Goal: Task Accomplishment & Management: Complete application form

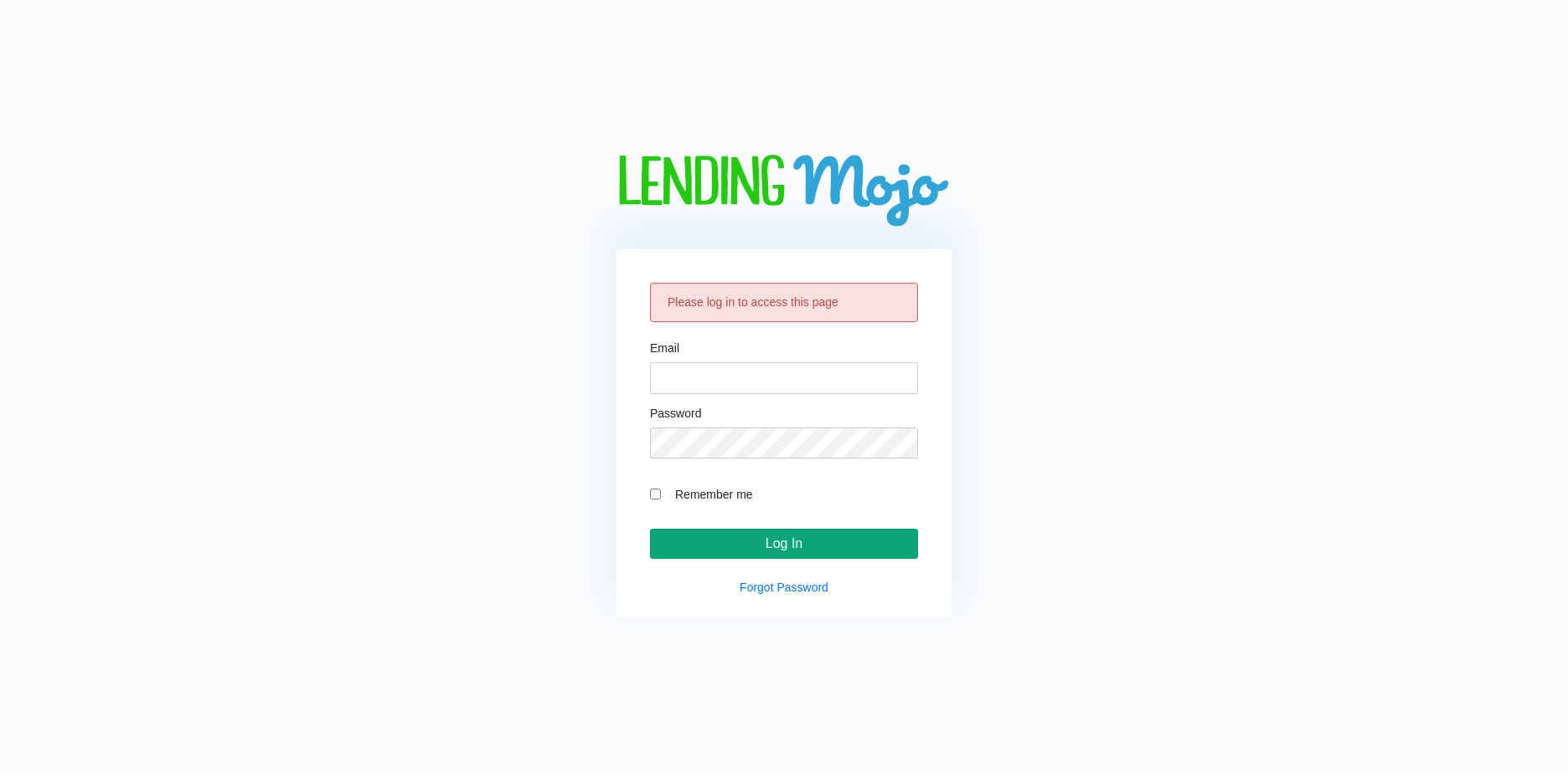
type input "[EMAIL_ADDRESS][DOMAIN_NAME]"
drag, startPoint x: 750, startPoint y: 547, endPoint x: 732, endPoint y: 544, distance: 18.2
click at [750, 547] on input "Log In" at bounding box center [784, 544] width 268 height 30
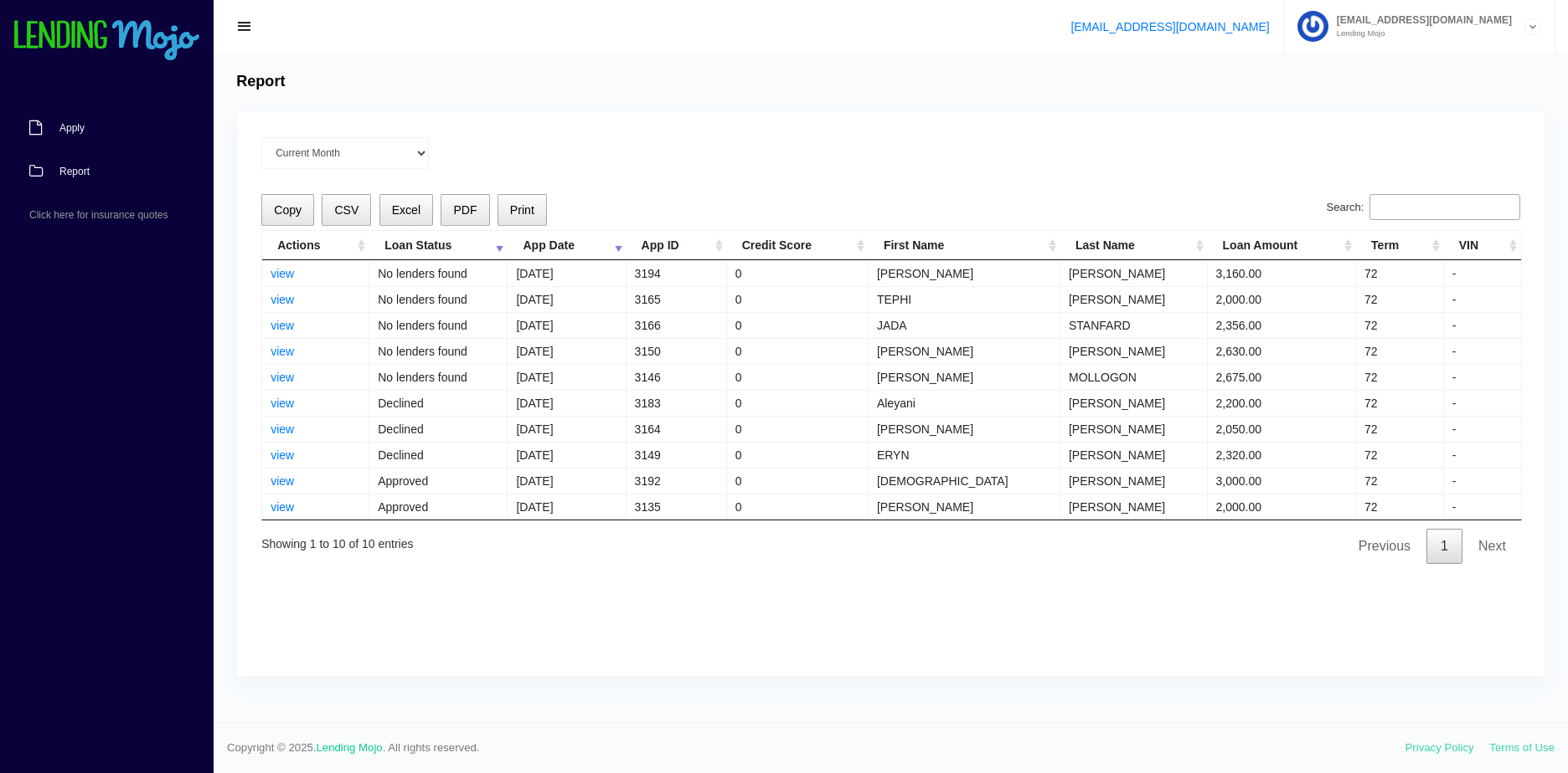
click at [116, 139] on link "Apply" at bounding box center [98, 128] width 197 height 44
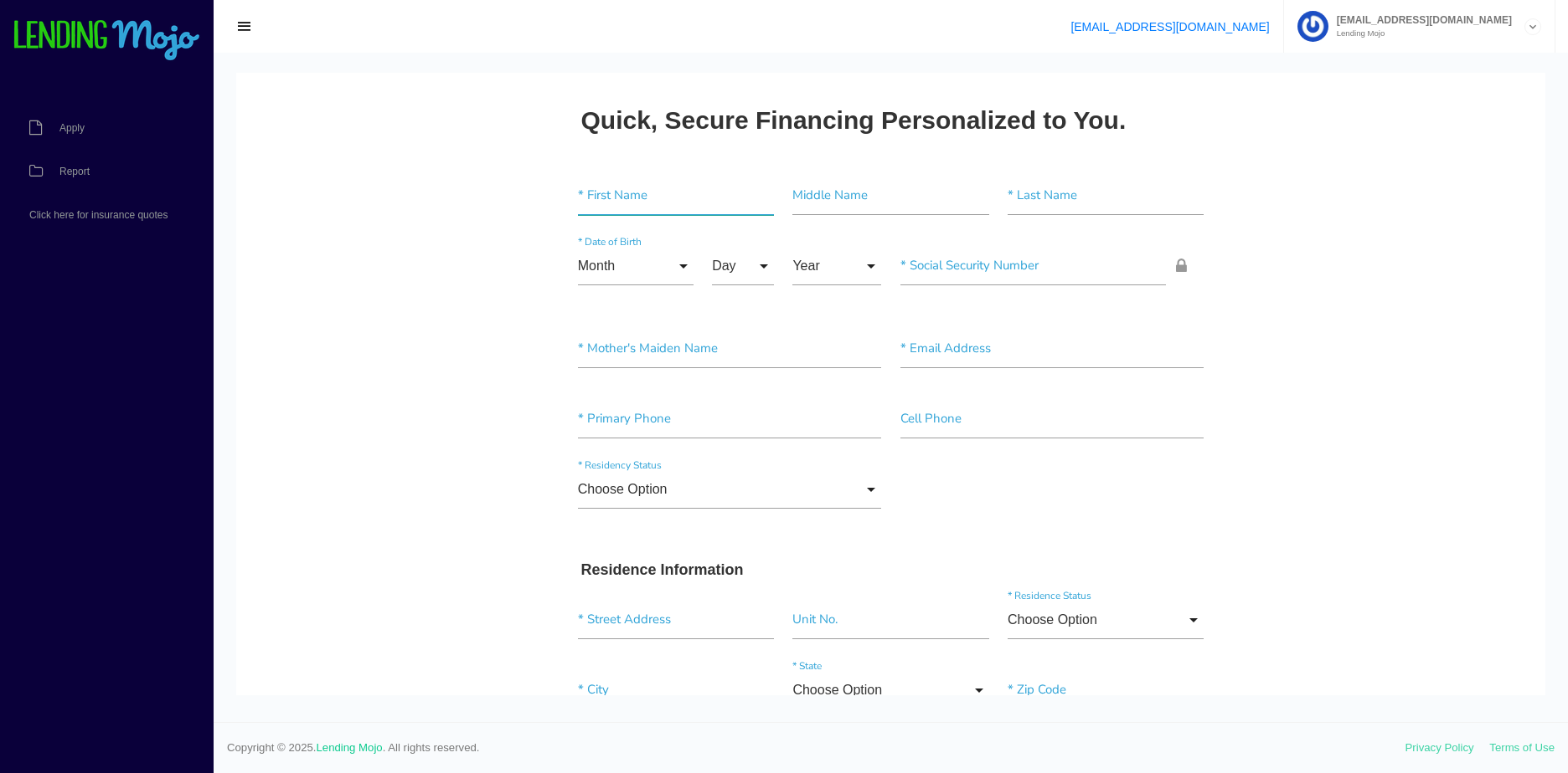
click at [656, 205] on input"] "text" at bounding box center [676, 196] width 196 height 38
paste input"] "[PERSON_NAME]"
type input"] "[PERSON_NAME]"
click at [1047, 188] on input"] "text" at bounding box center [1105, 196] width 196 height 38
paste input"] "[PERSON_NAME]"
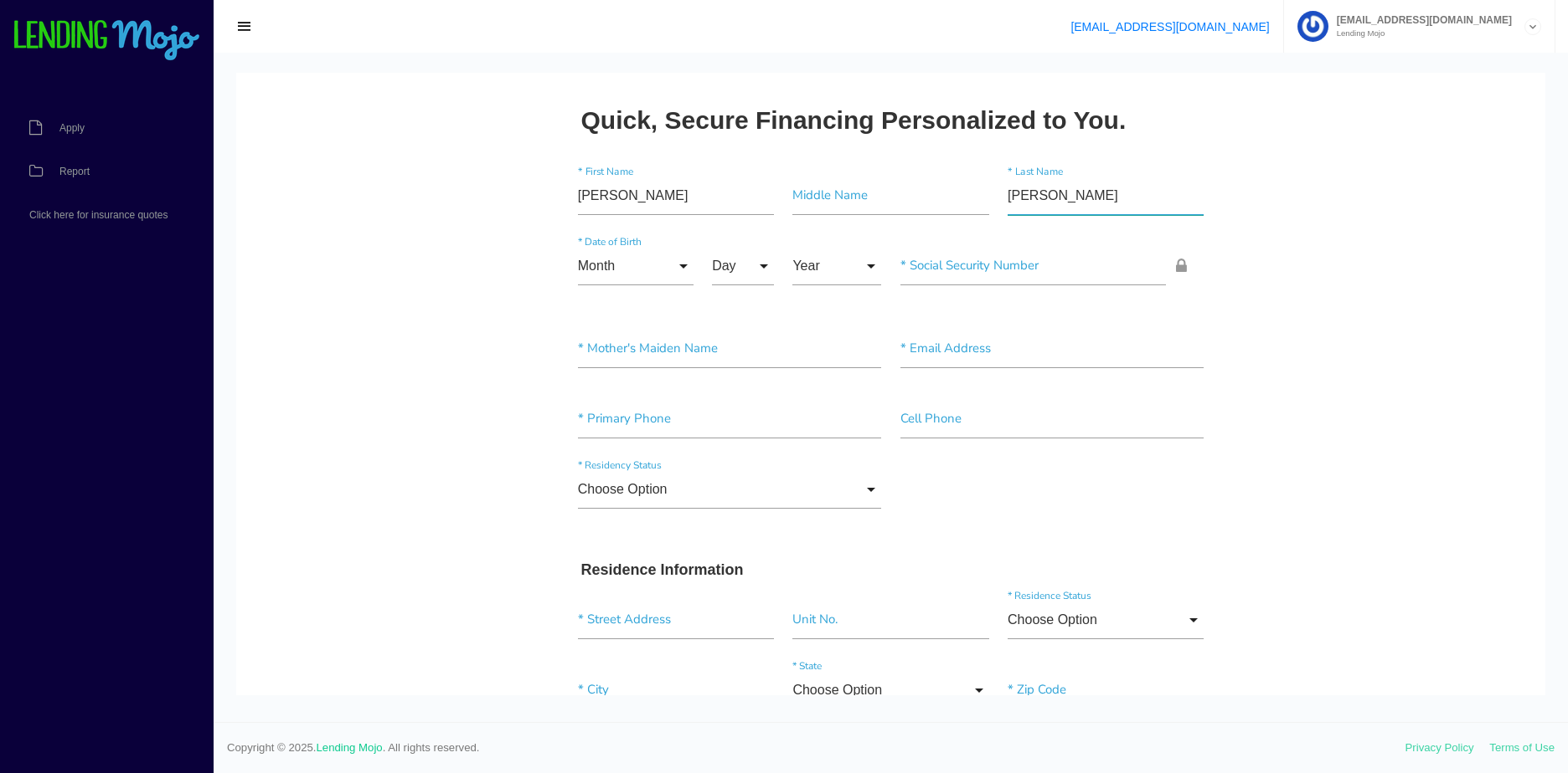
type input"] "[PERSON_NAME]"
click at [664, 277] on input "Month" at bounding box center [636, 267] width 115 height 38
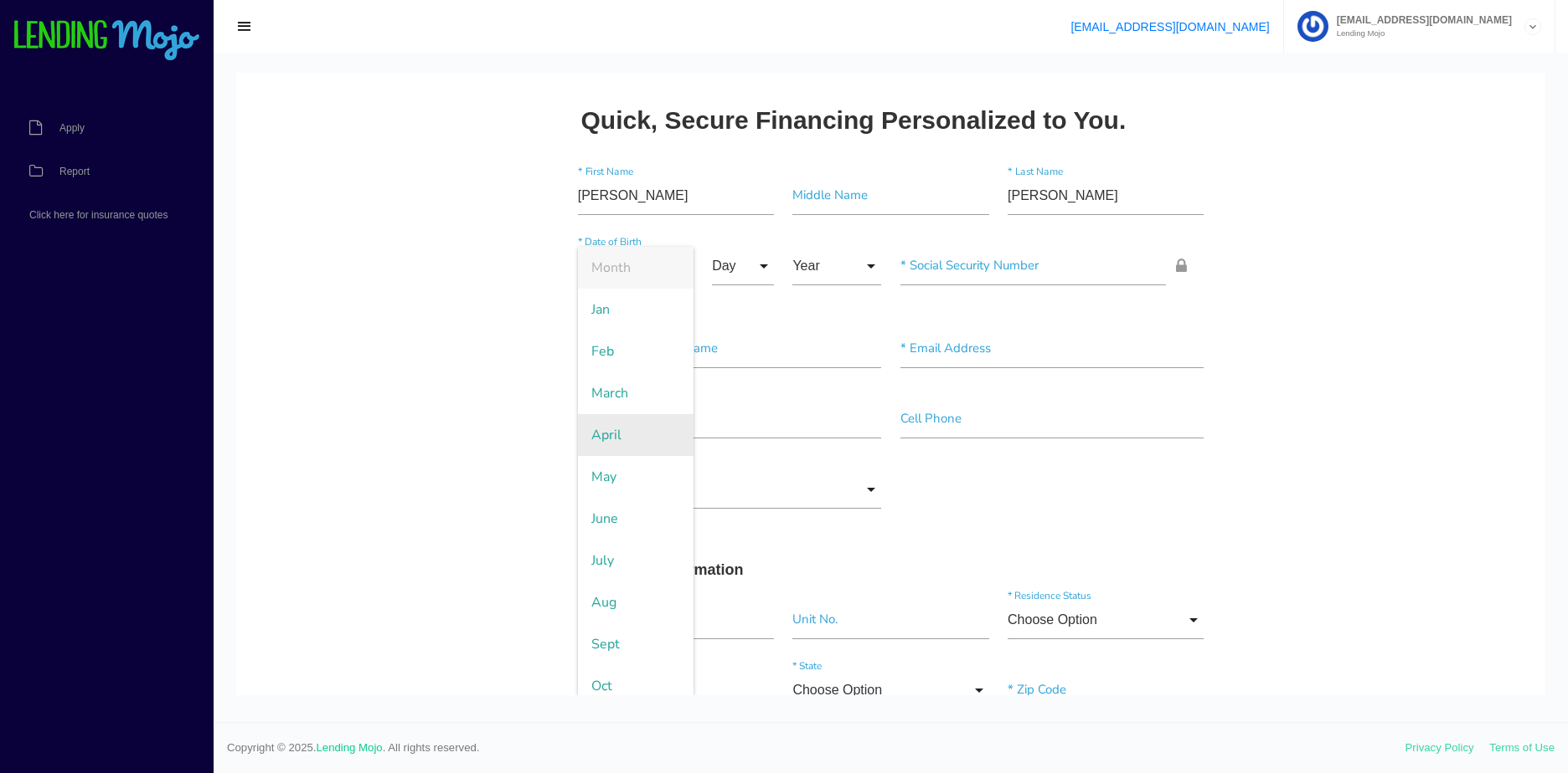
click at [618, 433] on span "April" at bounding box center [636, 435] width 115 height 42
type input "April"
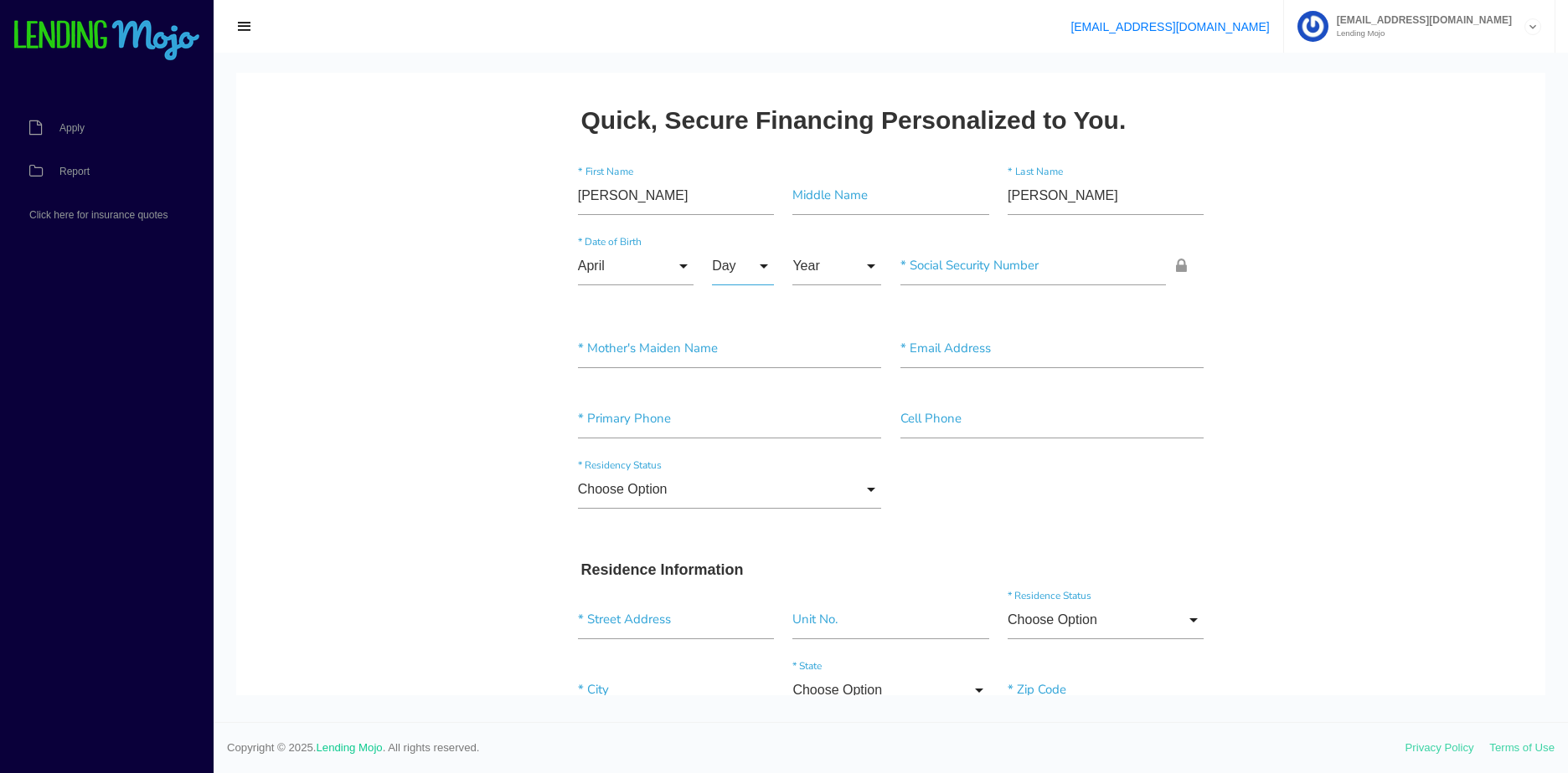
click at [751, 267] on input "Day" at bounding box center [743, 267] width 62 height 38
click at [744, 386] on span "15" at bounding box center [753, 394] width 83 height 42
type input "15"
click at [828, 258] on input "Year" at bounding box center [837, 267] width 89 height 38
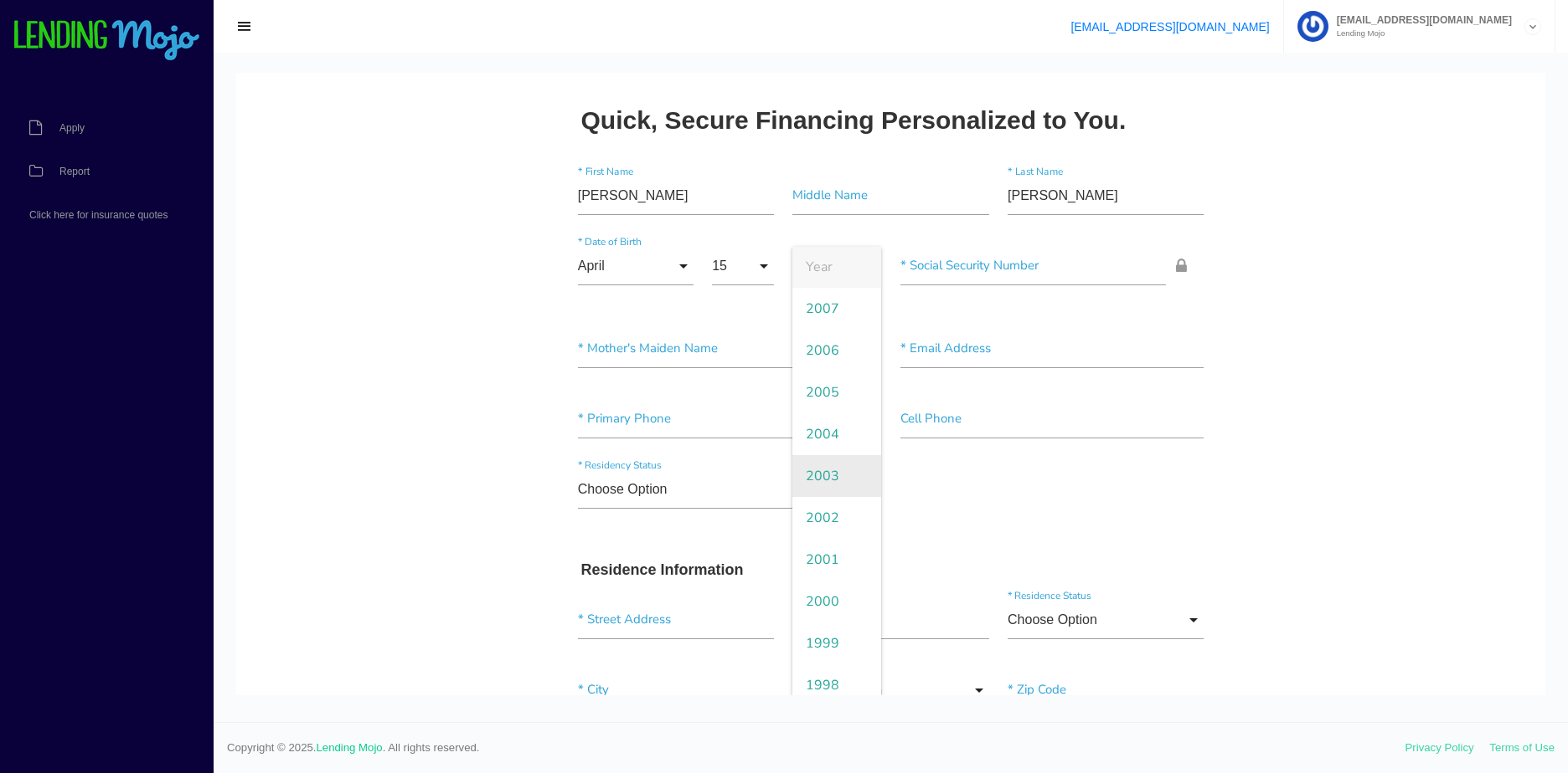
scroll to position [0, 0]
click at [664, 276] on input "April" at bounding box center [636, 267] width 115 height 38
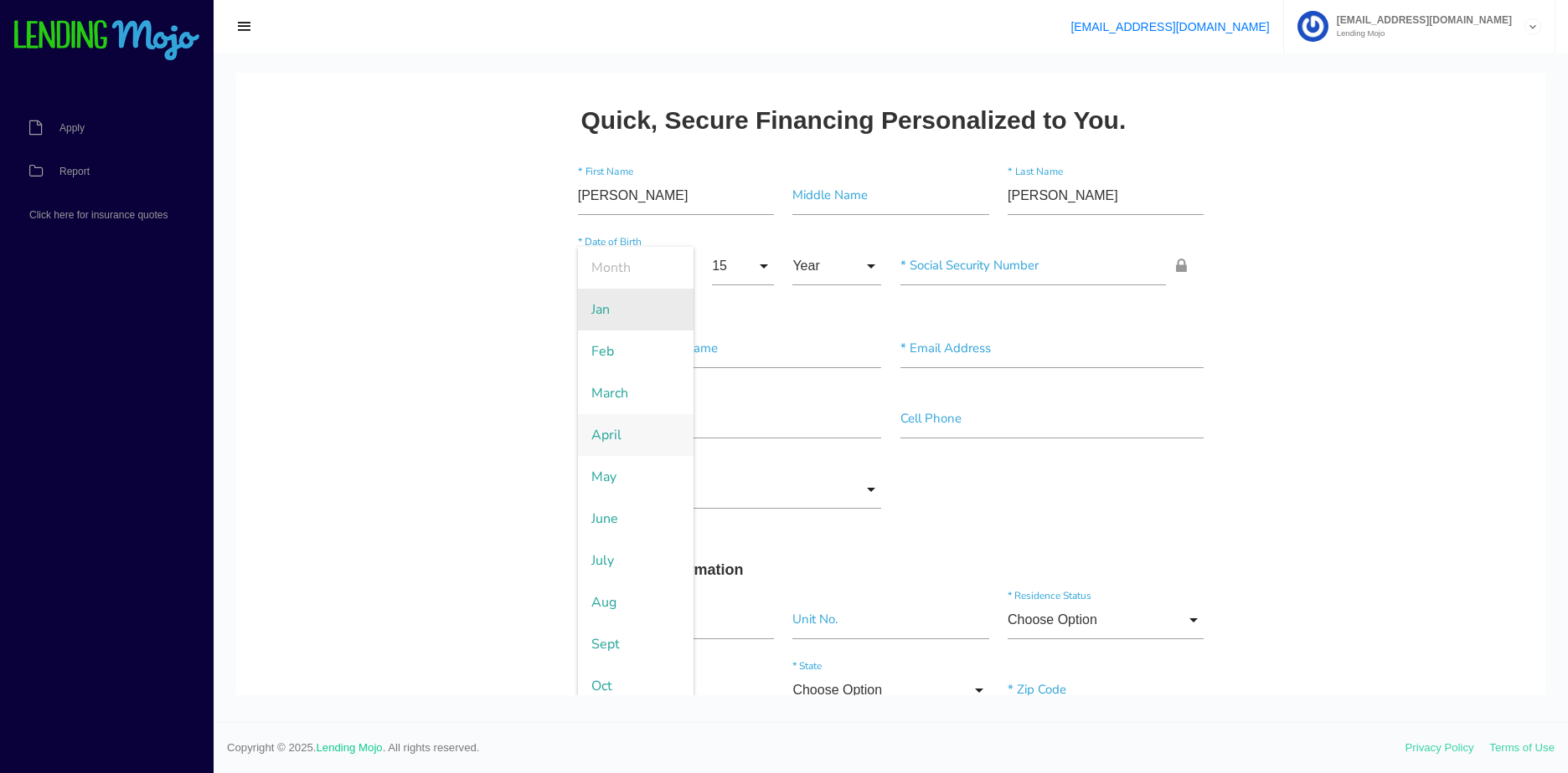
click at [626, 325] on span "Jan" at bounding box center [636, 310] width 115 height 42
type input "Jan"
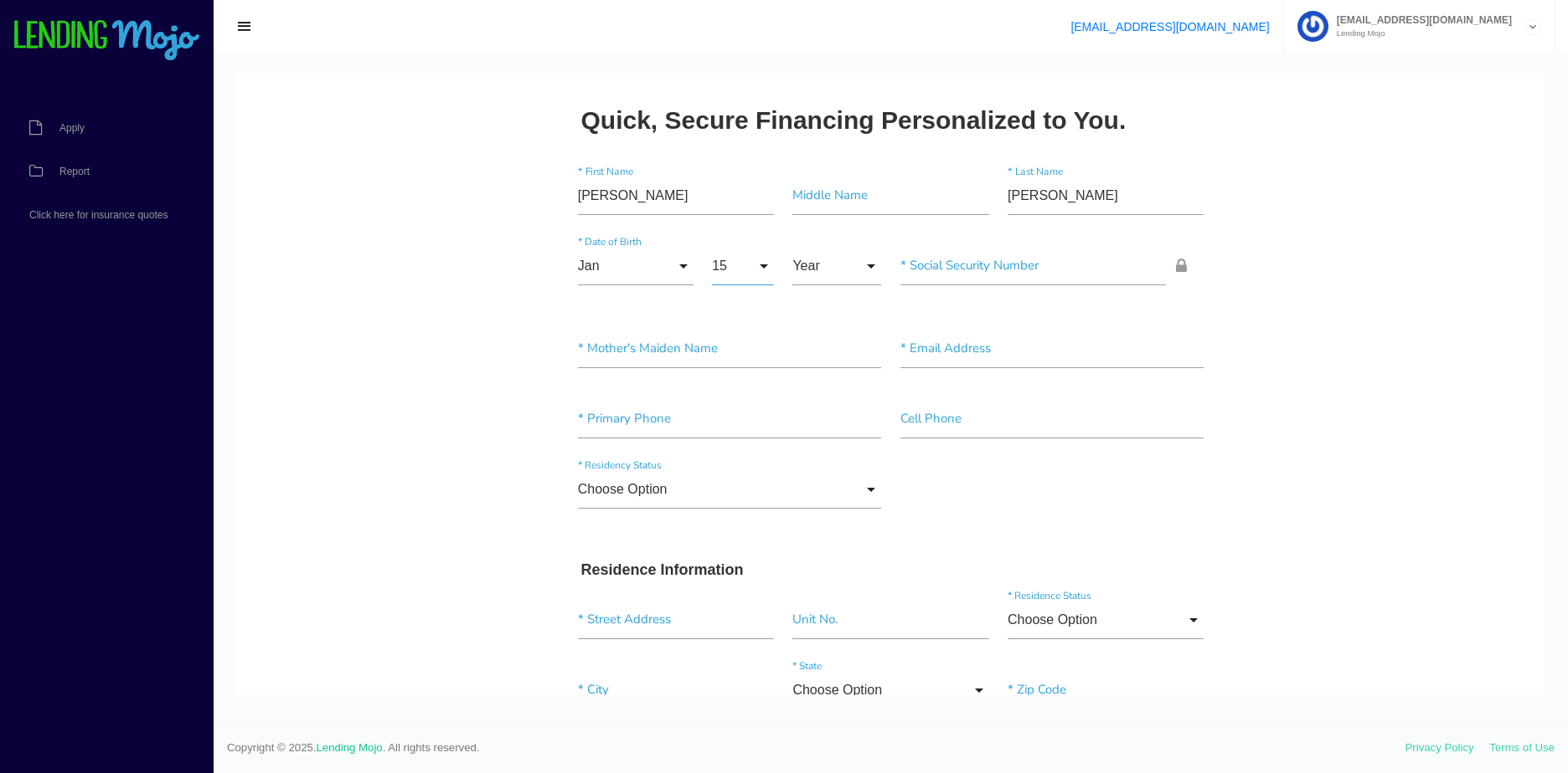
click at [744, 277] on input "15" at bounding box center [743, 267] width 62 height 38
click at [738, 553] on span "7" at bounding box center [753, 561] width 83 height 42
type input "7"
click at [831, 253] on input "Year" at bounding box center [837, 267] width 89 height 38
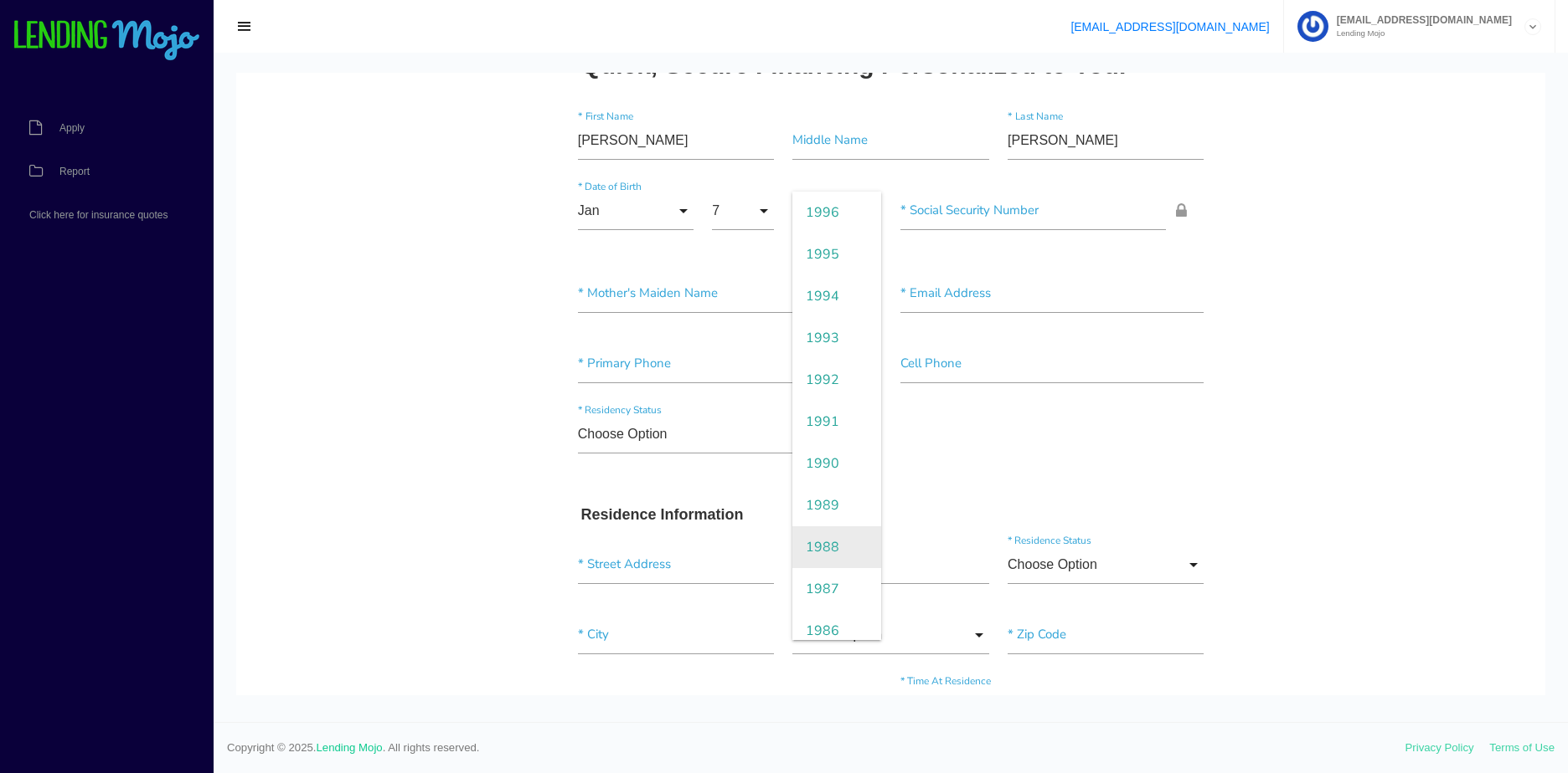
scroll to position [83, 0]
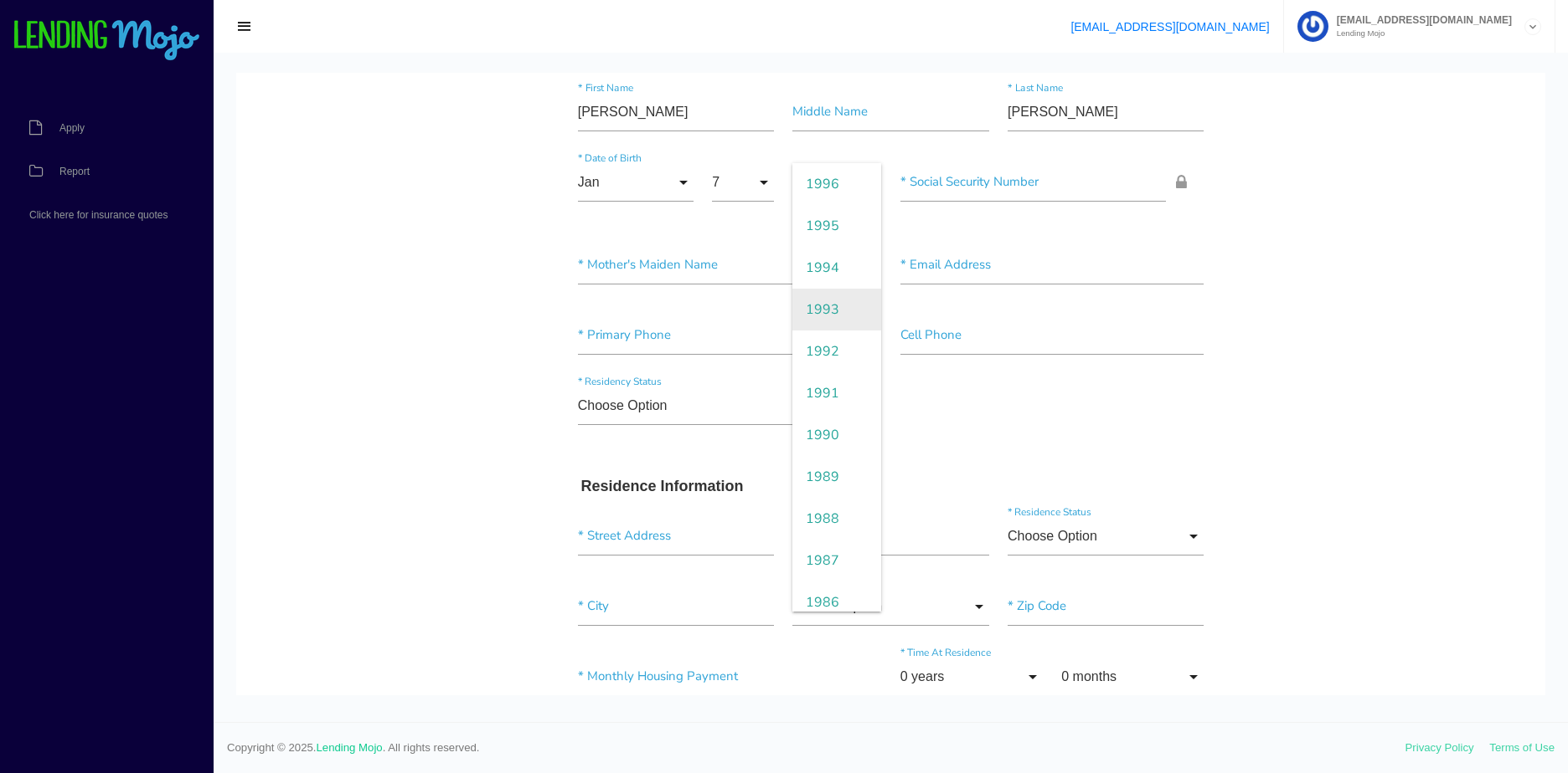
click at [842, 302] on span "1993" at bounding box center [837, 310] width 89 height 42
type input "1993"
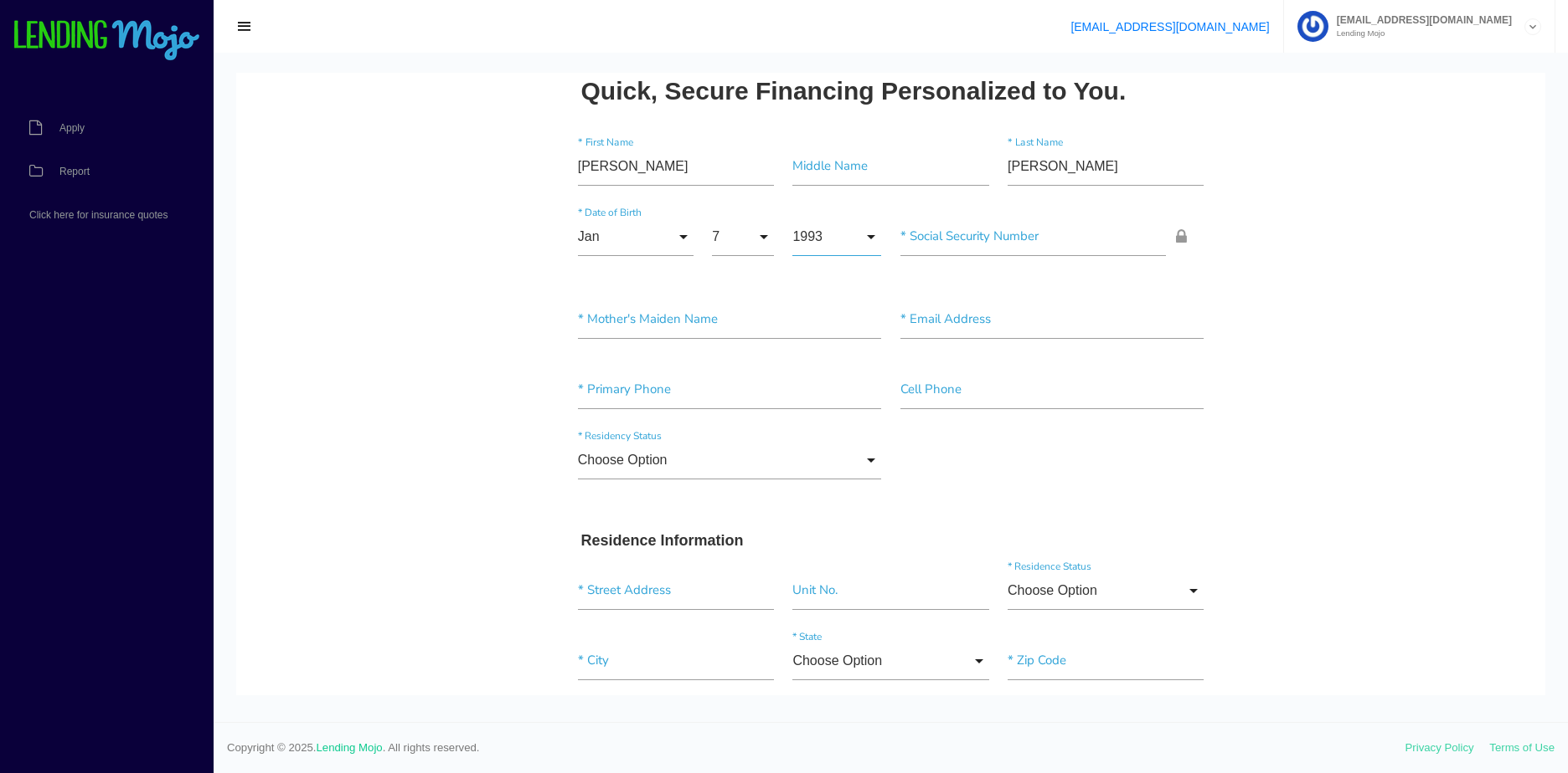
scroll to position [0, 0]
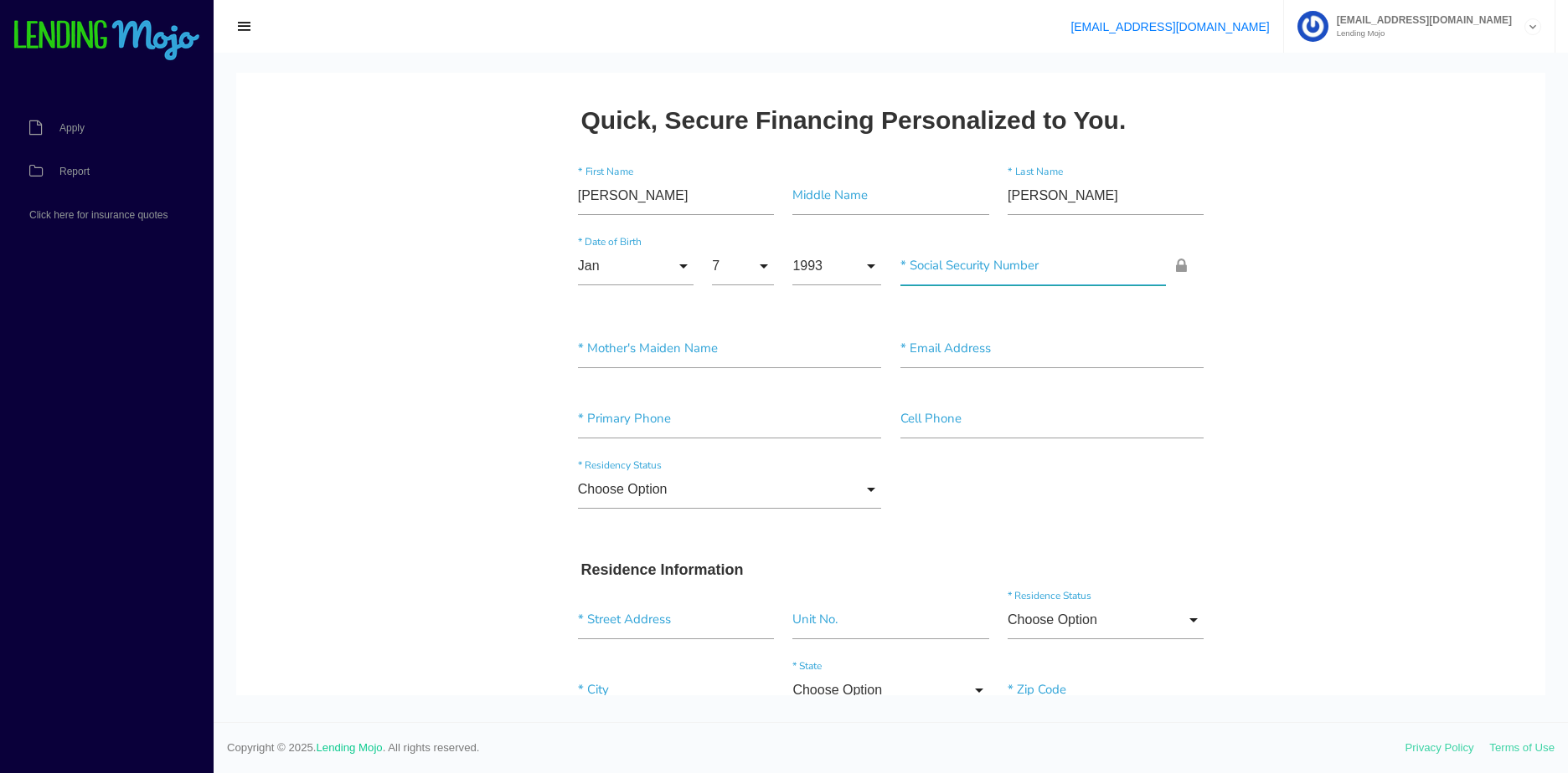
click at [971, 267] on input"] "text" at bounding box center [1033, 267] width 267 height 38
paste input"] "506-79-6378"
type input"] "506-79-6378"
drag, startPoint x: 1511, startPoint y: 292, endPoint x: 1191, endPoint y: 316, distance: 320.9
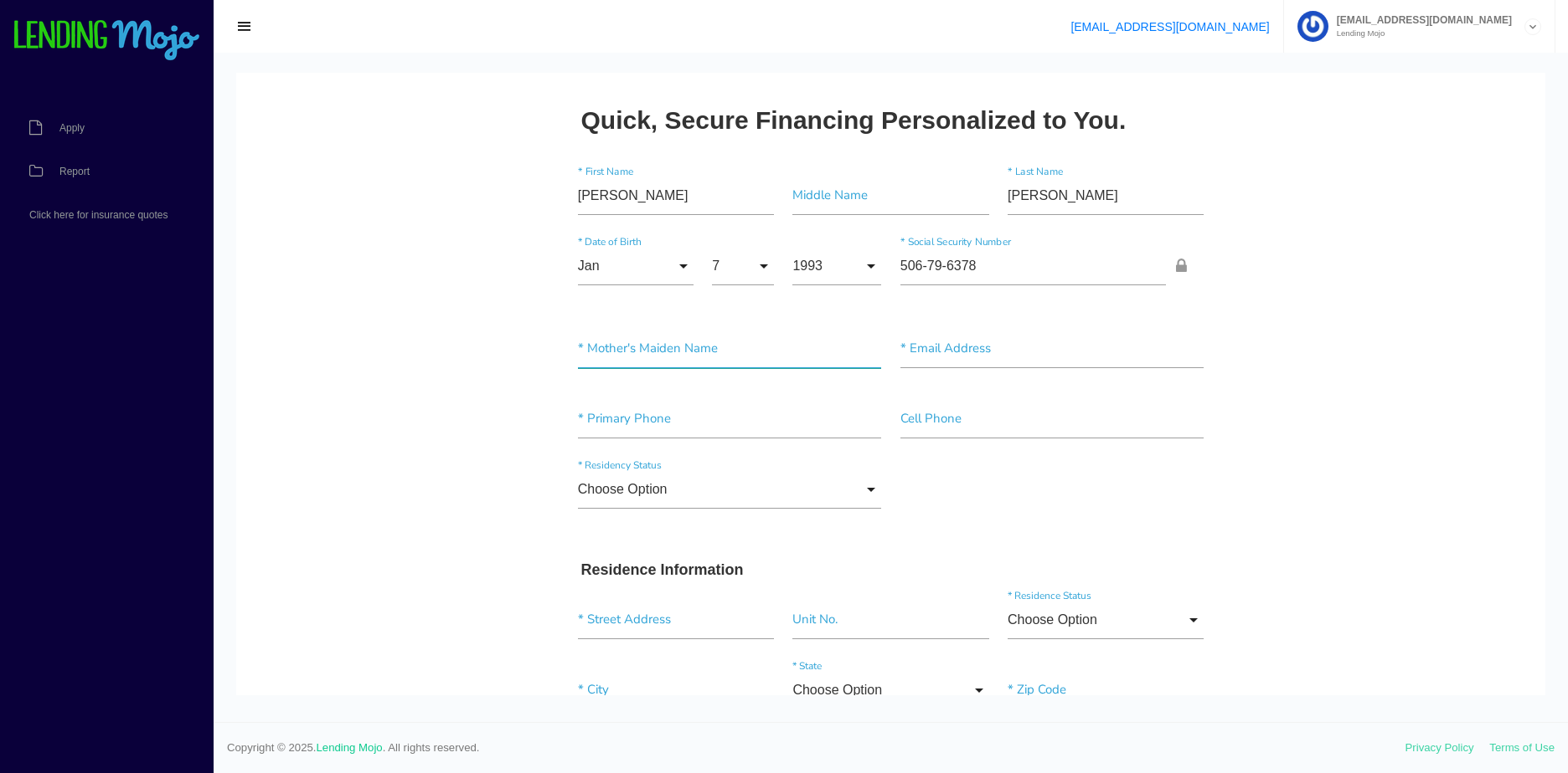
drag, startPoint x: 641, startPoint y: 350, endPoint x: 627, endPoint y: 354, distance: 14.6
click at [641, 350] on input"] "text" at bounding box center [730, 349] width 304 height 38
paste input"] "ALVARADO"
type input"] "ALVARADO"
click at [977, 360] on input"] "text" at bounding box center [1052, 349] width 304 height 38
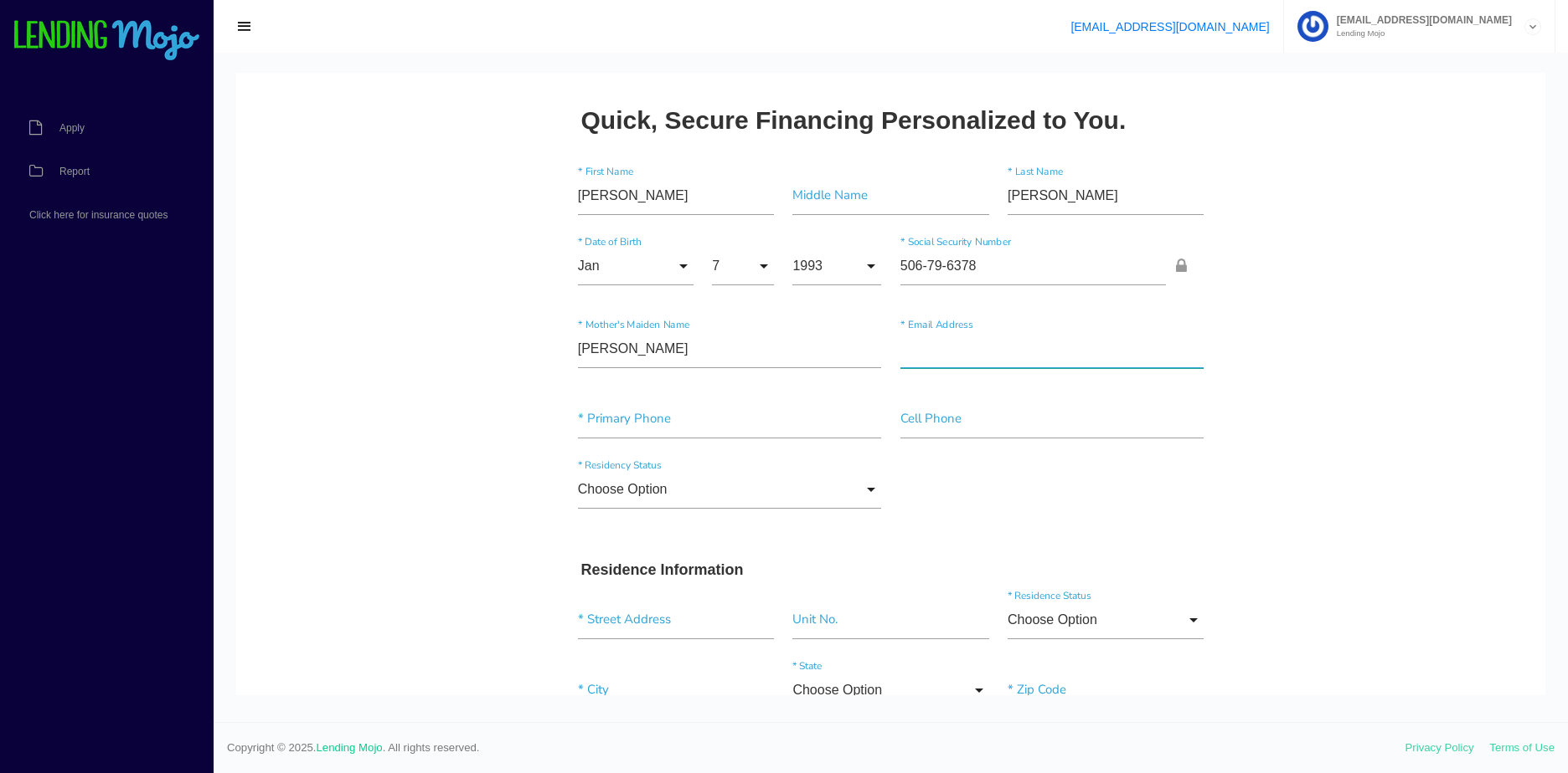
paste input"] "ALVARADOMARIANO64@GMAIL.COM"
type input"] "ALVARADOMARIANO64@GMAIL.COM"
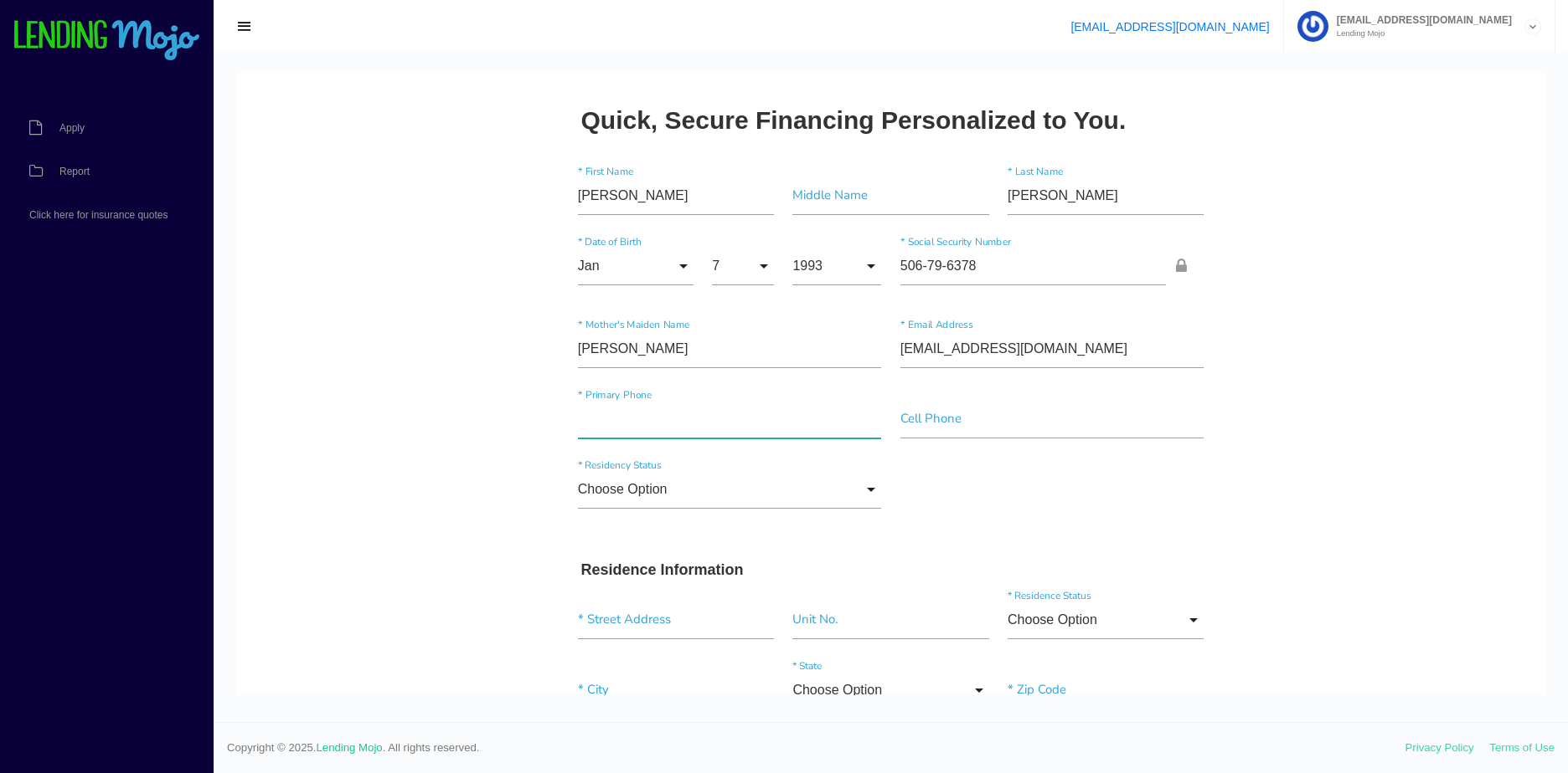
click at [676, 421] on input"] "text" at bounding box center [730, 419] width 304 height 38
paste input"] "(601) 522-9970"
type input"] "(601) 522-9970"
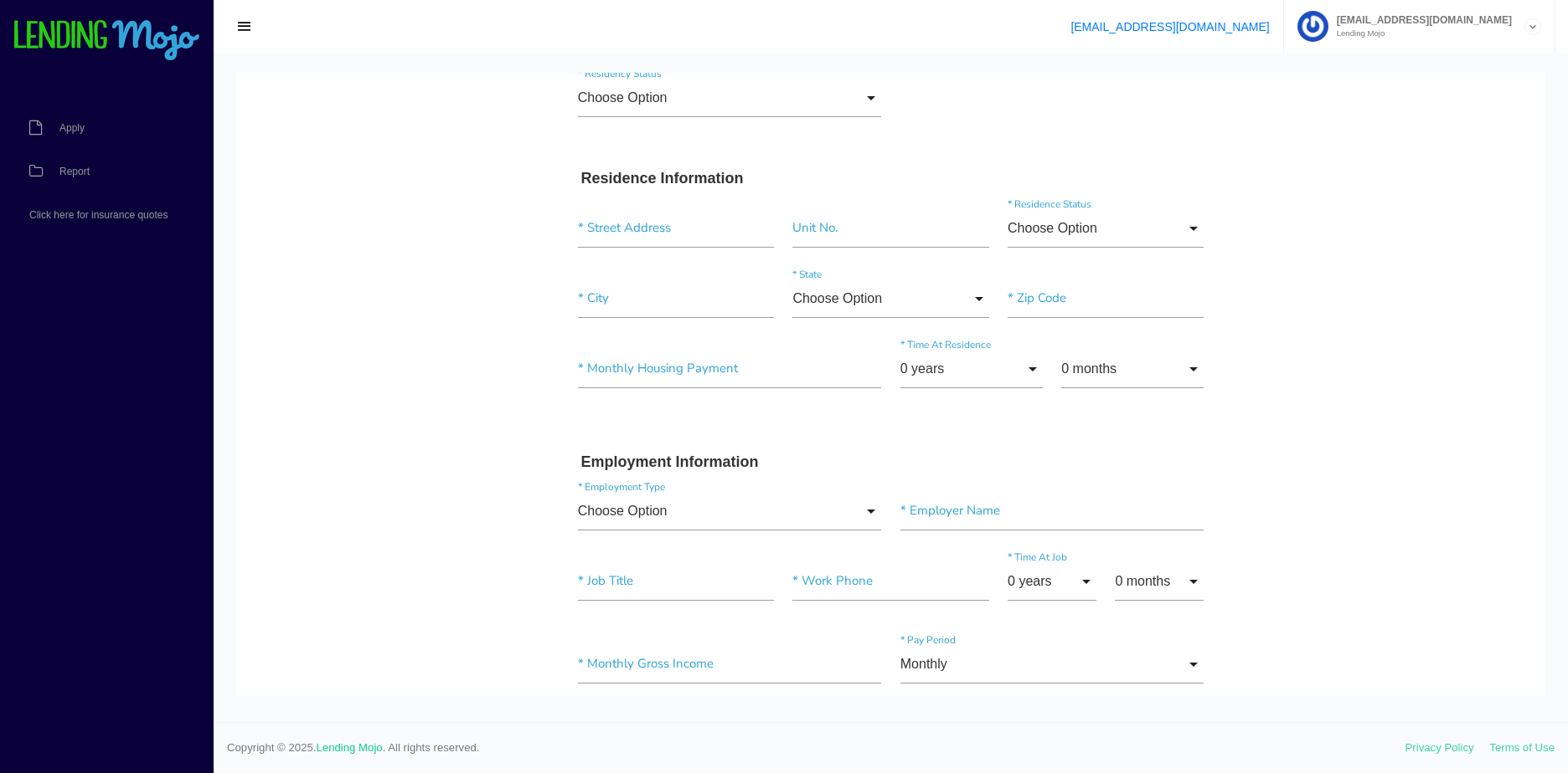
scroll to position [419, 0]
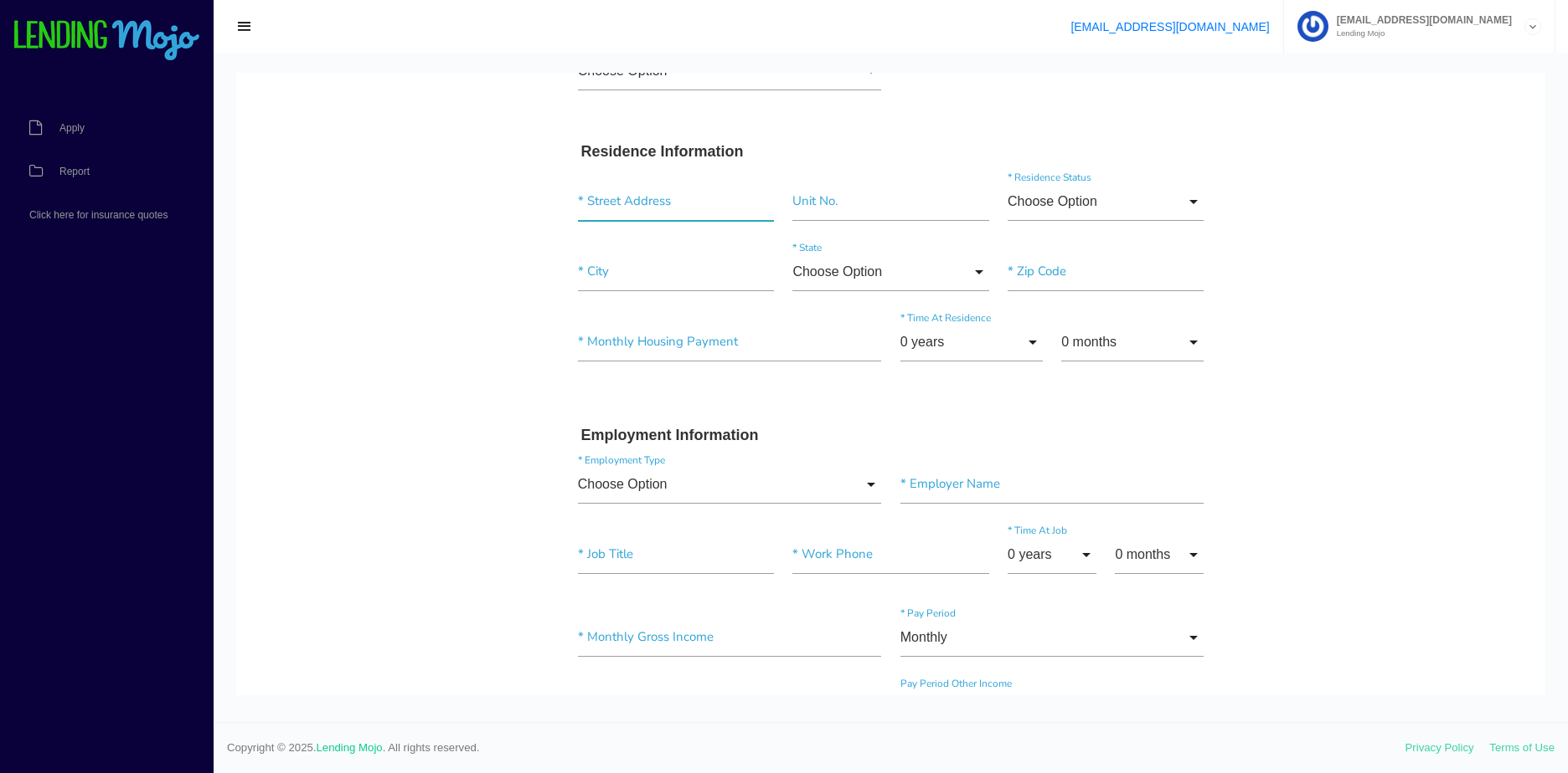
click at [609, 191] on input "text" at bounding box center [676, 201] width 196 height 38
paste input "15884 SW OSCEOLA ST"
type input "Osceola St"
type input"] "Glendale"
paste input"] "INDIANTOWN"
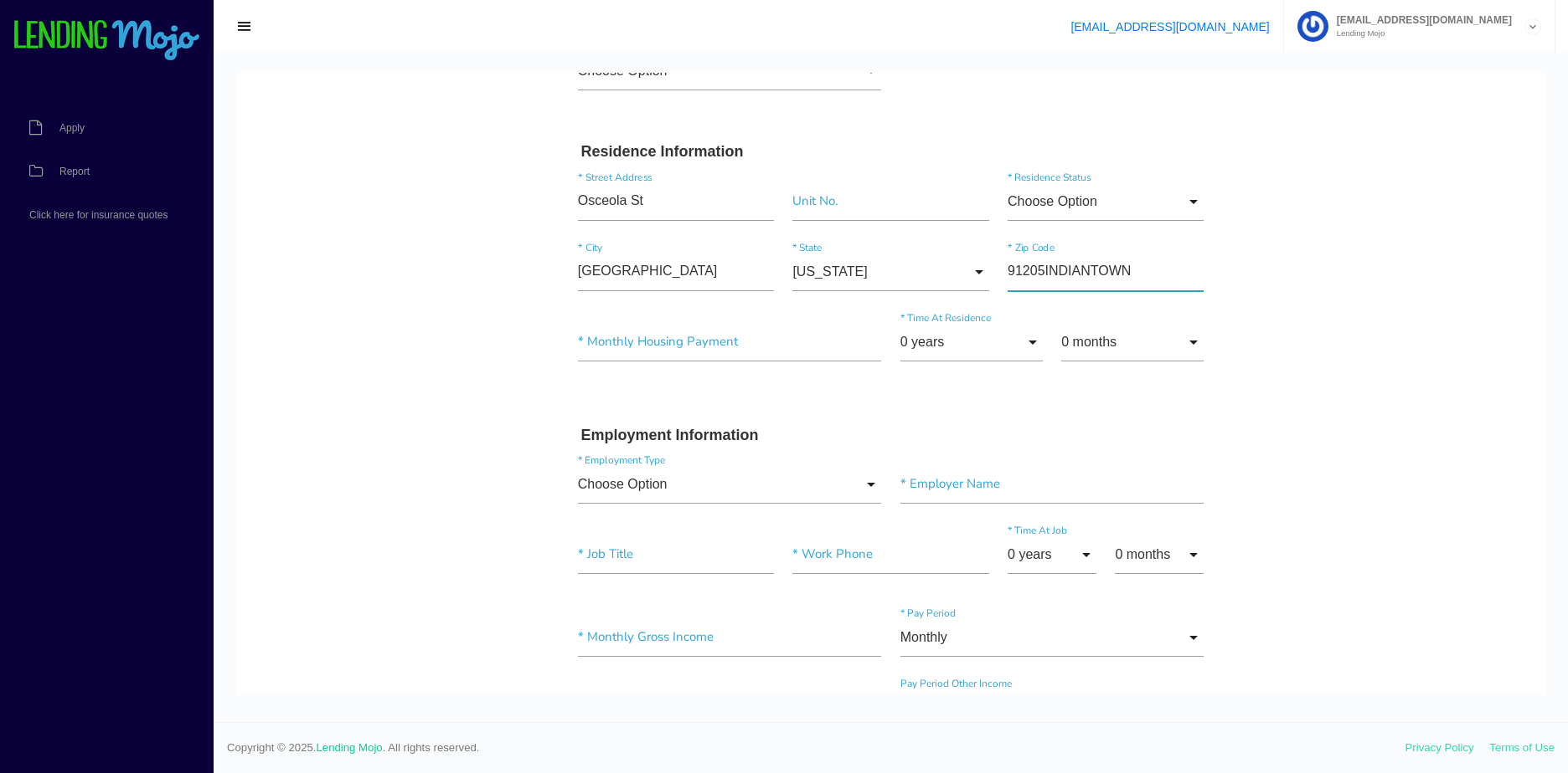
drag, startPoint x: 1154, startPoint y: 267, endPoint x: 965, endPoint y: 293, distance: 190.8
click at [965, 293] on div "Glendale * City California Choose Option Alaska Alabama Arkansas Arizona Califo…" at bounding box center [892, 275] width 645 height 71
click at [1053, 250] on div "Glendale * City California Choose Option Alaska Alabama Arkansas Arizona Califo…" at bounding box center [892, 275] width 645 height 71
drag, startPoint x: 1124, startPoint y: 276, endPoint x: 950, endPoint y: 282, distance: 174.1
click at [950, 282] on div "Glendale * City California Choose Option Alaska Alabama Arkansas Arizona Califo…" at bounding box center [892, 275] width 645 height 71
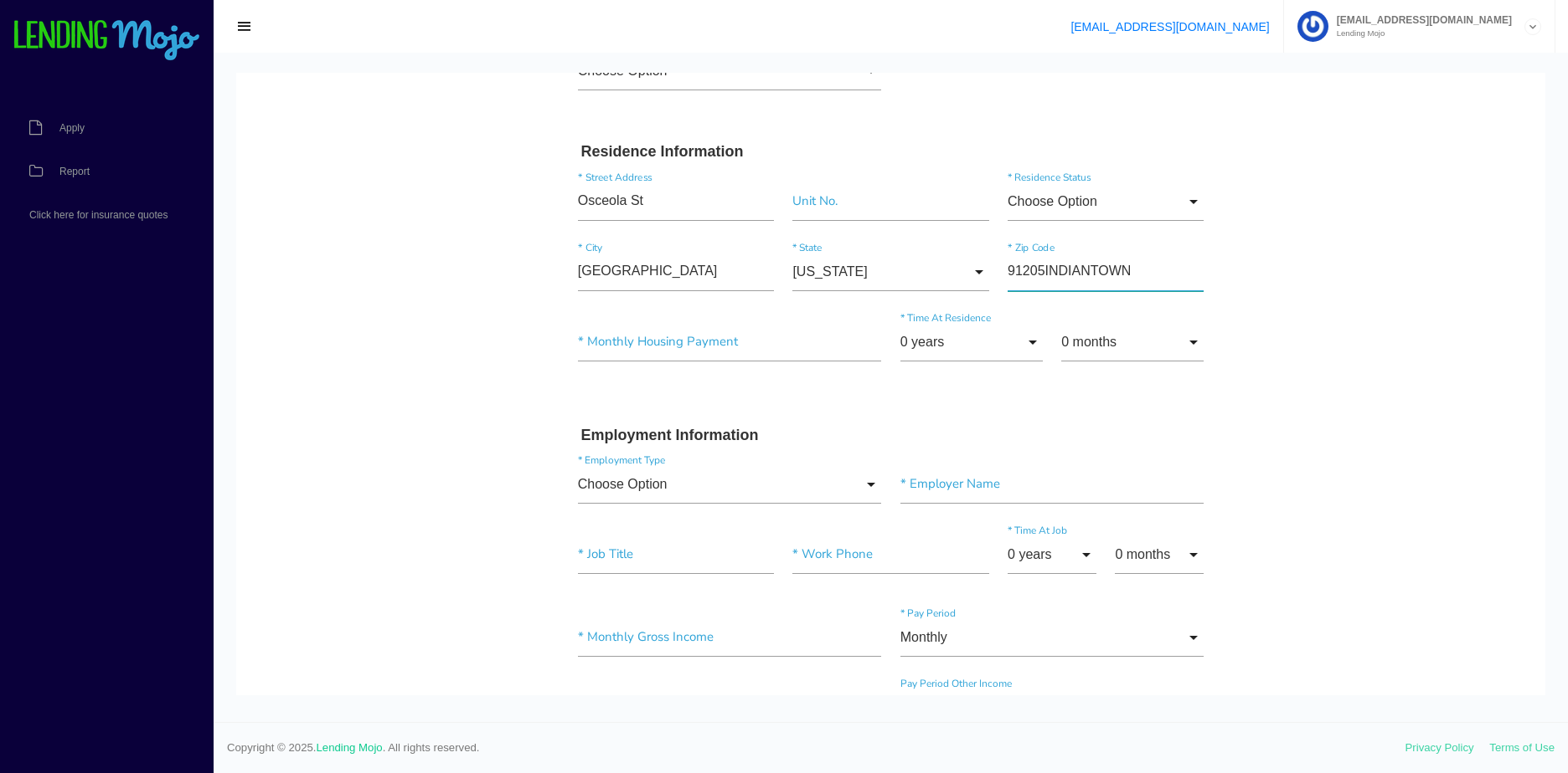
paste input"] "34956"
type input"] "34956"
click at [1339, 220] on body "Quick, Secure Financing Personalized to You. MARIANO * First Name Middle Name A…" at bounding box center [891, 583] width 1309 height 1858
click at [1060, 217] on input "Choose Option" at bounding box center [1105, 201] width 196 height 38
click at [1058, 331] on span "Rent" at bounding box center [1105, 329] width 196 height 42
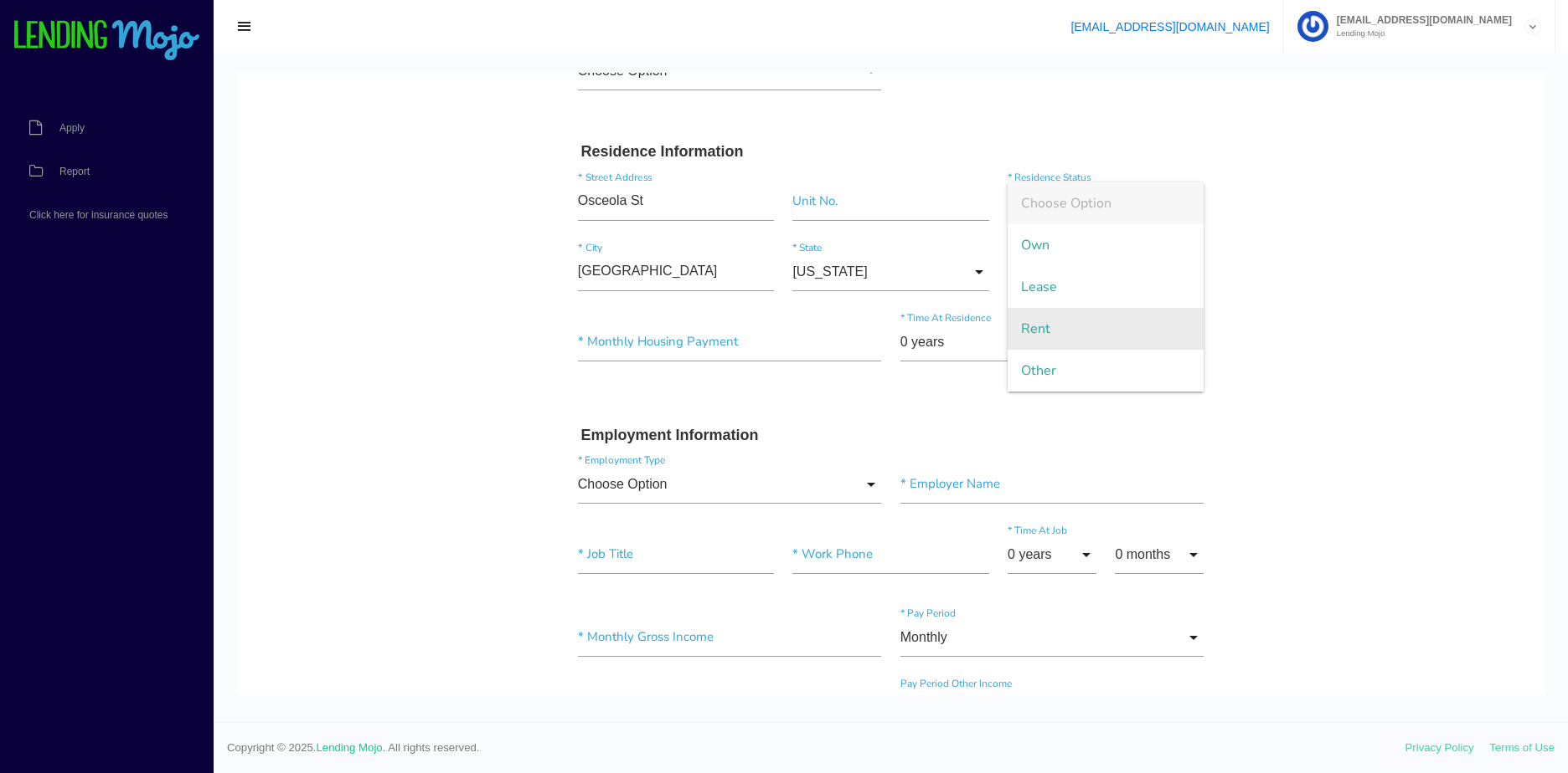
type input "Rent"
drag, startPoint x: 410, startPoint y: 278, endPoint x: 375, endPoint y: 279, distance: 35.0
click at [375, 279] on body "Quick, Secure Financing Personalized to You. MARIANO * First Name Middle Name A…" at bounding box center [891, 583] width 1309 height 1858
paste input"] "INDIANTOWN"
type input"] "INDIANTOWN"
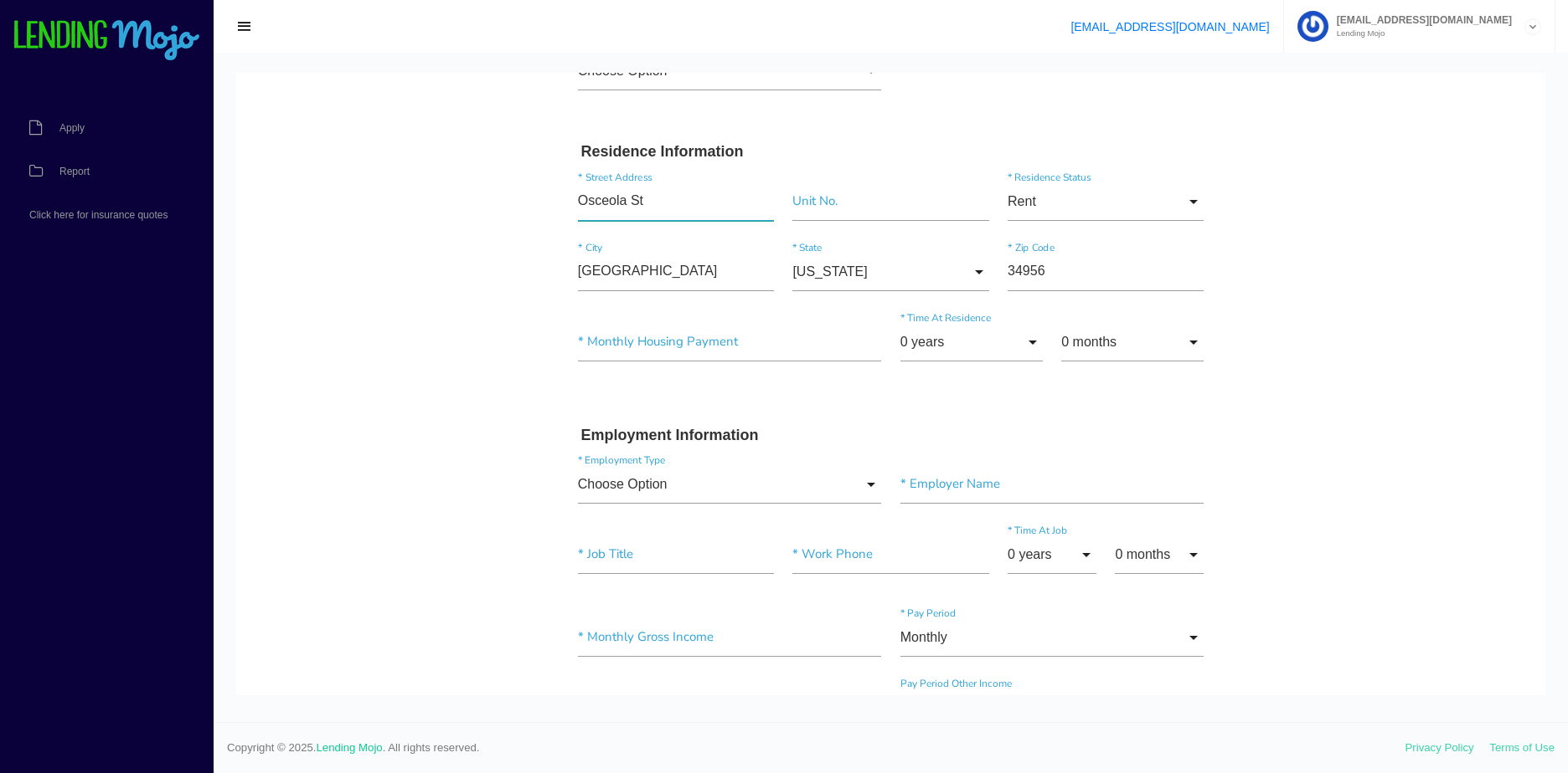
drag, startPoint x: 640, startPoint y: 197, endPoint x: 489, endPoint y: 202, distance: 151.1
click at [489, 202] on body "Quick, Secure Financing Personalized to You. MARIANO * First Name Middle Name A…" at bounding box center [891, 583] width 1309 height 1858
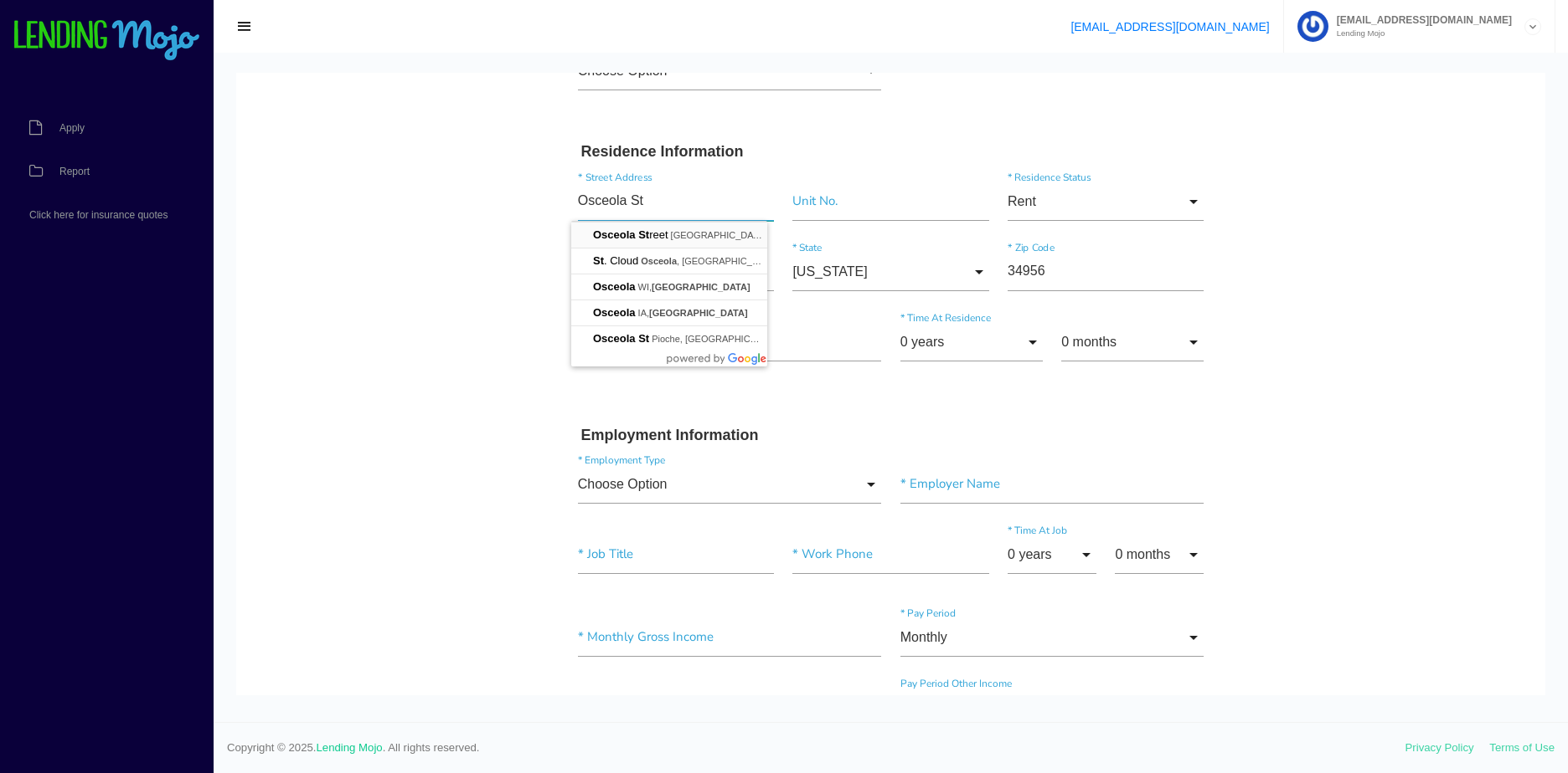
paste input "15884 SW OSCEOLA ST"
type input "15884 SW OSCEOLA ST"
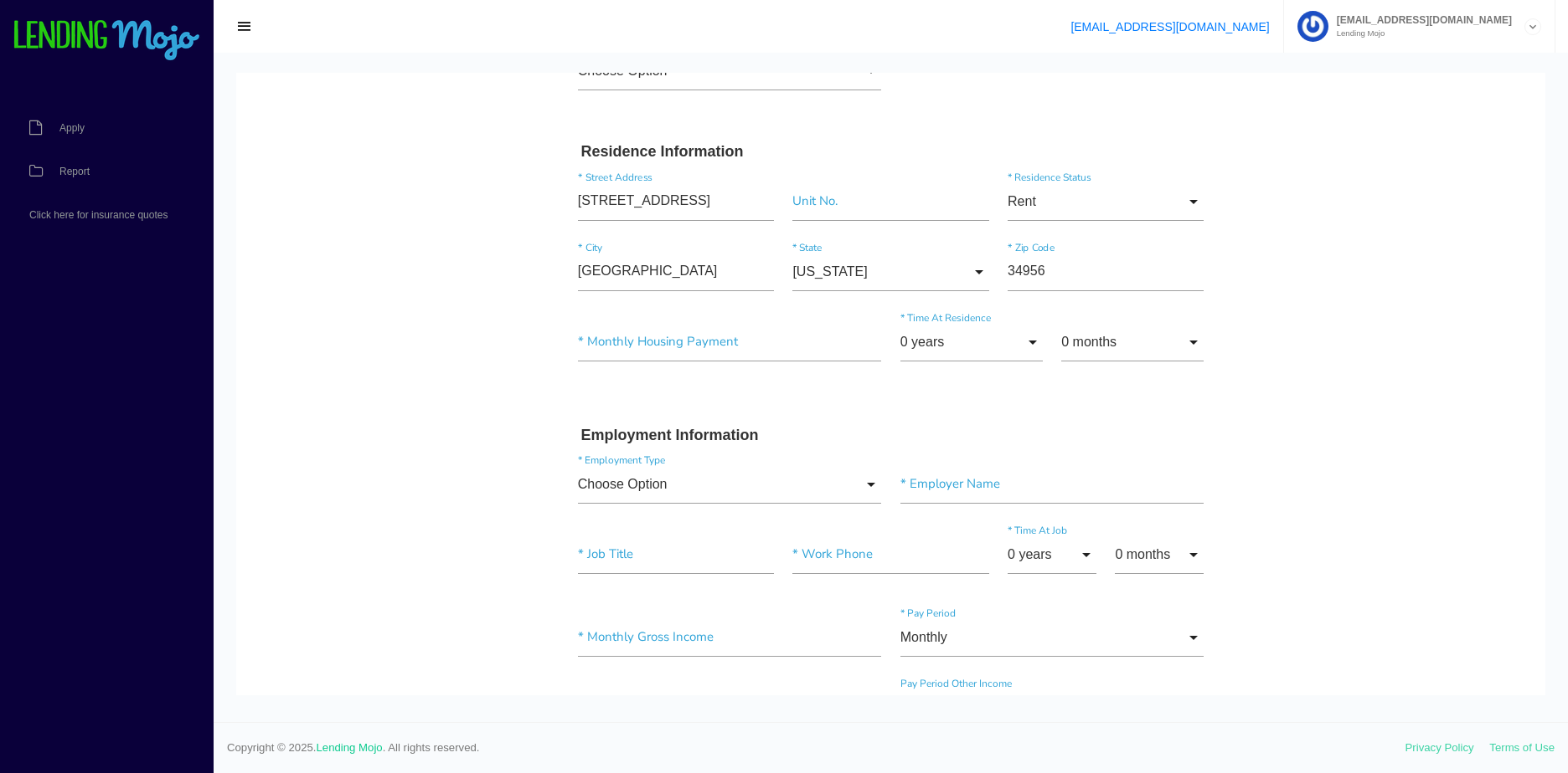
drag, startPoint x: 452, startPoint y: 331, endPoint x: 784, endPoint y: 275, distance: 336.7
click at [453, 331] on body "Quick, Secure Financing Personalized to You. MARIANO * First Name Middle Name A…" at bounding box center [891, 583] width 1309 height 1858
click at [901, 276] on input "California" at bounding box center [891, 272] width 196 height 38
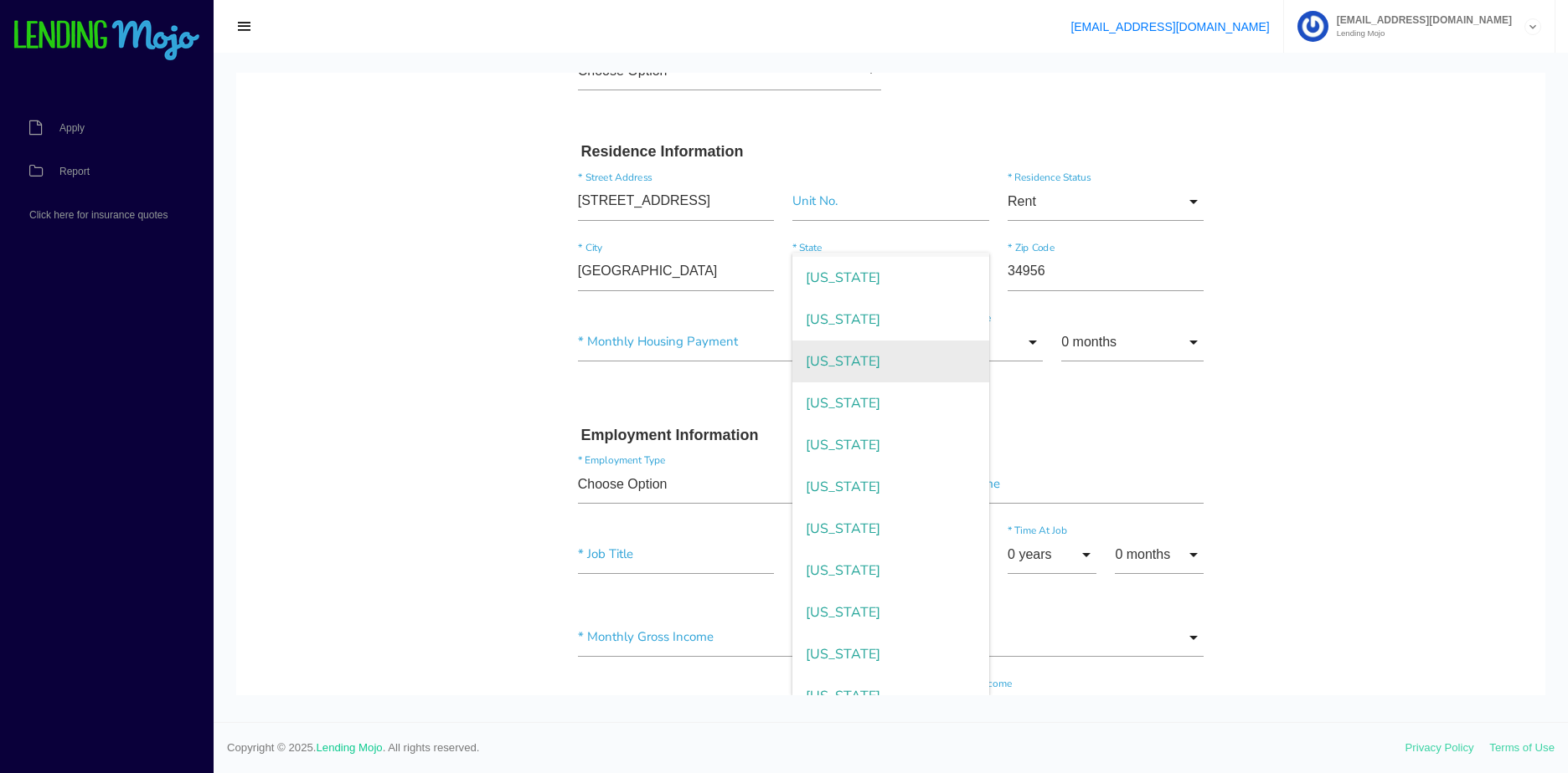
scroll to position [335, 0]
click at [839, 363] on span "Florida" at bounding box center [891, 357] width 196 height 42
type input "Florida"
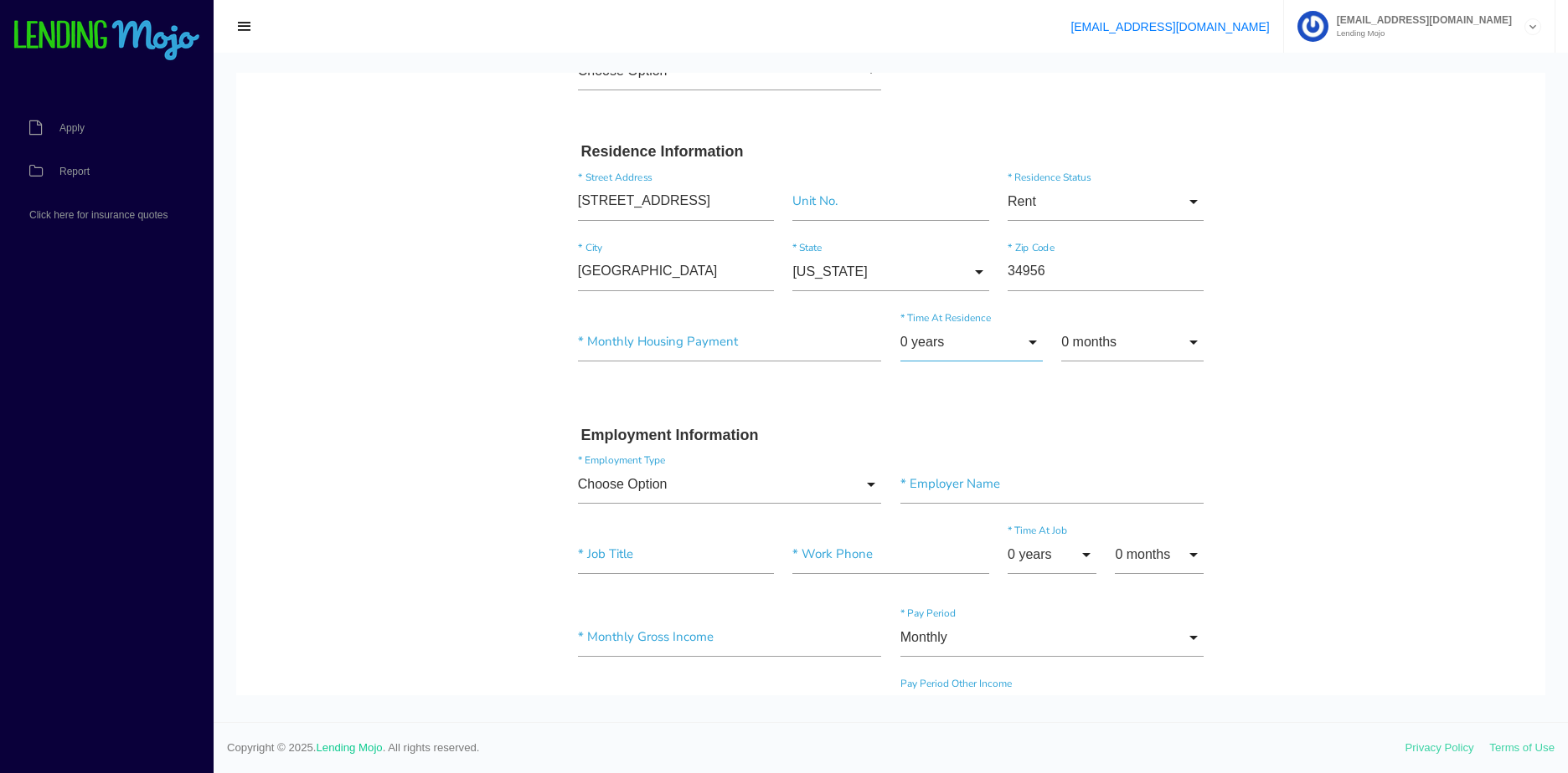
click at [983, 343] on input "0 years" at bounding box center [970, 343] width 142 height 38
click at [941, 475] on span "3 years" at bounding box center [970, 470] width 142 height 42
type input "3 years"
click at [1125, 338] on input "0 months" at bounding box center [1132, 343] width 142 height 38
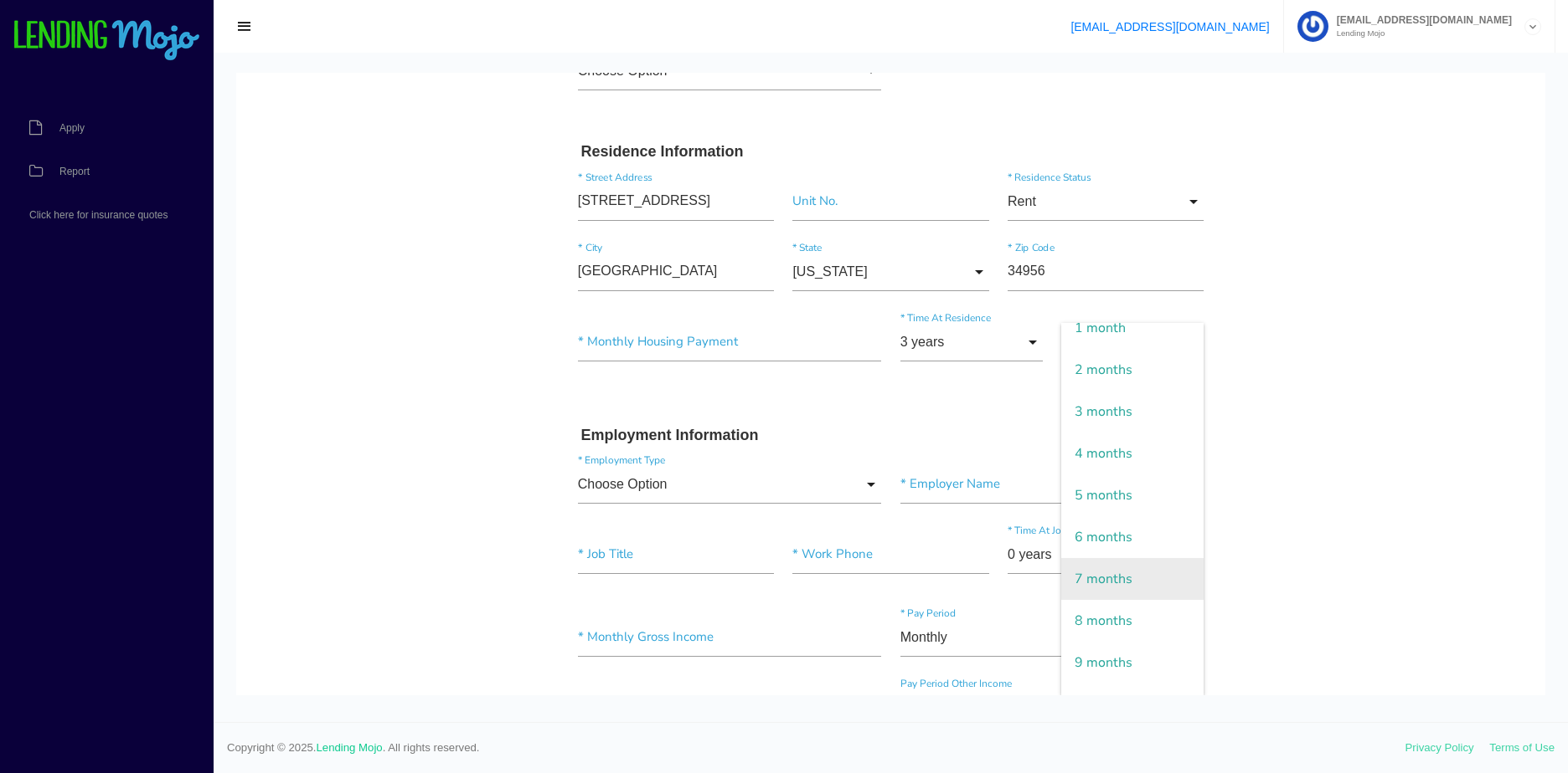
scroll to position [130, 0]
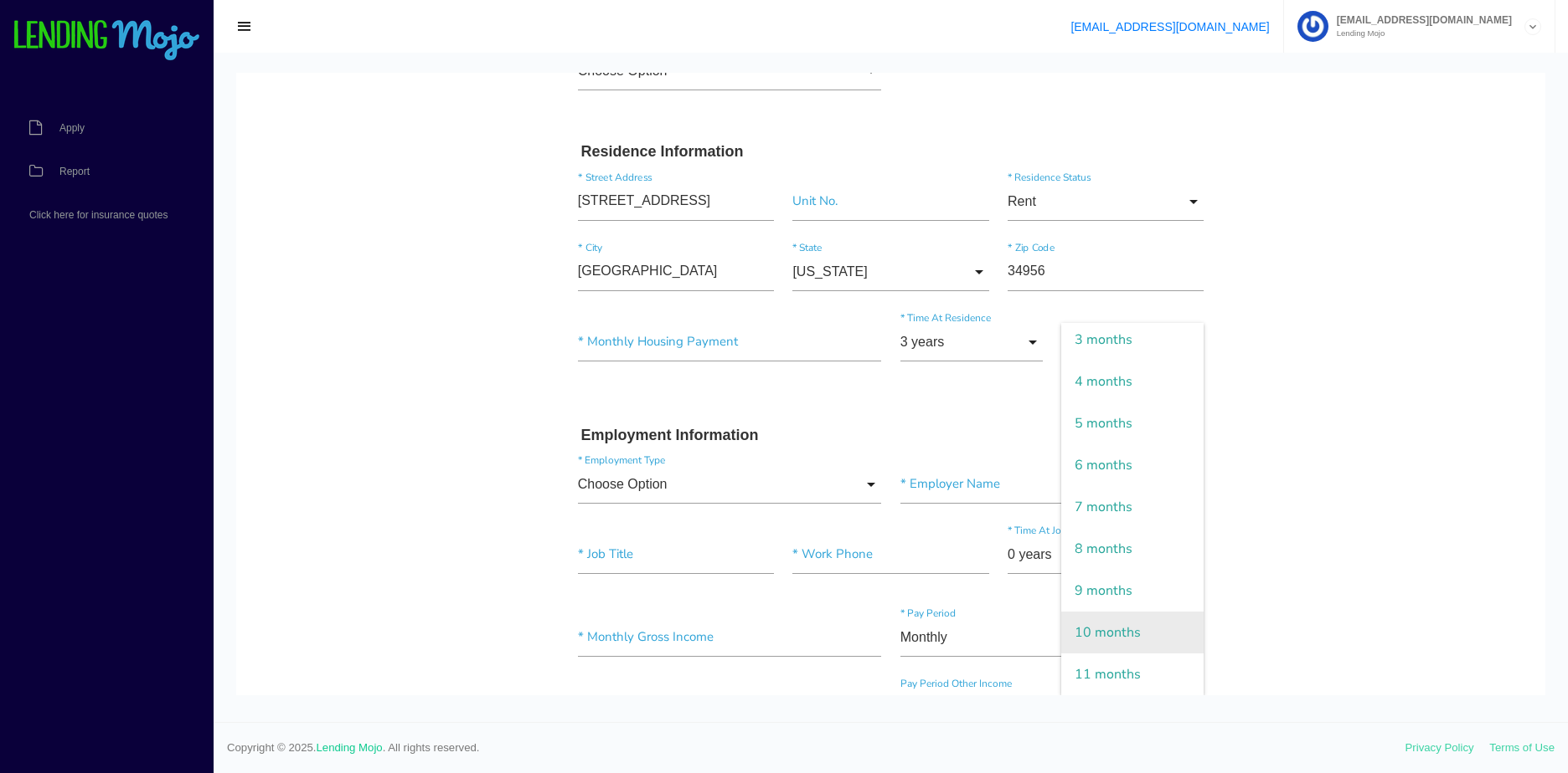
click at [1093, 626] on span "10 months" at bounding box center [1132, 633] width 142 height 42
type input "10 months"
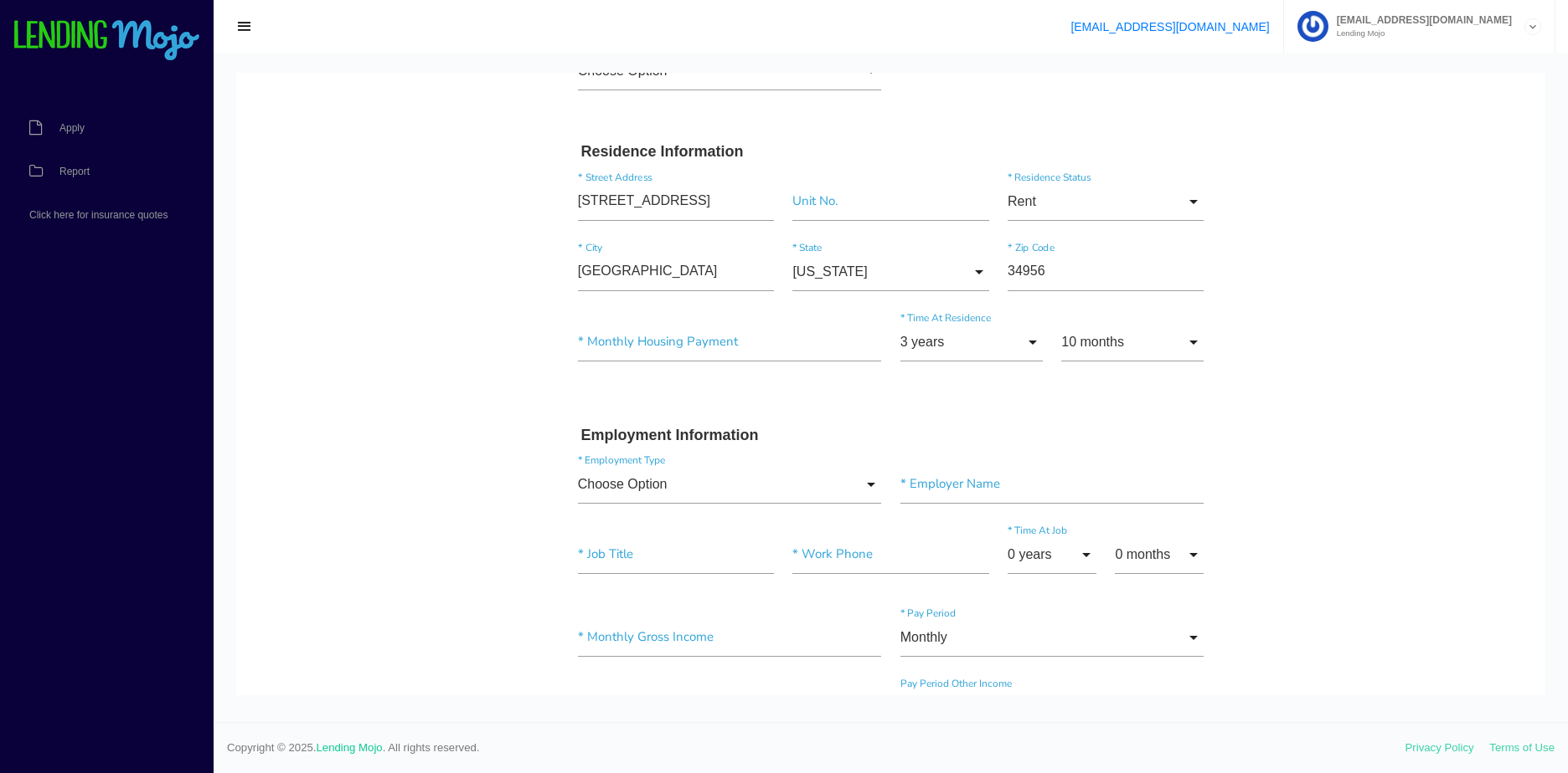
click at [1312, 209] on body "Quick, Secure Financing Personalized to You. MARIANO * First Name Middle Name A…" at bounding box center [891, 583] width 1309 height 1858
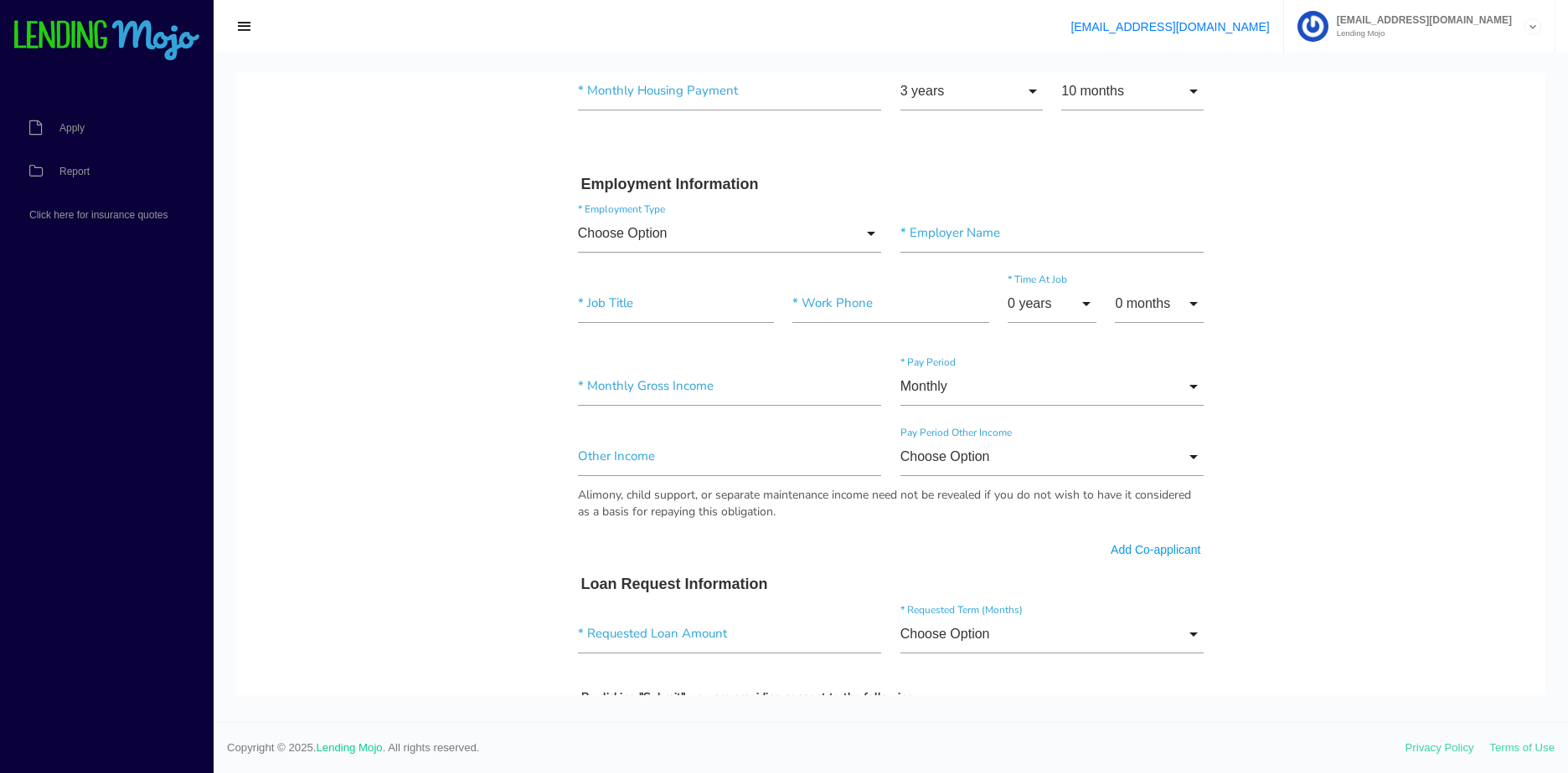
scroll to position [502, 0]
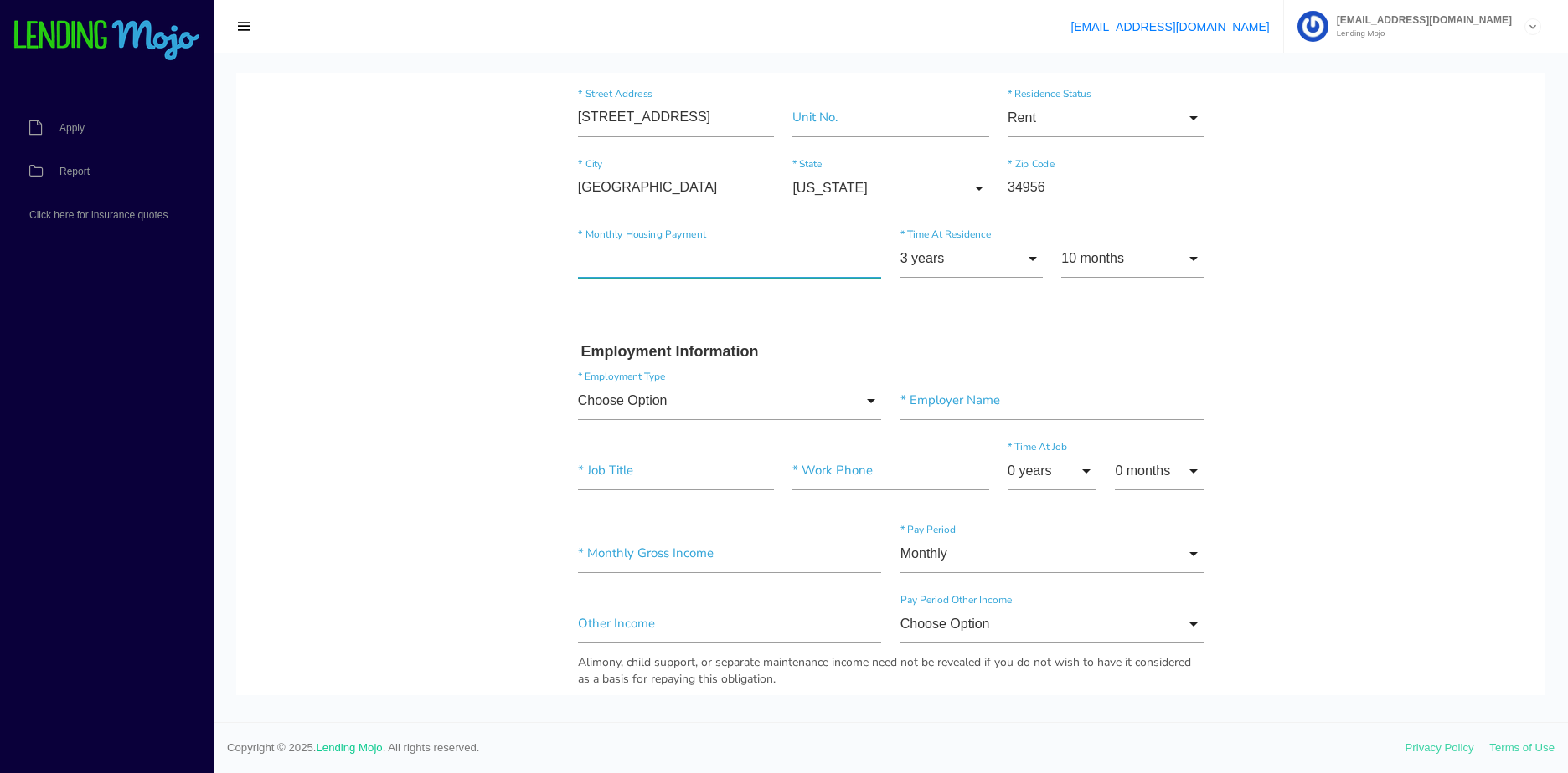
click at [647, 255] on input"] "text" at bounding box center [730, 258] width 304 height 38
type input"] "$400.00"
click at [383, 294] on body "Quick, Secure Financing Personalized to You. MARIANO * First Name Middle Name A…" at bounding box center [891, 499] width 1309 height 1858
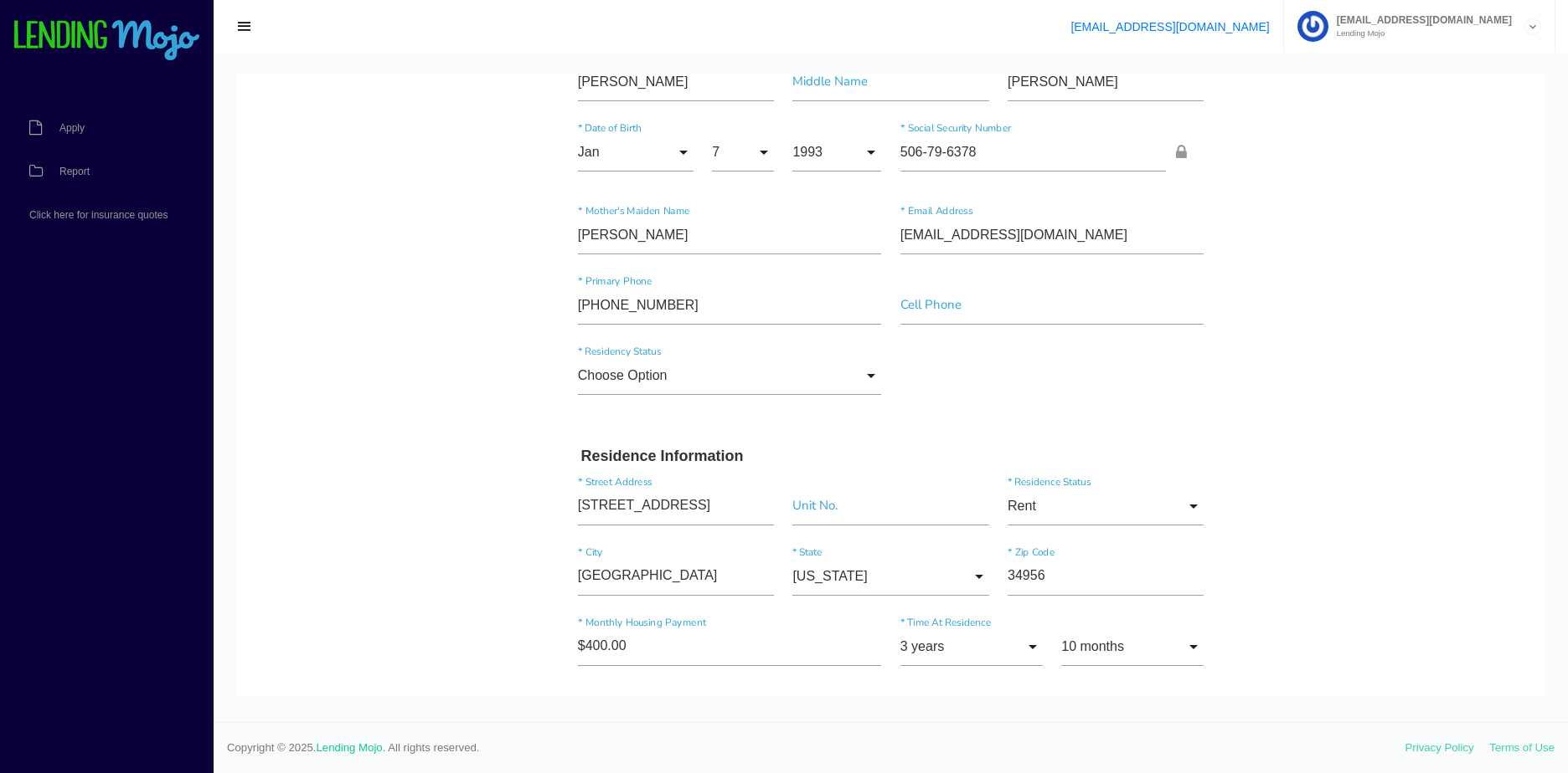
scroll to position [83, 0]
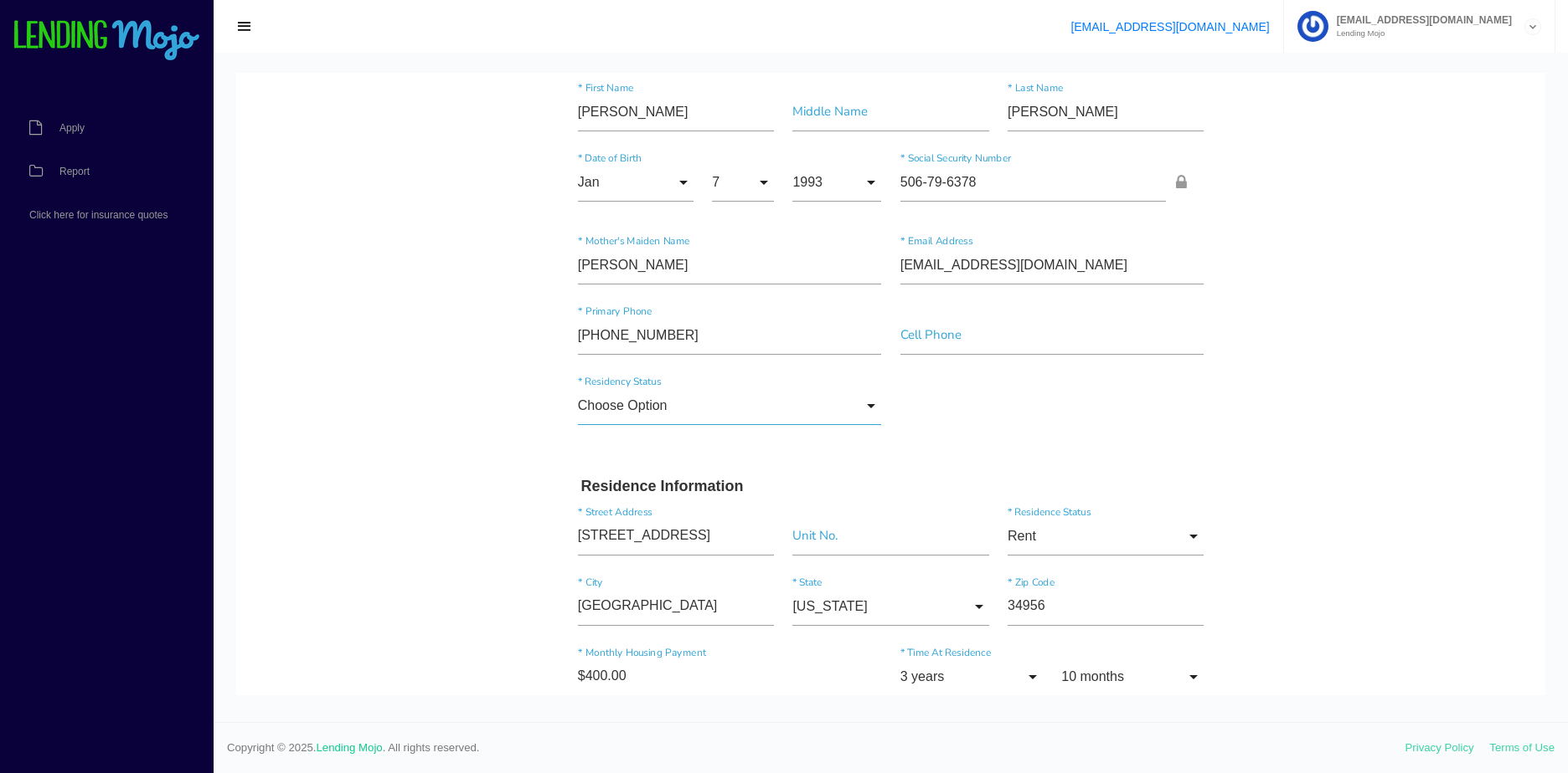
click at [856, 404] on input "Choose Option" at bounding box center [730, 406] width 304 height 38
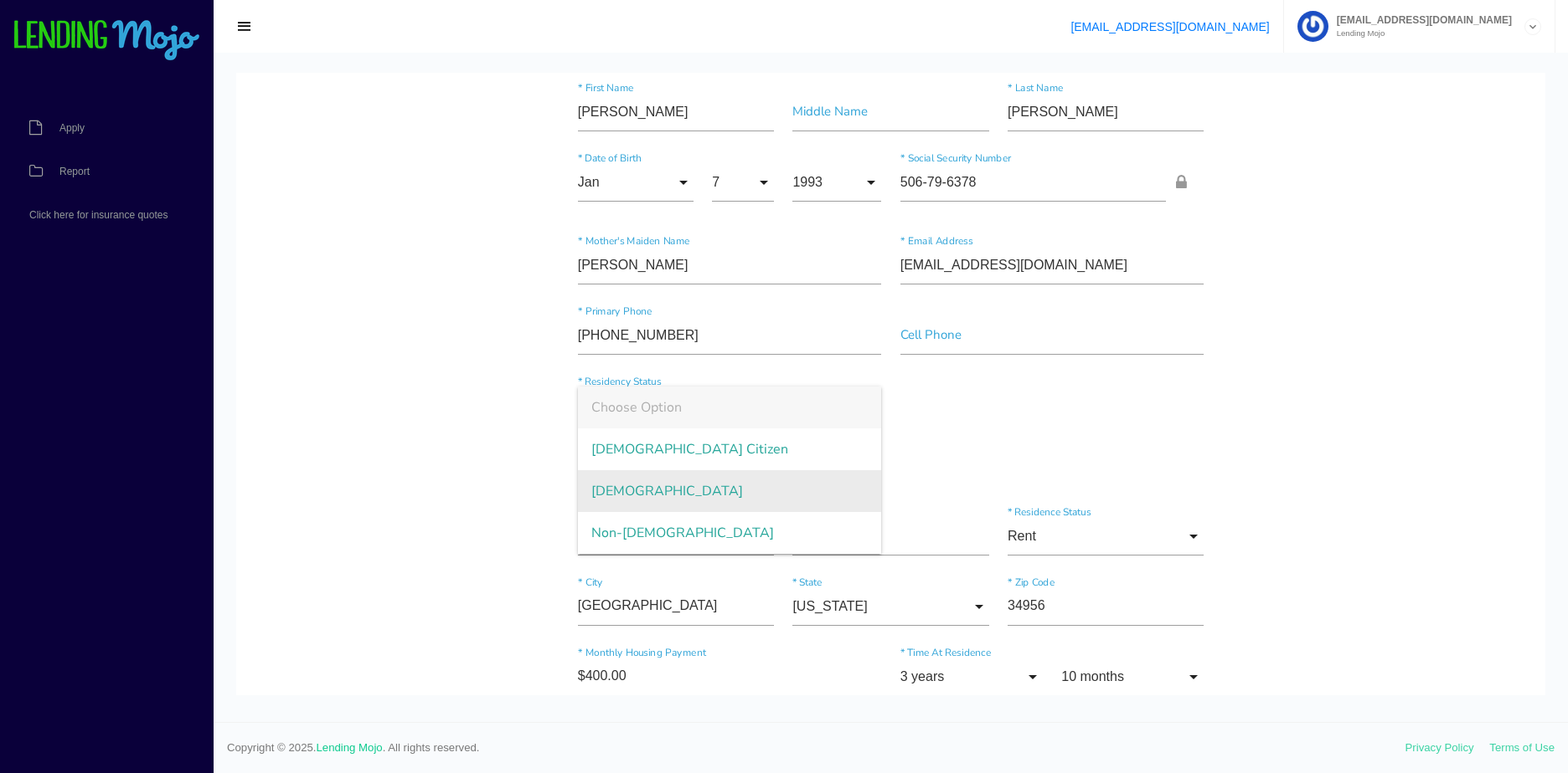
click at [718, 495] on span "Permanent Resident" at bounding box center [730, 492] width 304 height 42
type input "Permanent Resident"
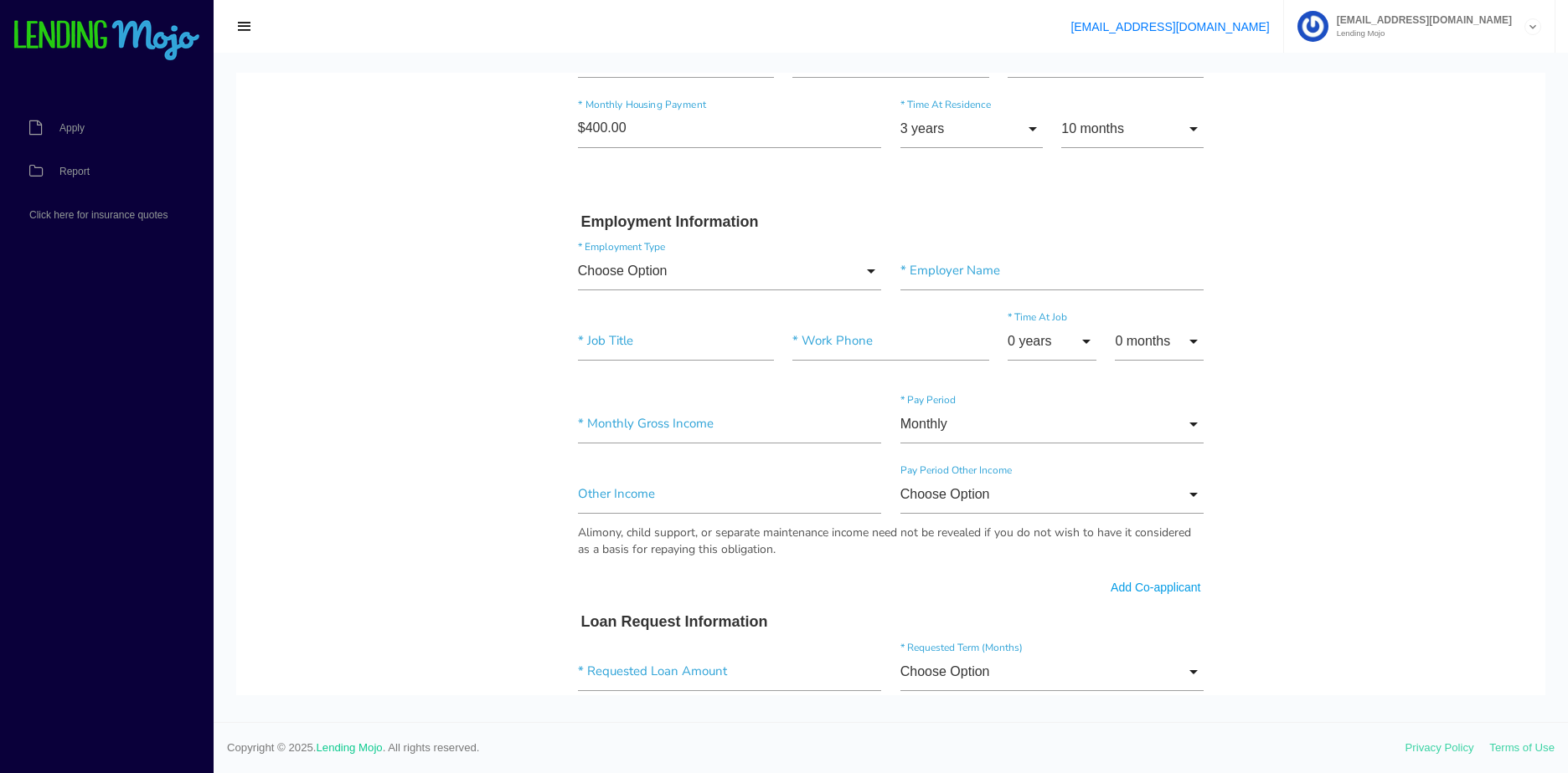
scroll to position [670, 0]
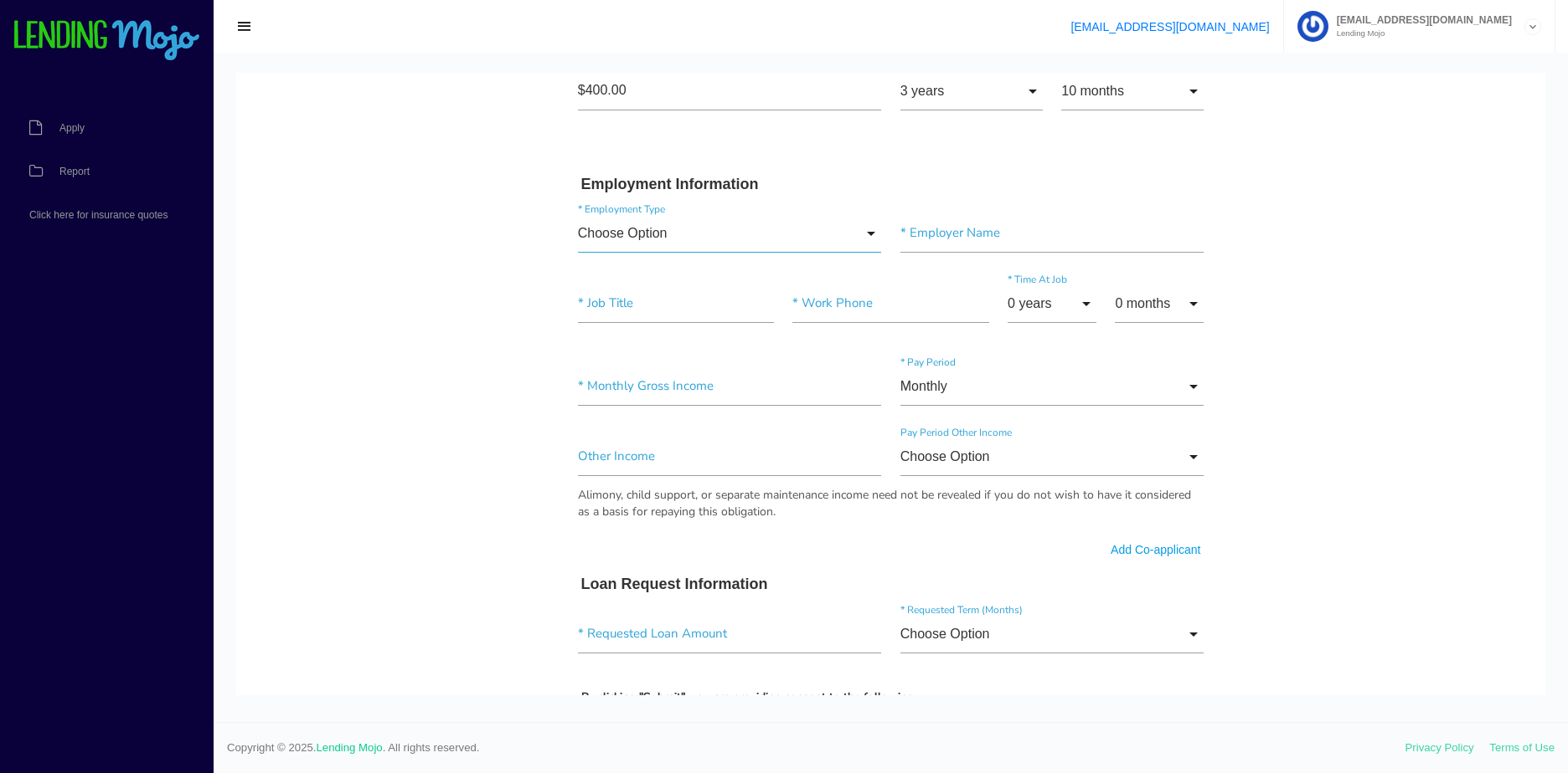
click at [732, 235] on input "Choose Option" at bounding box center [730, 234] width 304 height 38
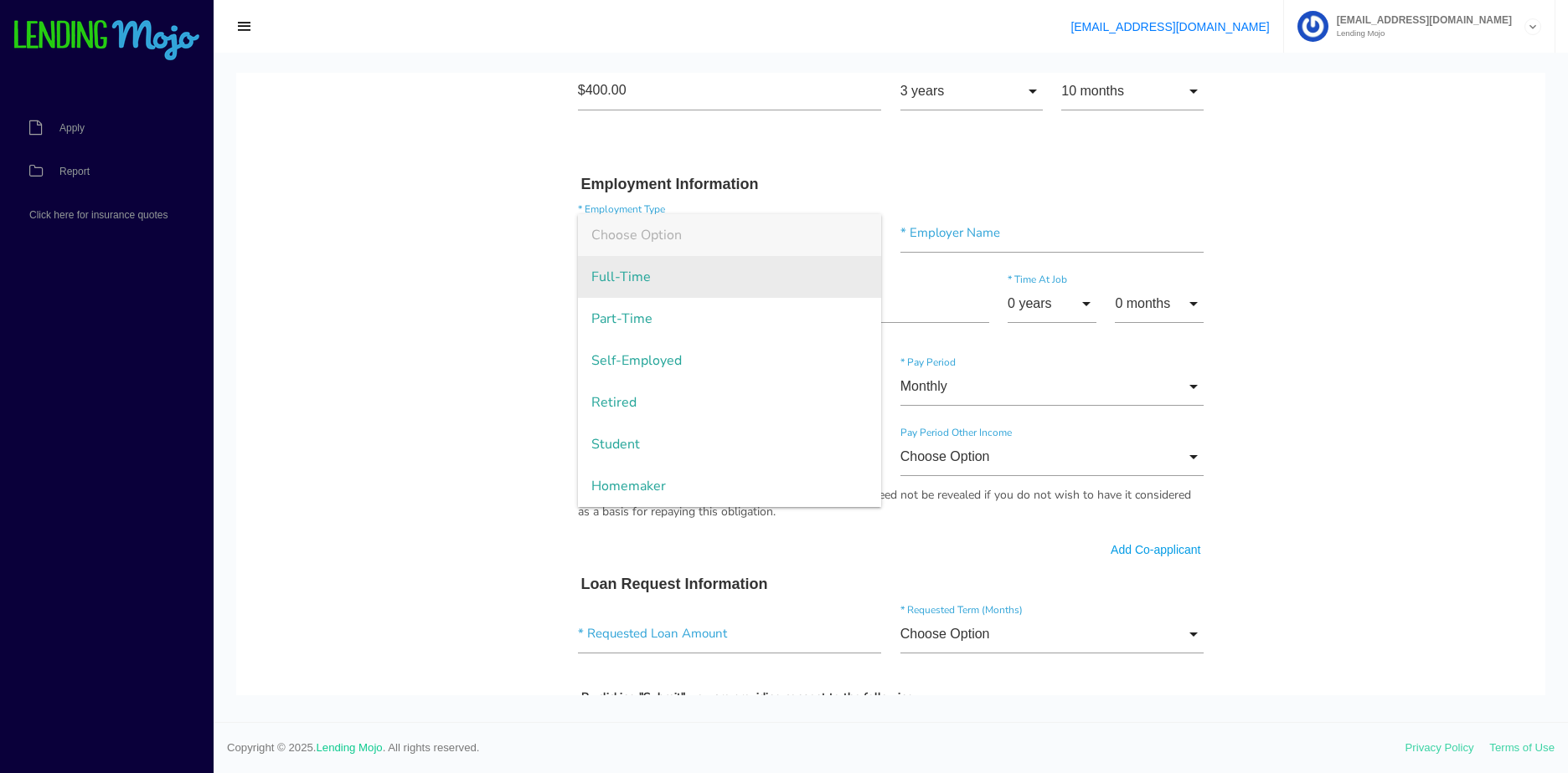
click at [641, 295] on span "Full-Time" at bounding box center [730, 278] width 304 height 42
type input "Full-Time"
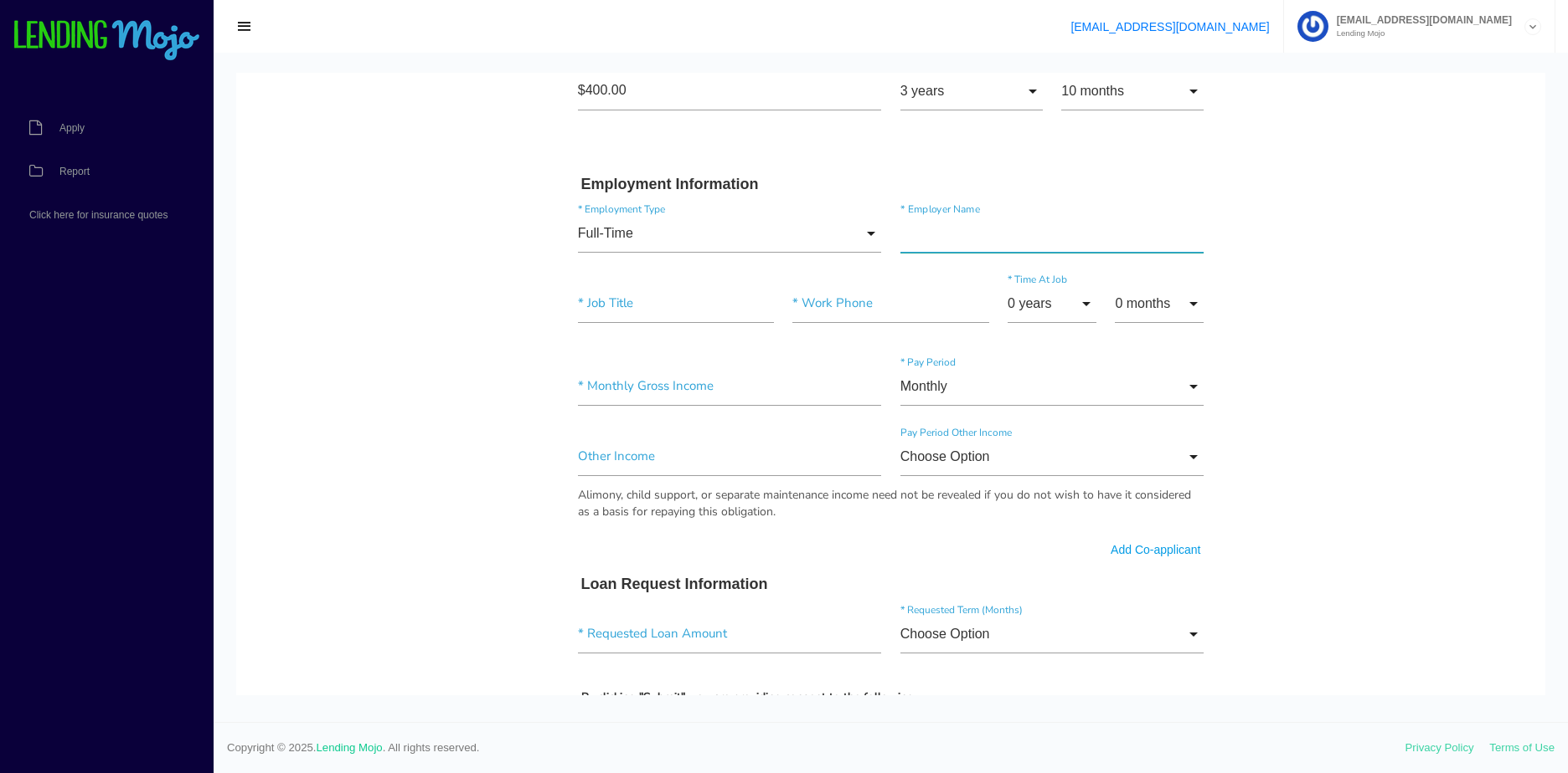
click at [1016, 235] on input"] "text" at bounding box center [1052, 234] width 304 height 38
paste input"] "SUNSHINE LAND DESIGN LLC"
type input"] "SUNSHINE LAND DESIGN LLC"
click at [258, 373] on body "Quick, Secure Financing Personalized to You. MARIANO * First Name Middle Name A…" at bounding box center [891, 332] width 1309 height 1858
click at [666, 299] on input"] "text" at bounding box center [676, 304] width 196 height 38
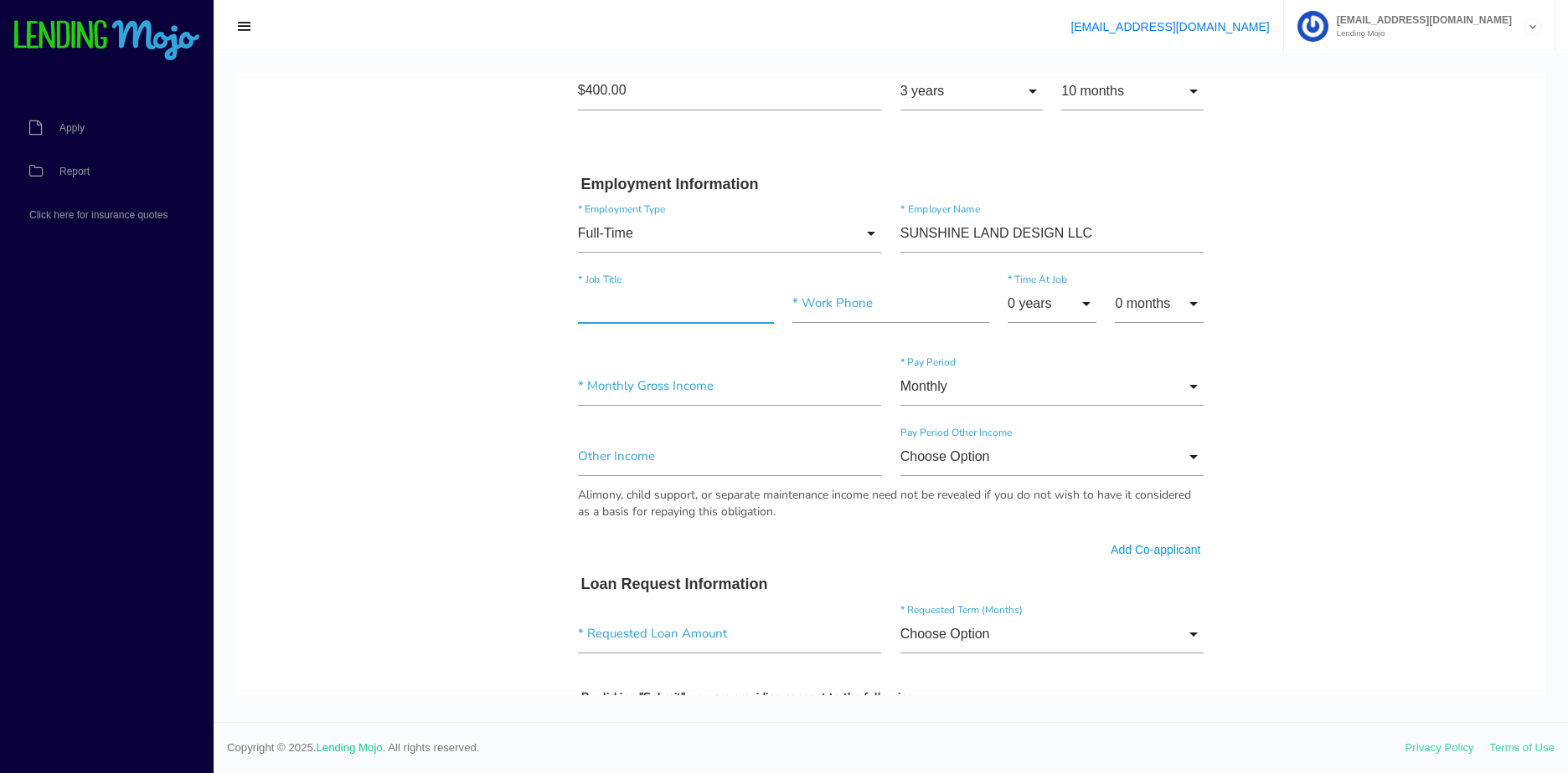
paste input"] "CONSTRUCTION"
type input"] "CONSTRUCTION"
click at [861, 306] on input"] "text" at bounding box center [891, 304] width 196 height 38
paste input"] "(772) 283-2648"
type input"] "(772) 283-2648"
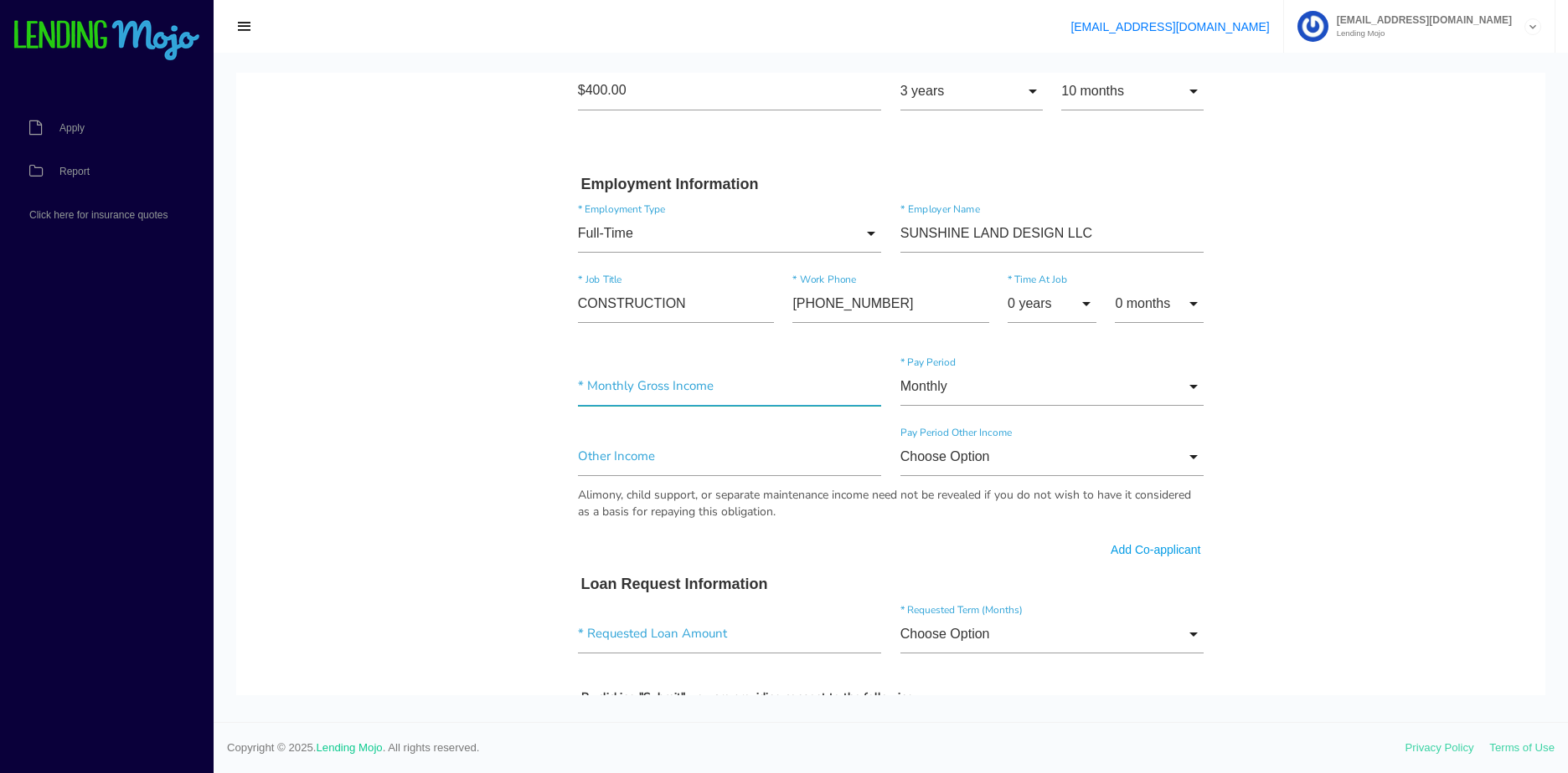
drag, startPoint x: 720, startPoint y: 392, endPoint x: 732, endPoint y: 393, distance: 12.0
click at [720, 392] on input"] "text" at bounding box center [730, 386] width 304 height 38
paste input"] "$4,544.79"
type input"] "$4,544.79"
click at [124, 442] on nav "Apply Report Click here for insurance quotes" at bounding box center [106, 413] width 214 height 721
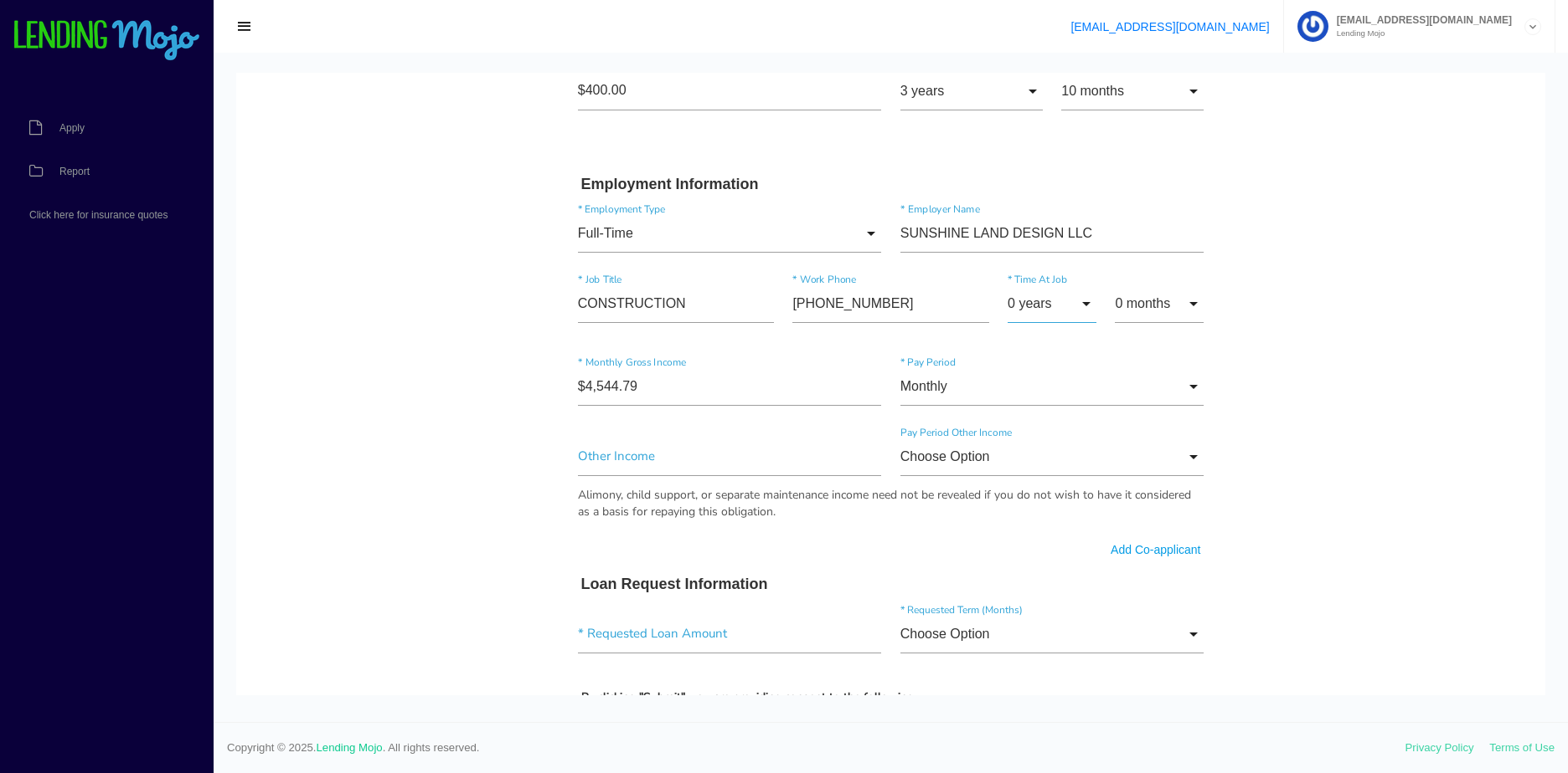
click at [1038, 293] on input "0 years" at bounding box center [1051, 304] width 89 height 38
click at [1043, 354] on span "1 year" at bounding box center [1051, 347] width 89 height 42
type input "1 year"
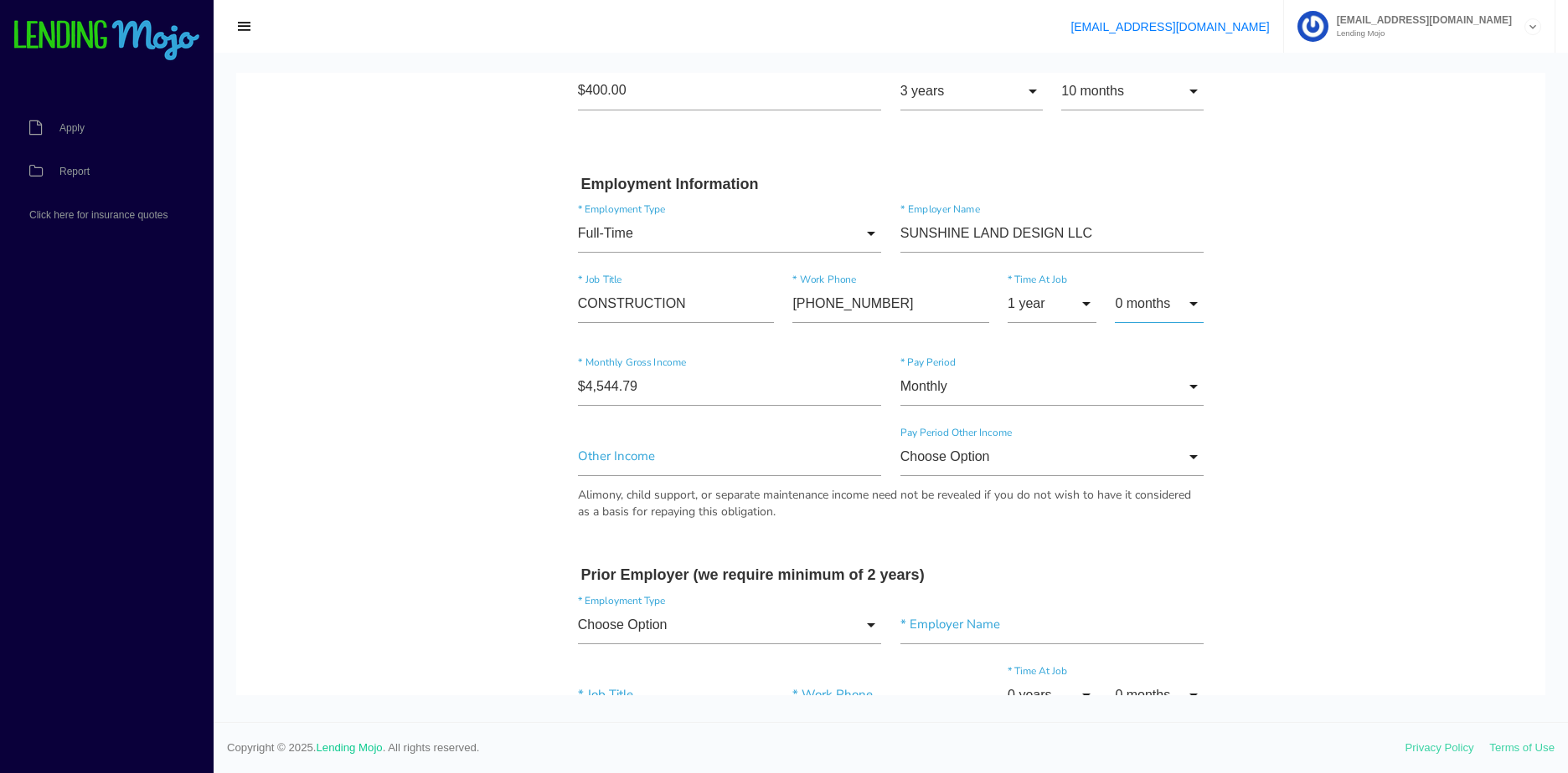
click at [1140, 318] on input "0 months" at bounding box center [1158, 304] width 89 height 38
click at [1140, 452] on span "3 months" at bounding box center [1158, 431] width 89 height 42
type input "3 months"
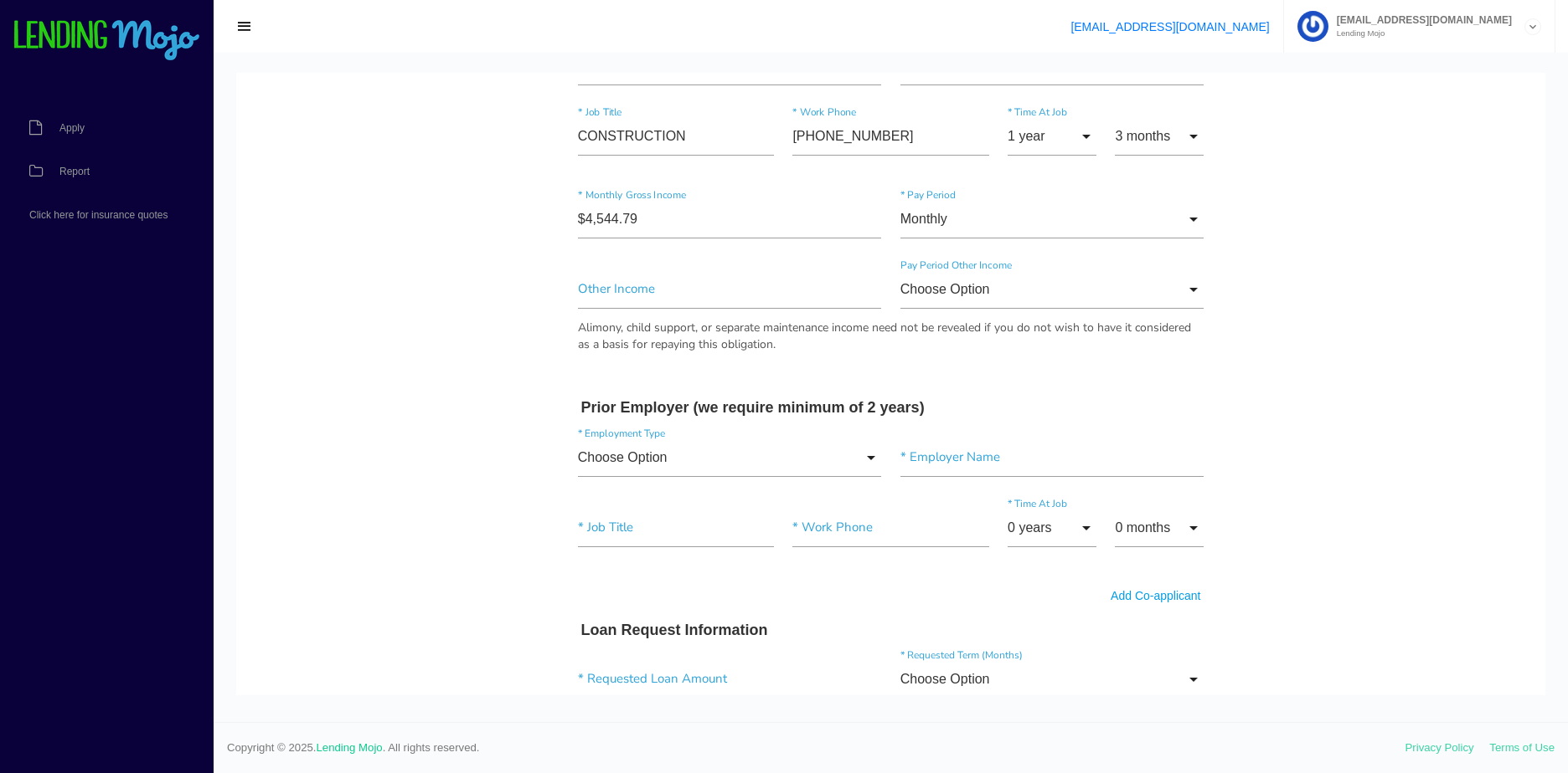
scroll to position [920, 0]
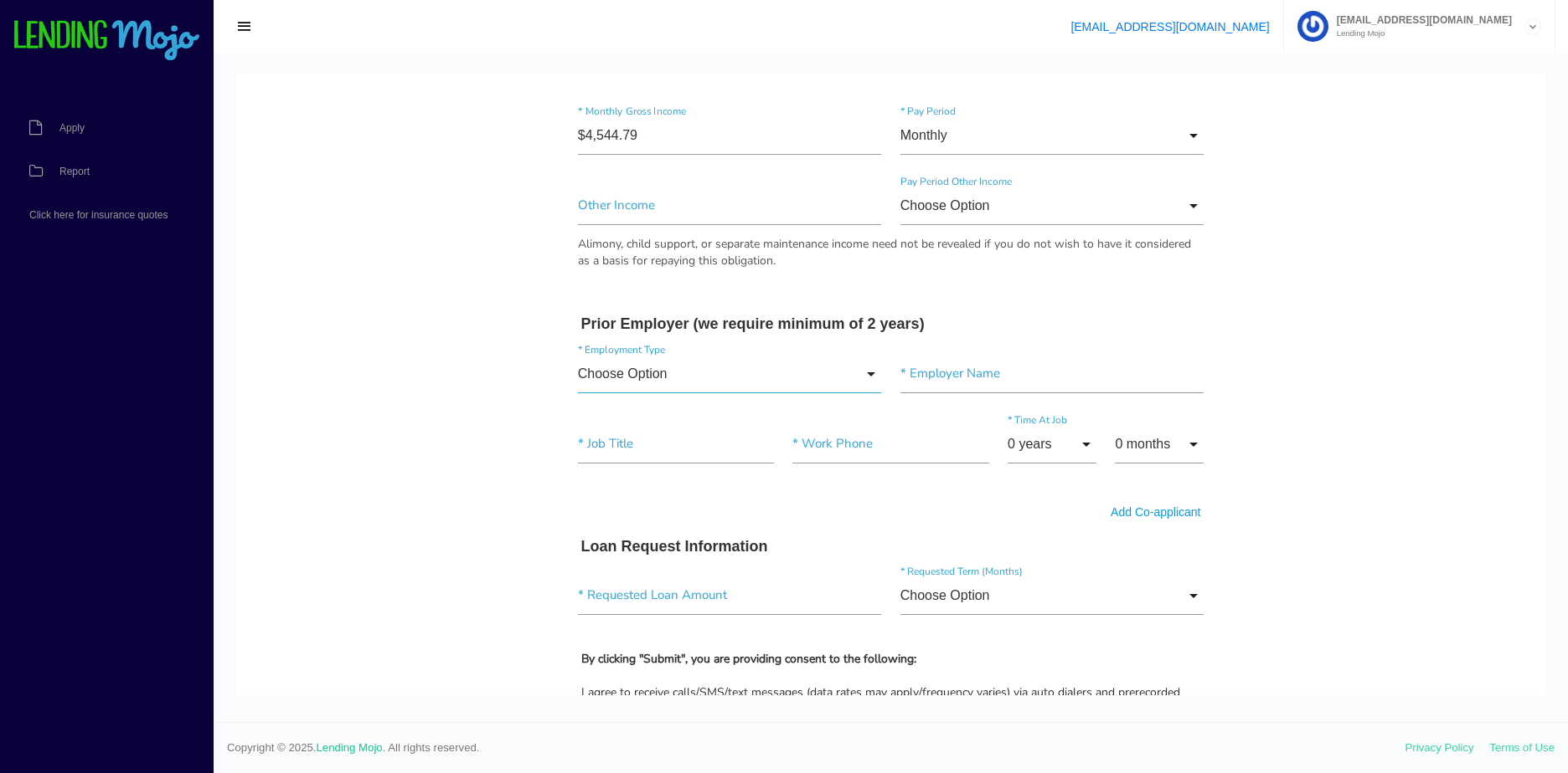
click at [719, 361] on input "Choose Option" at bounding box center [730, 374] width 304 height 38
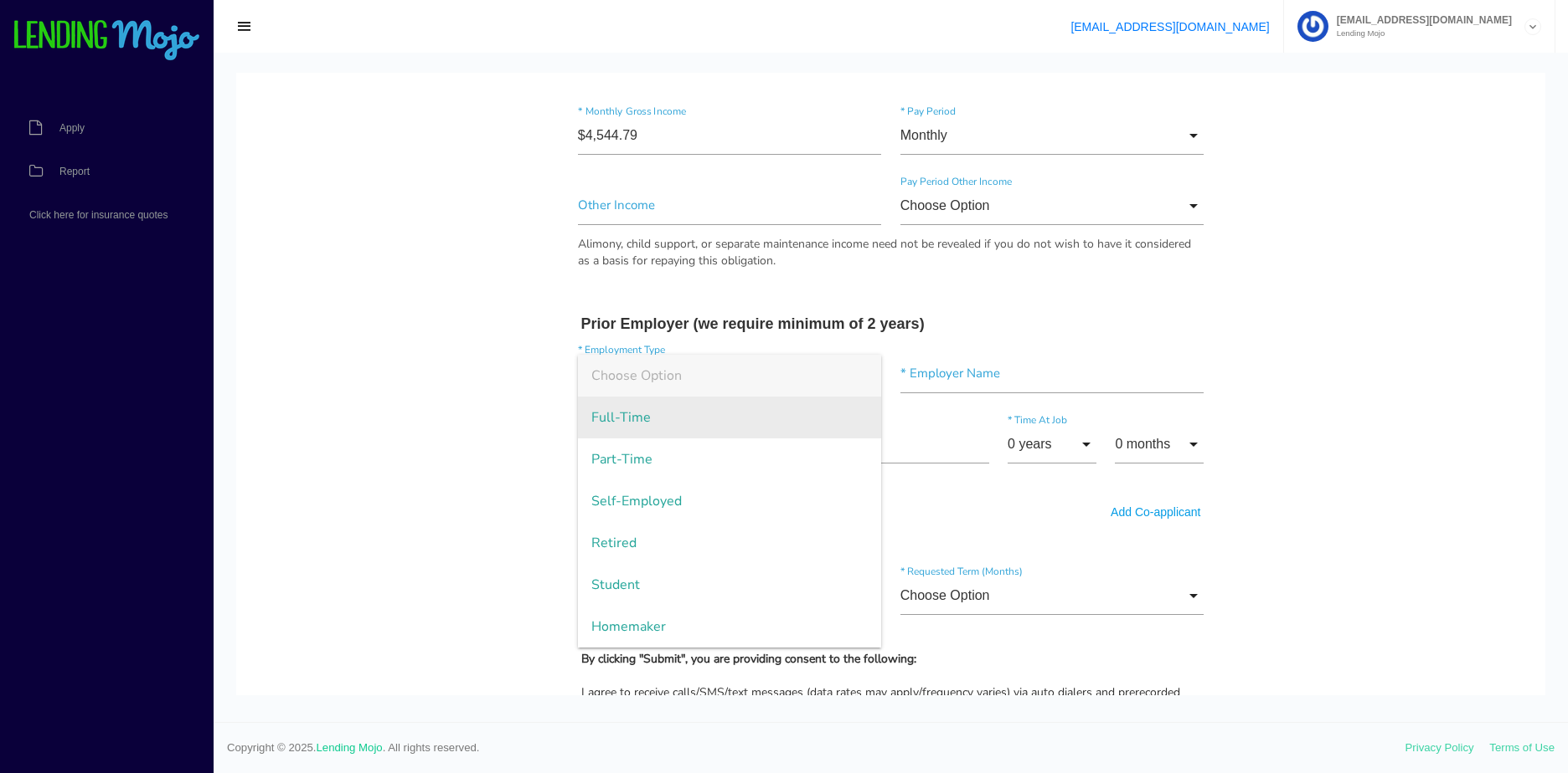
click at [701, 431] on span "Full-Time" at bounding box center [730, 418] width 304 height 42
type input "Full-Time"
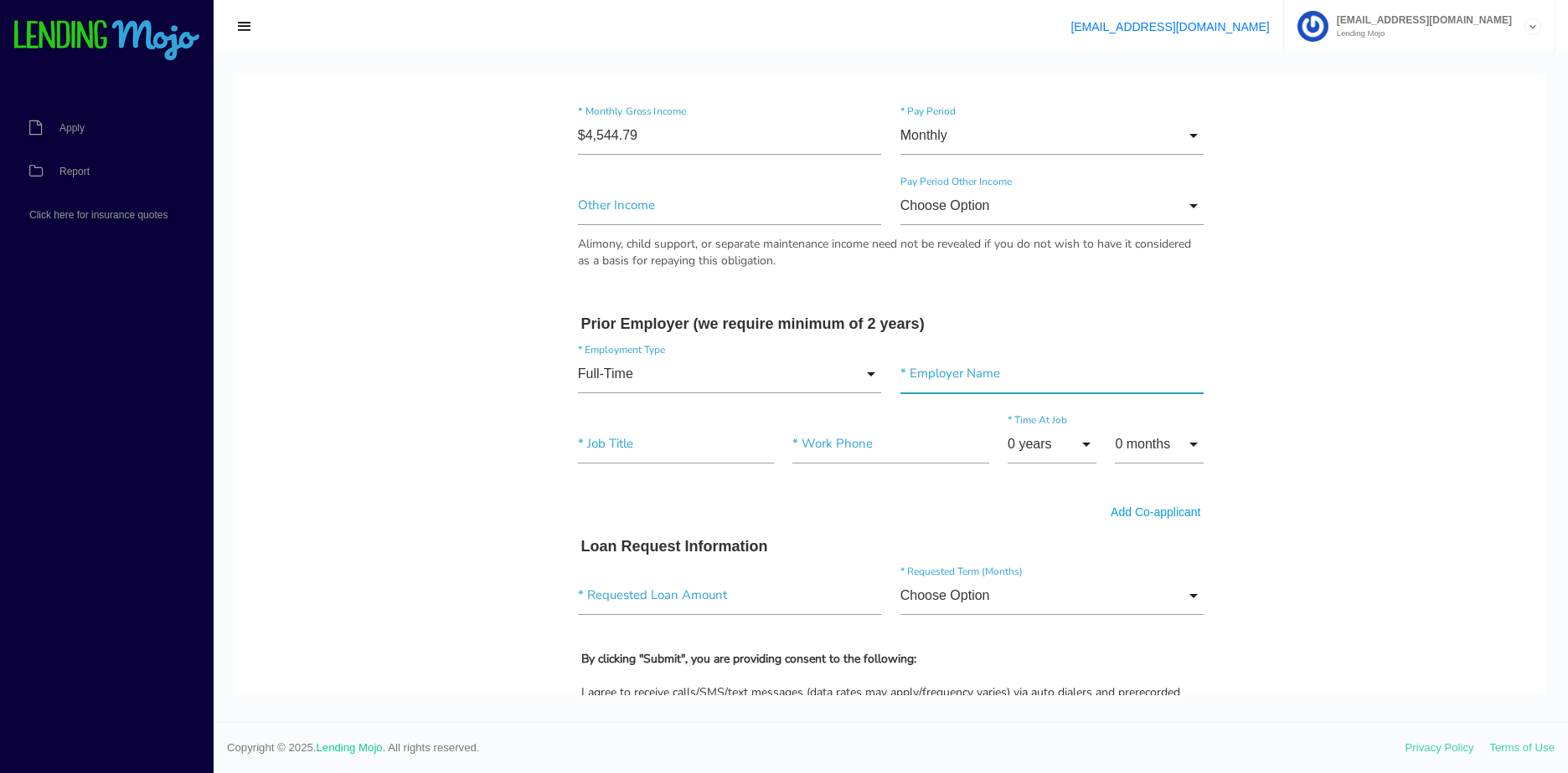
click at [998, 379] on input"] "text" at bounding box center [1052, 374] width 304 height 38
paste input"] "SELF"
type input"] "SELF"
click at [639, 444] on input"] "text" at bounding box center [676, 444] width 196 height 38
paste input"] "LANDSCAPING"
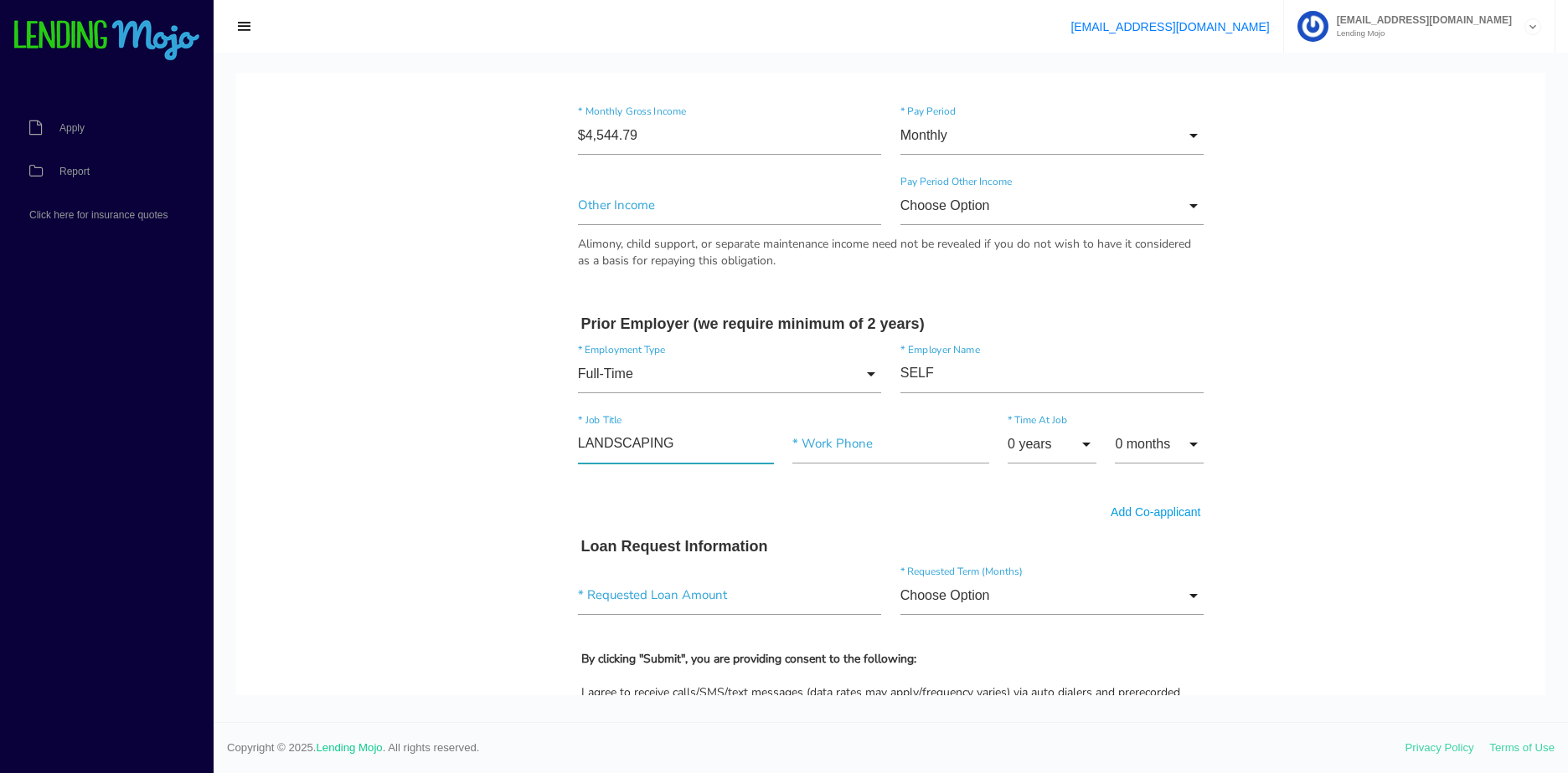
type input"] "LANDSCAPING"
click at [917, 452] on input"] "text" at bounding box center [891, 444] width 196 height 38
paste input"] "(601) 522-9970"
type input"] "(601) 522-9970"
click at [1035, 447] on input "0 years" at bounding box center [1051, 444] width 89 height 38
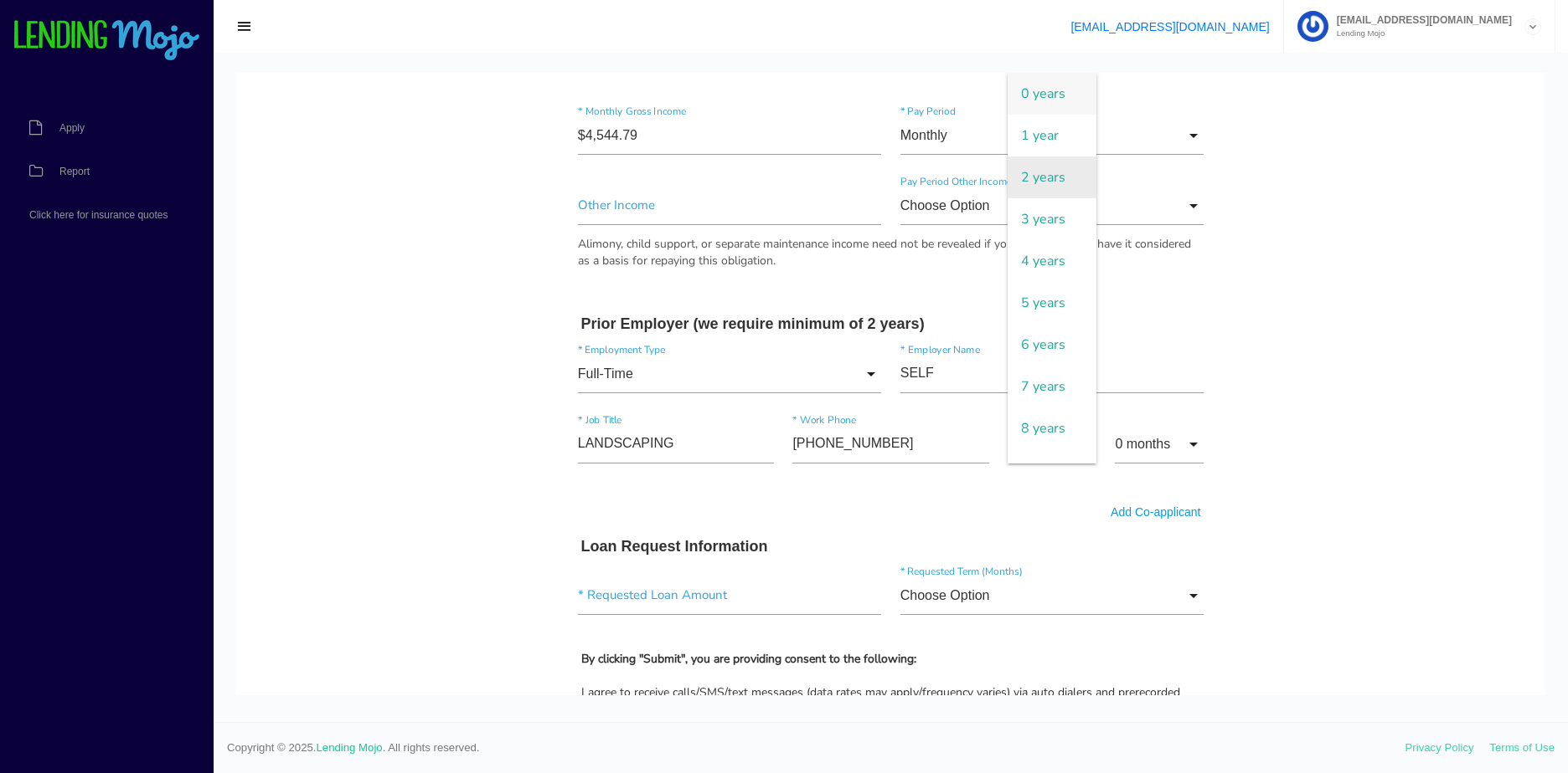
click at [1022, 189] on span "2 years" at bounding box center [1051, 178] width 89 height 42
type input "2 years"
click at [1148, 438] on input "0 months" at bounding box center [1158, 444] width 89 height 38
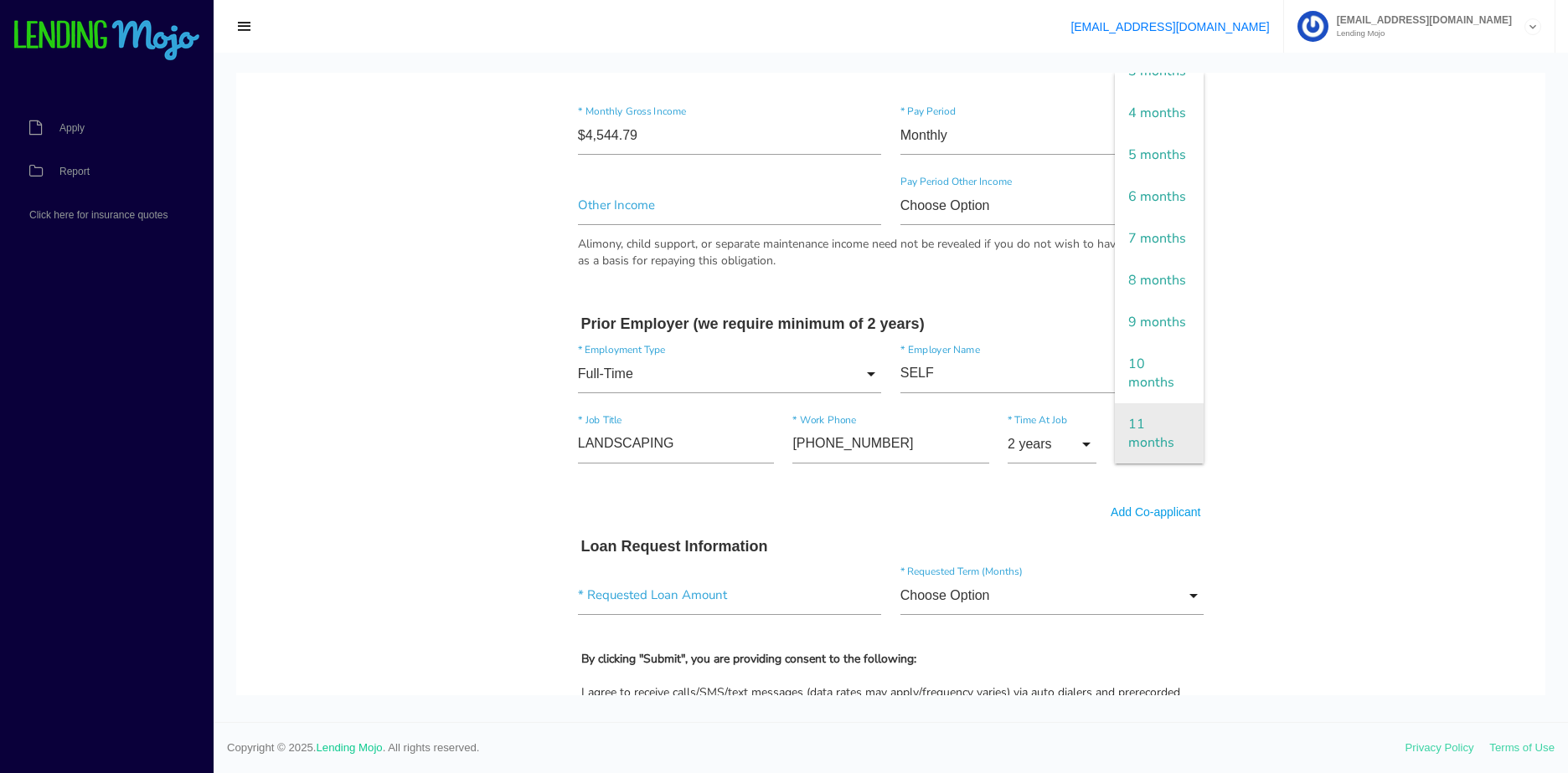
scroll to position [332, 0]
click at [1134, 376] on span "10 months" at bounding box center [1158, 374] width 89 height 60
type input "10 months"
click at [1370, 442] on body "Quick, Secure Financing Personalized to You. MARIANO * First Name Middle Name A…" at bounding box center [891, 187] width 1309 height 2071
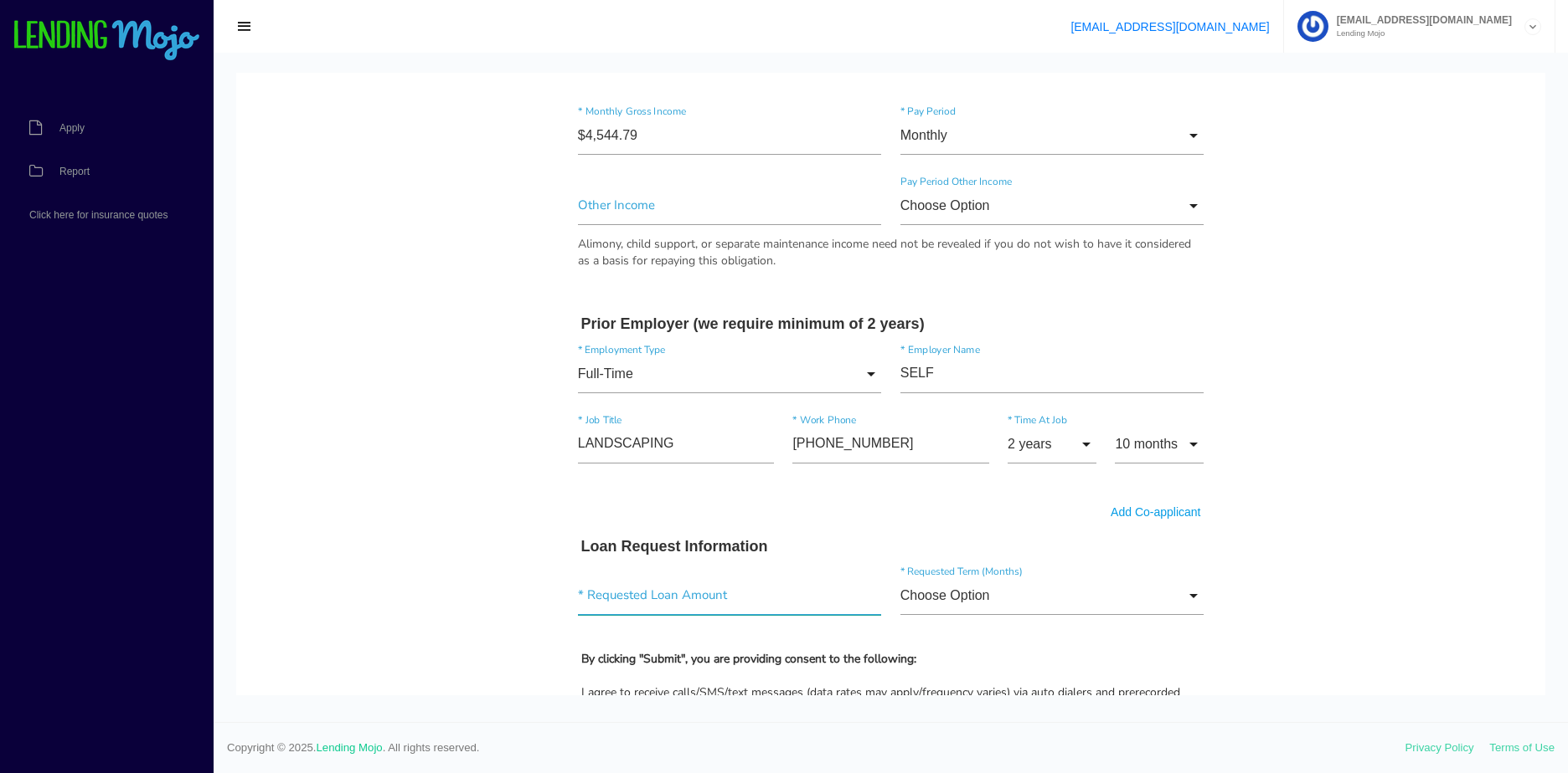
click at [678, 589] on input"] "text" at bounding box center [730, 596] width 304 height 38
type input"] "$2,570.00"
click at [448, 572] on body "Quick, Secure Financing Personalized to You. MARIANO * First Name Middle Name A…" at bounding box center [891, 187] width 1309 height 2071
click at [941, 582] on input "Choose Option" at bounding box center [1052, 596] width 304 height 38
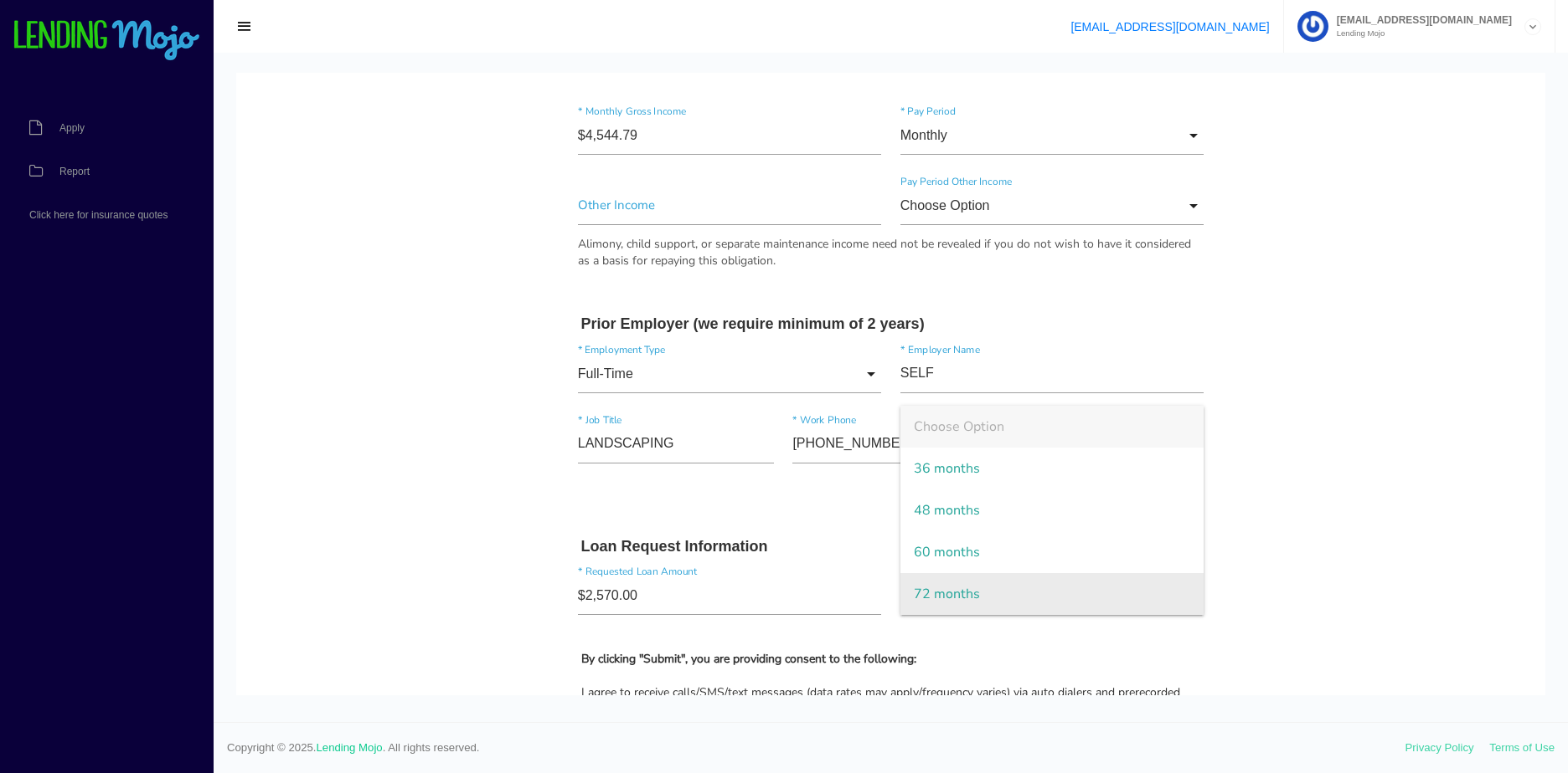
click at [938, 577] on span "72 months" at bounding box center [1052, 594] width 304 height 42
type input "72 months"
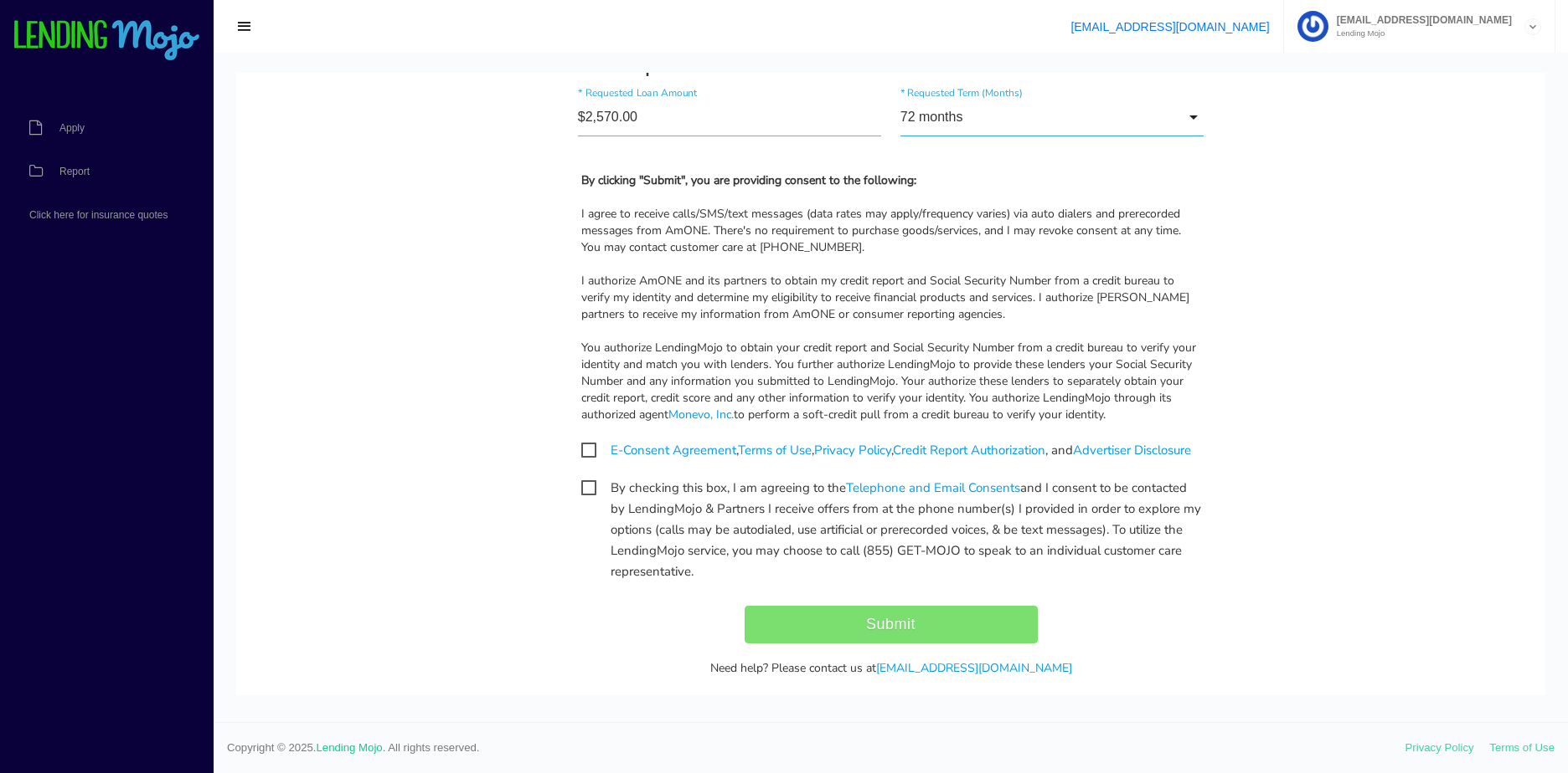
scroll to position [1423, 0]
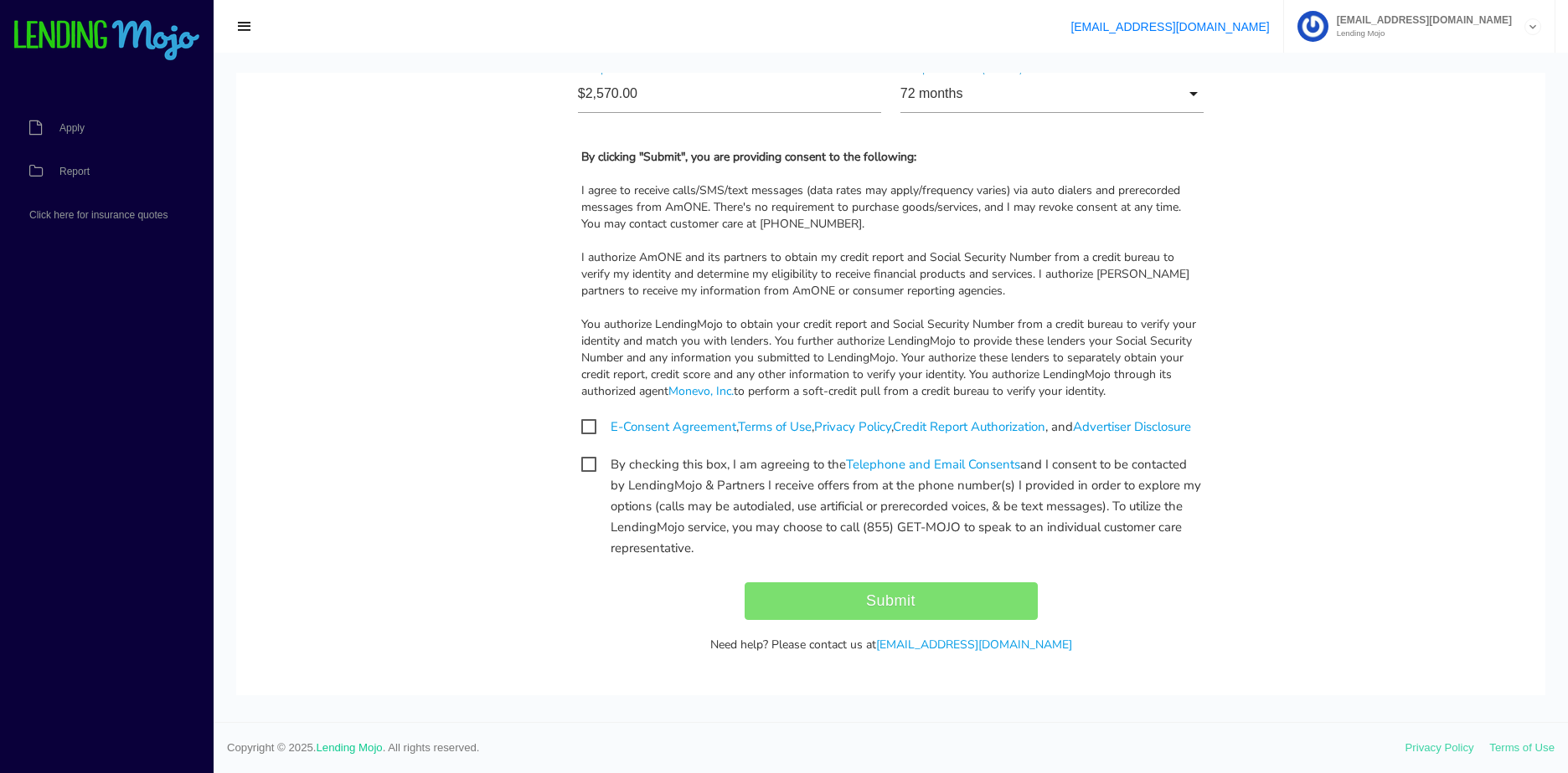
click at [581, 426] on span "E-Consent Agreement , Terms of Use , Privacy Policy , Credit Report Authorizati…" at bounding box center [885, 427] width 609 height 21
checkbox input "true"
click at [581, 475] on span "By checking this box, I am agreeing to the Telephone and Email Consents and I c…" at bounding box center [891, 464] width 620 height 21
checkbox input "true"
click at [802, 620] on input "Submit" at bounding box center [891, 601] width 293 height 38
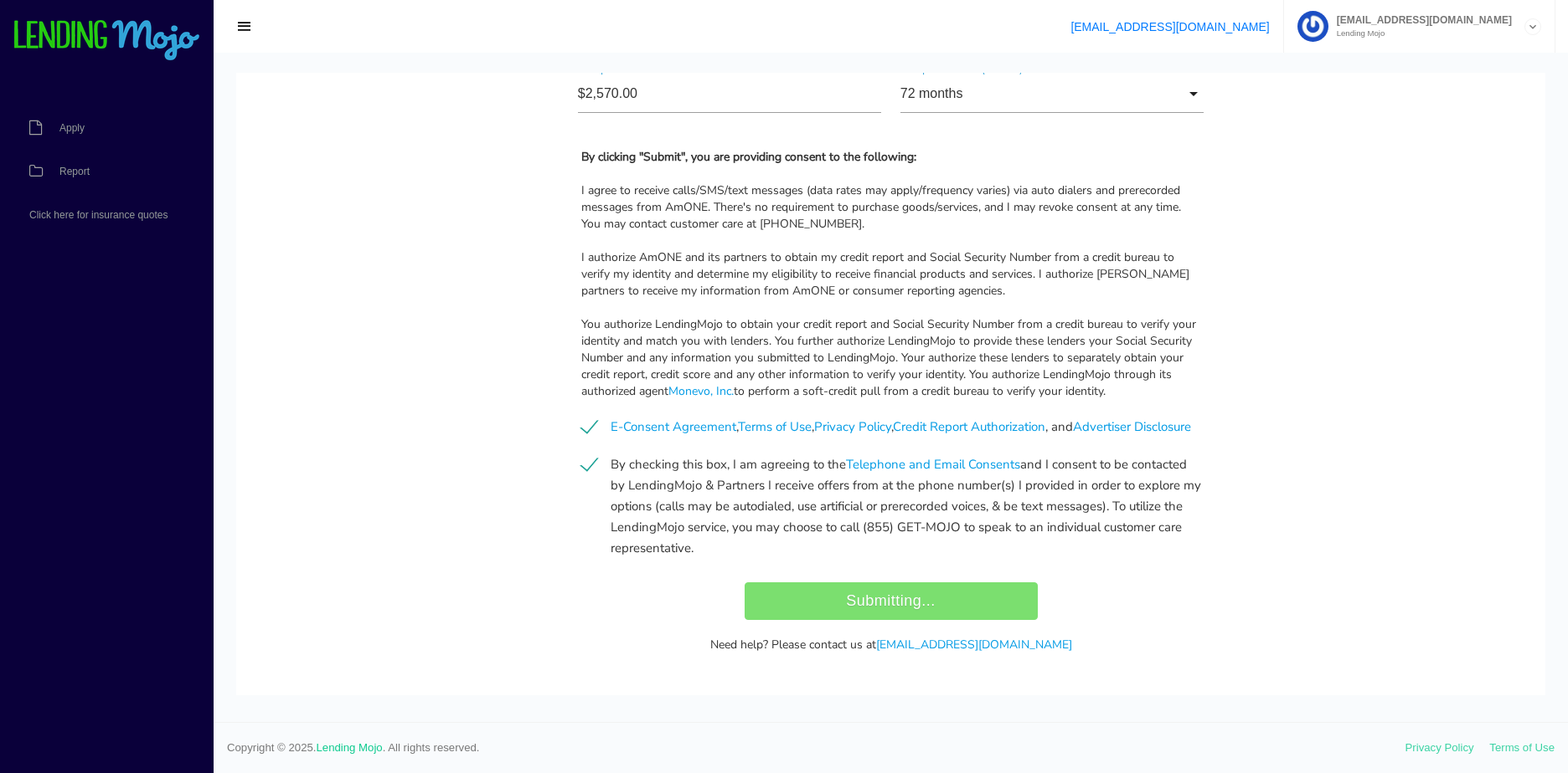
type input "Submit"
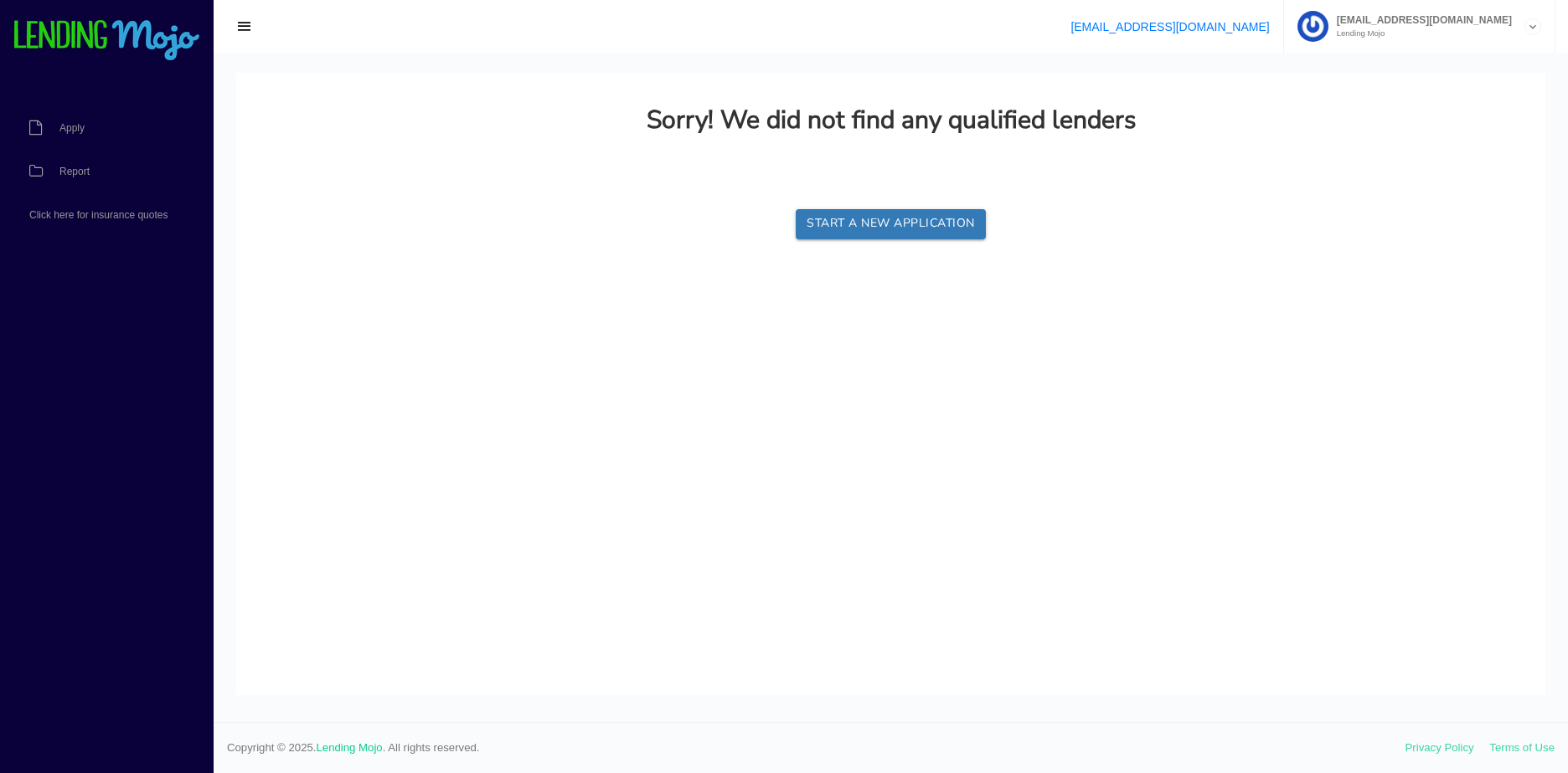
scroll to position [0, 0]
click at [82, 176] on span "Report" at bounding box center [74, 171] width 30 height 10
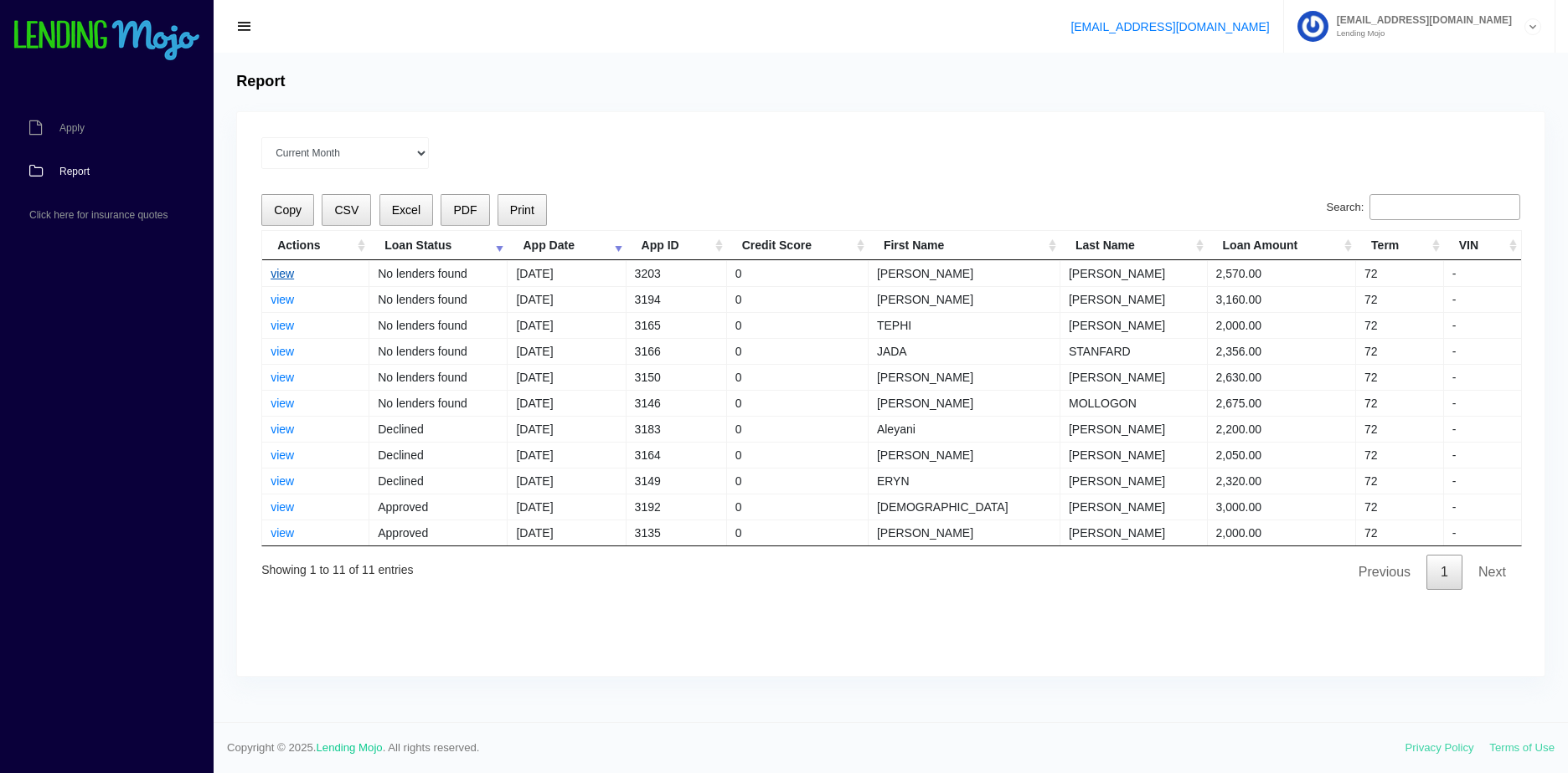
click at [281, 273] on link "view" at bounding box center [282, 274] width 24 height 14
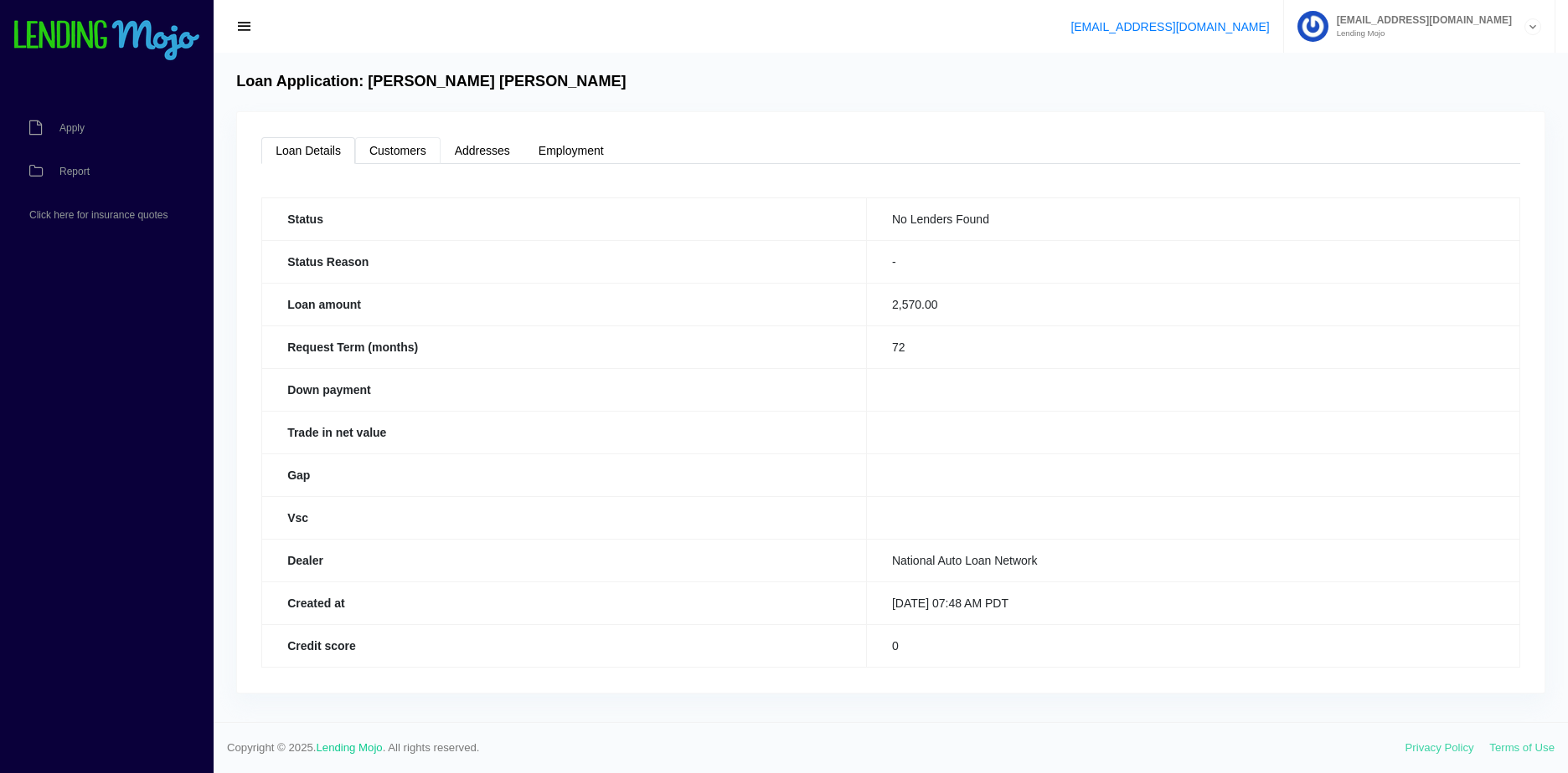
click at [403, 154] on link "Customers" at bounding box center [397, 150] width 85 height 27
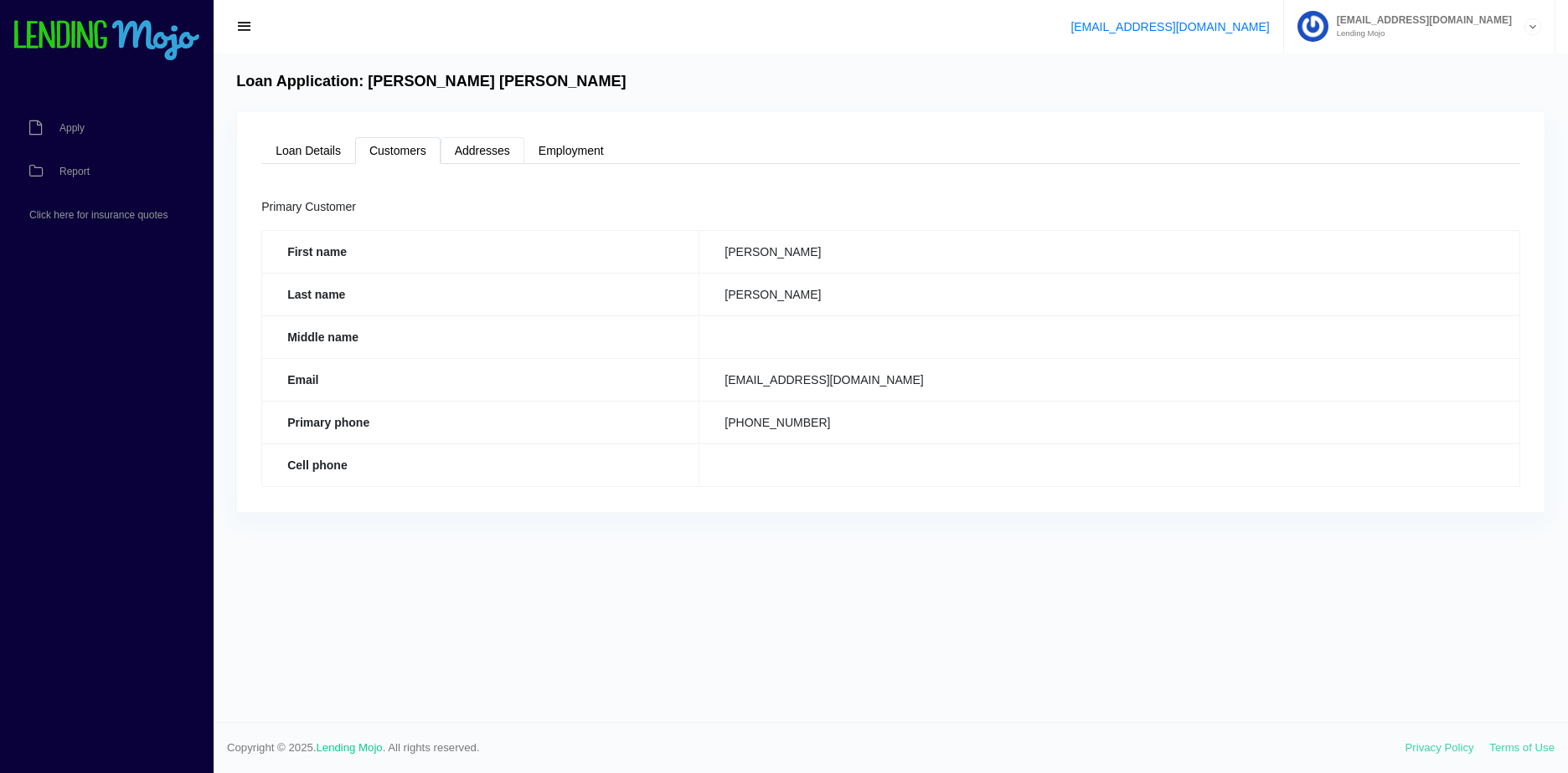
click at [473, 146] on link "Addresses" at bounding box center [482, 150] width 83 height 27
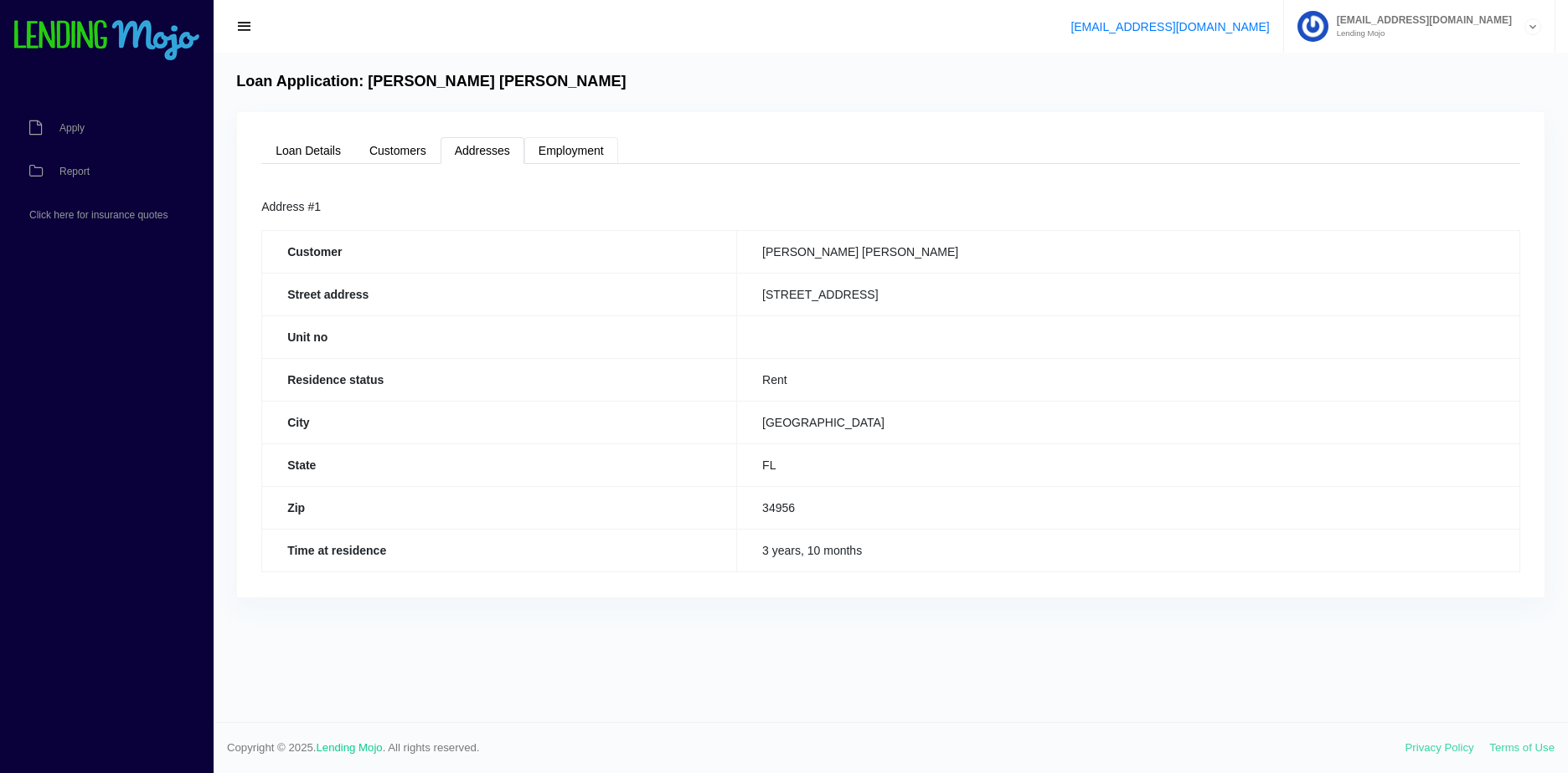
click at [544, 150] on link "Employment" at bounding box center [571, 150] width 93 height 27
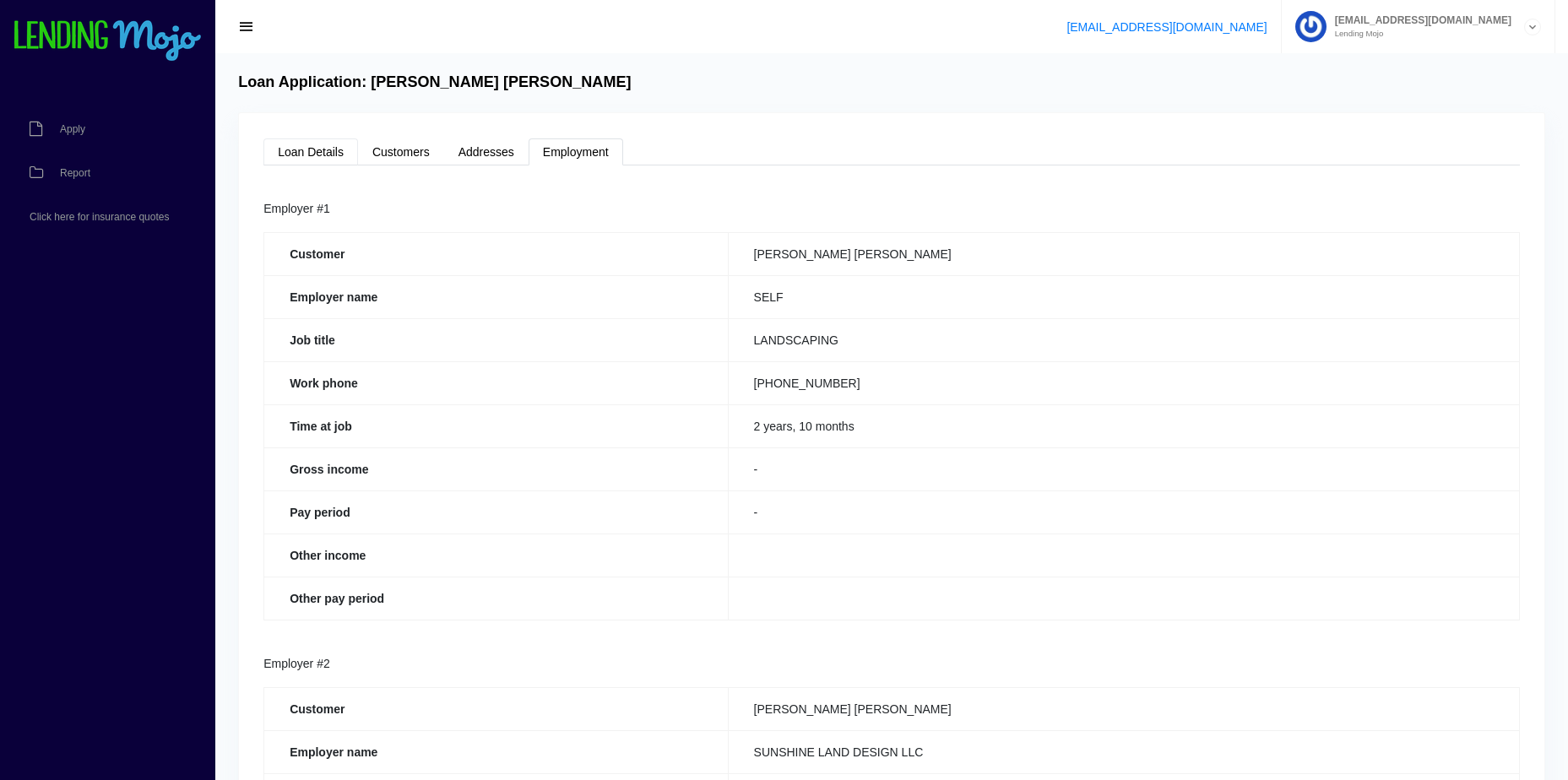
click at [317, 160] on link "Loan Details" at bounding box center [310, 152] width 94 height 27
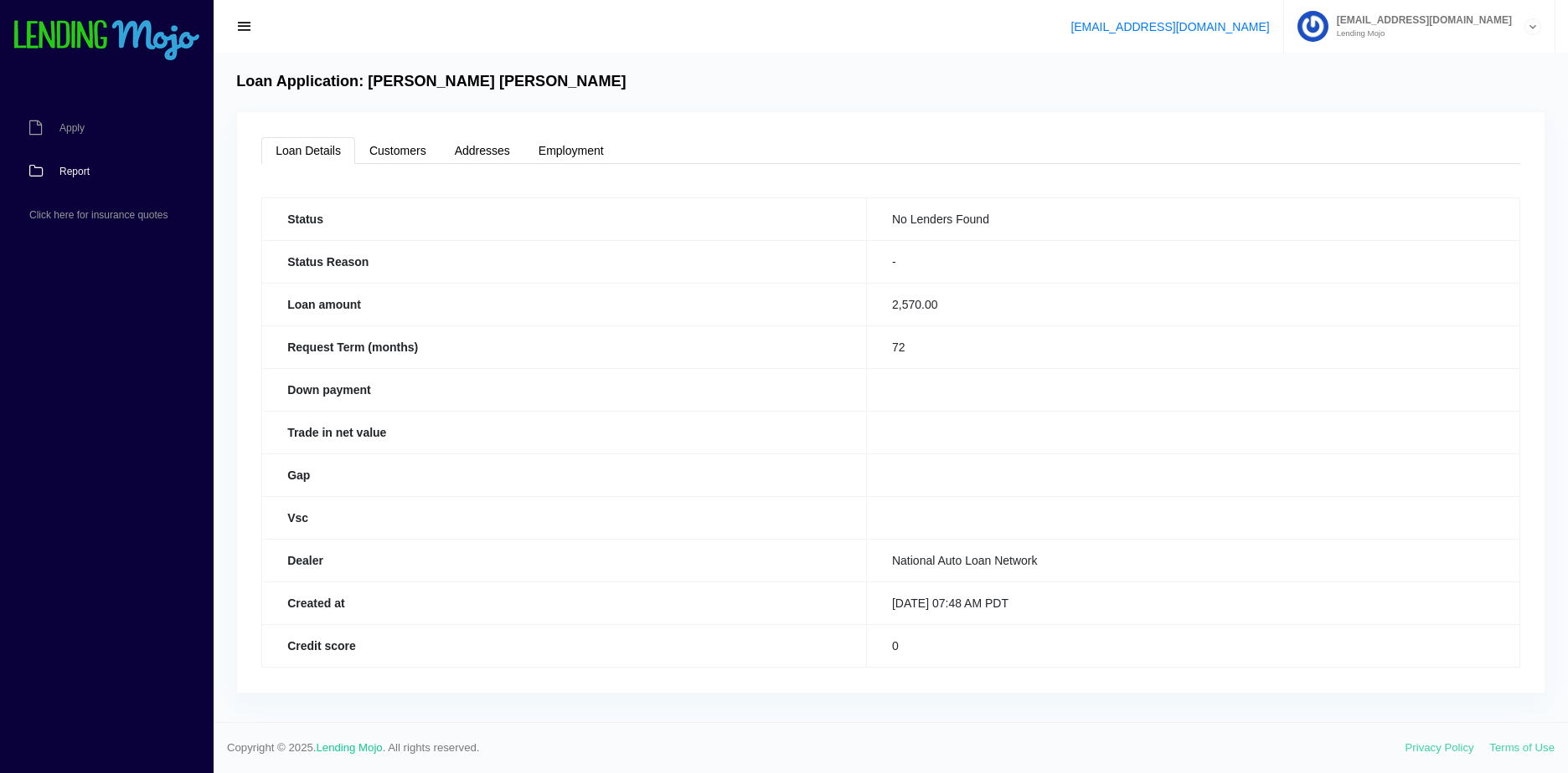
click at [111, 162] on link "Report" at bounding box center [98, 172] width 197 height 44
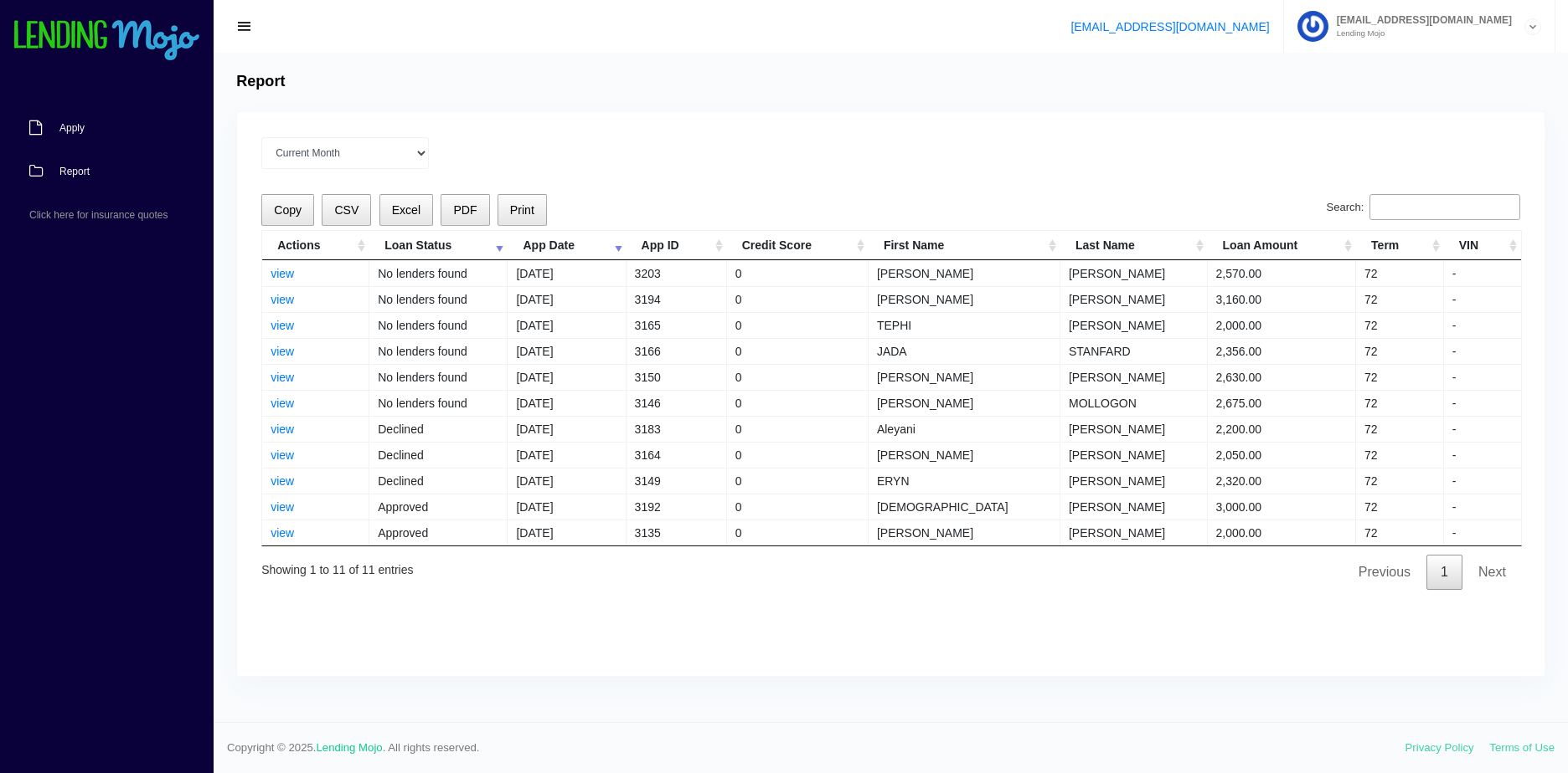
click at [113, 142] on link "Apply" at bounding box center [98, 128] width 197 height 44
